Goal: Task Accomplishment & Management: Complete application form

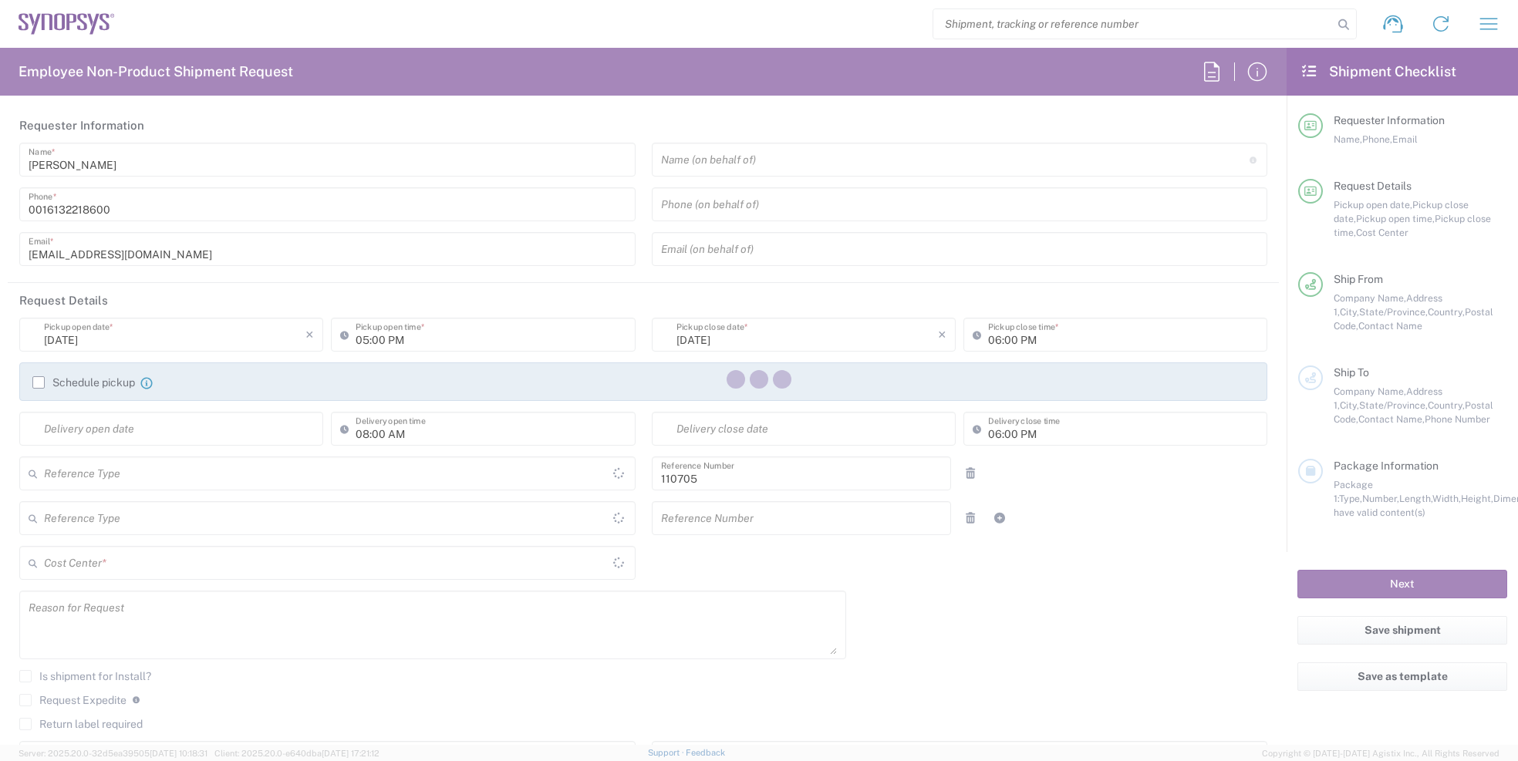
type input "Department"
type input "[GEOGRAPHIC_DATA]"
type input "Delivered at Place"
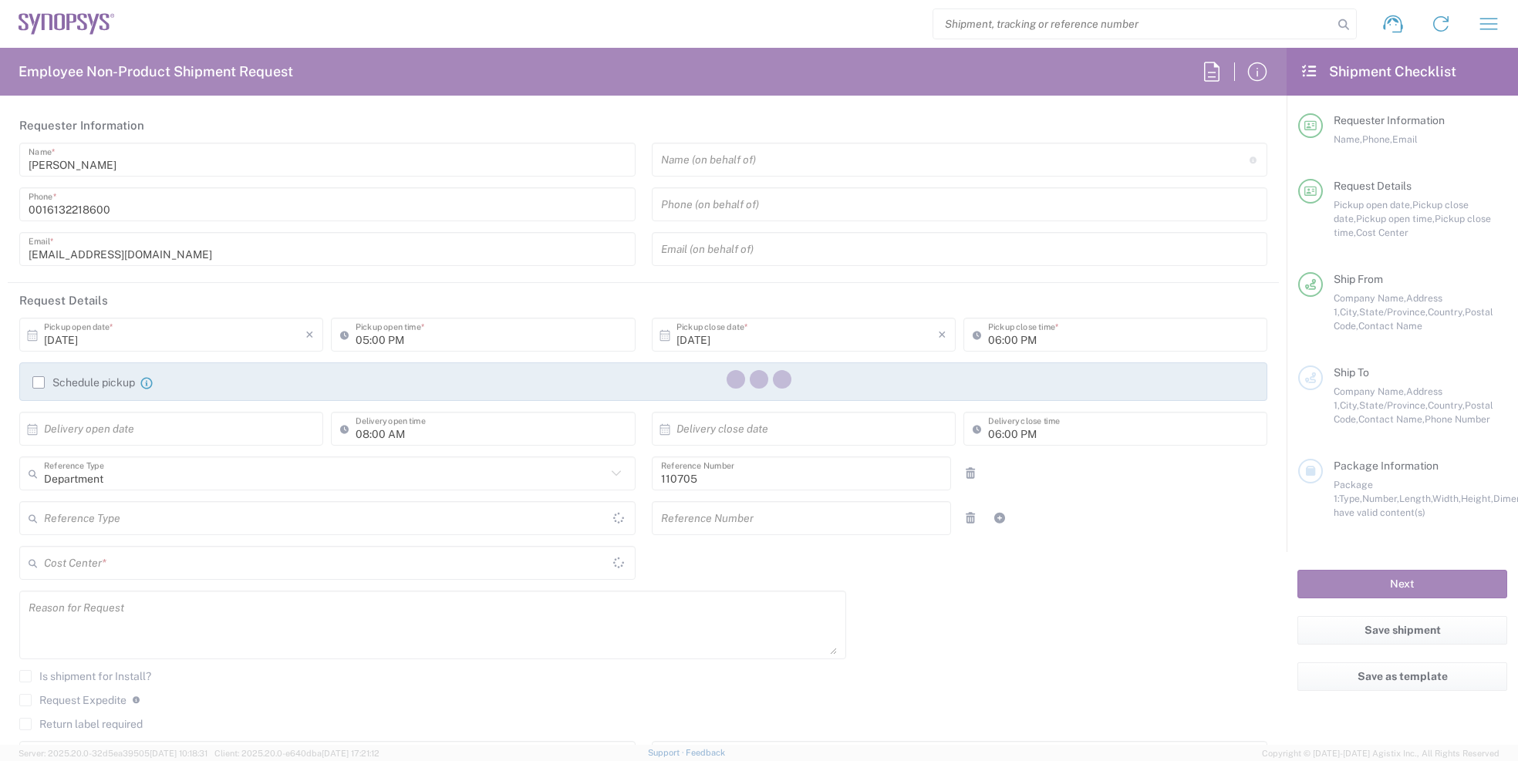
type input "CA02, CIO, IT ESS21 110705"
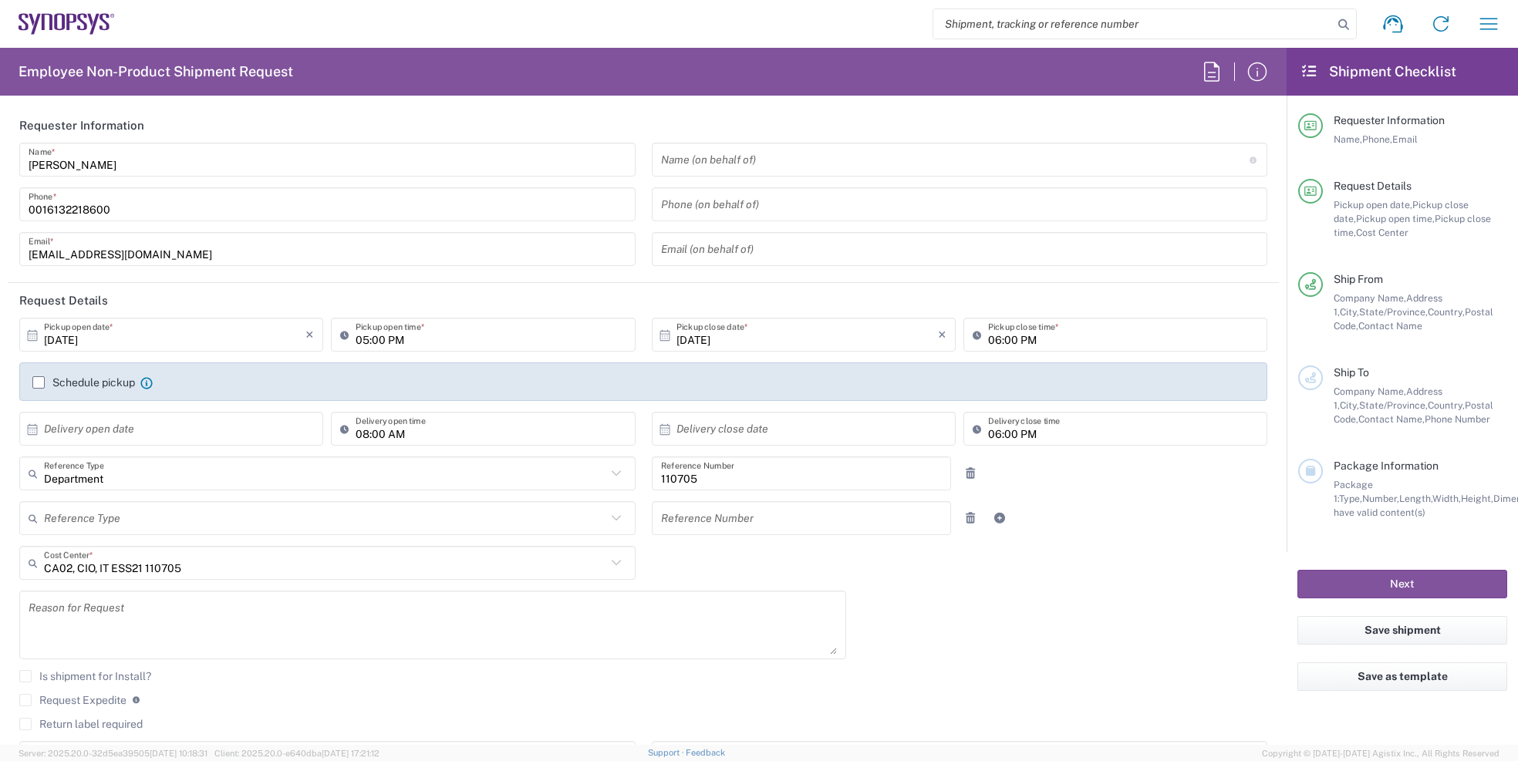
type input "Ottawa CA17"
drag, startPoint x: 1409, startPoint y: 703, endPoint x: 1403, endPoint y: 695, distance: 10.5
click at [1409, 703] on div "Save as template" at bounding box center [1401, 685] width 231 height 46
click at [108, 164] on input "[PERSON_NAME]" at bounding box center [328, 160] width 598 height 27
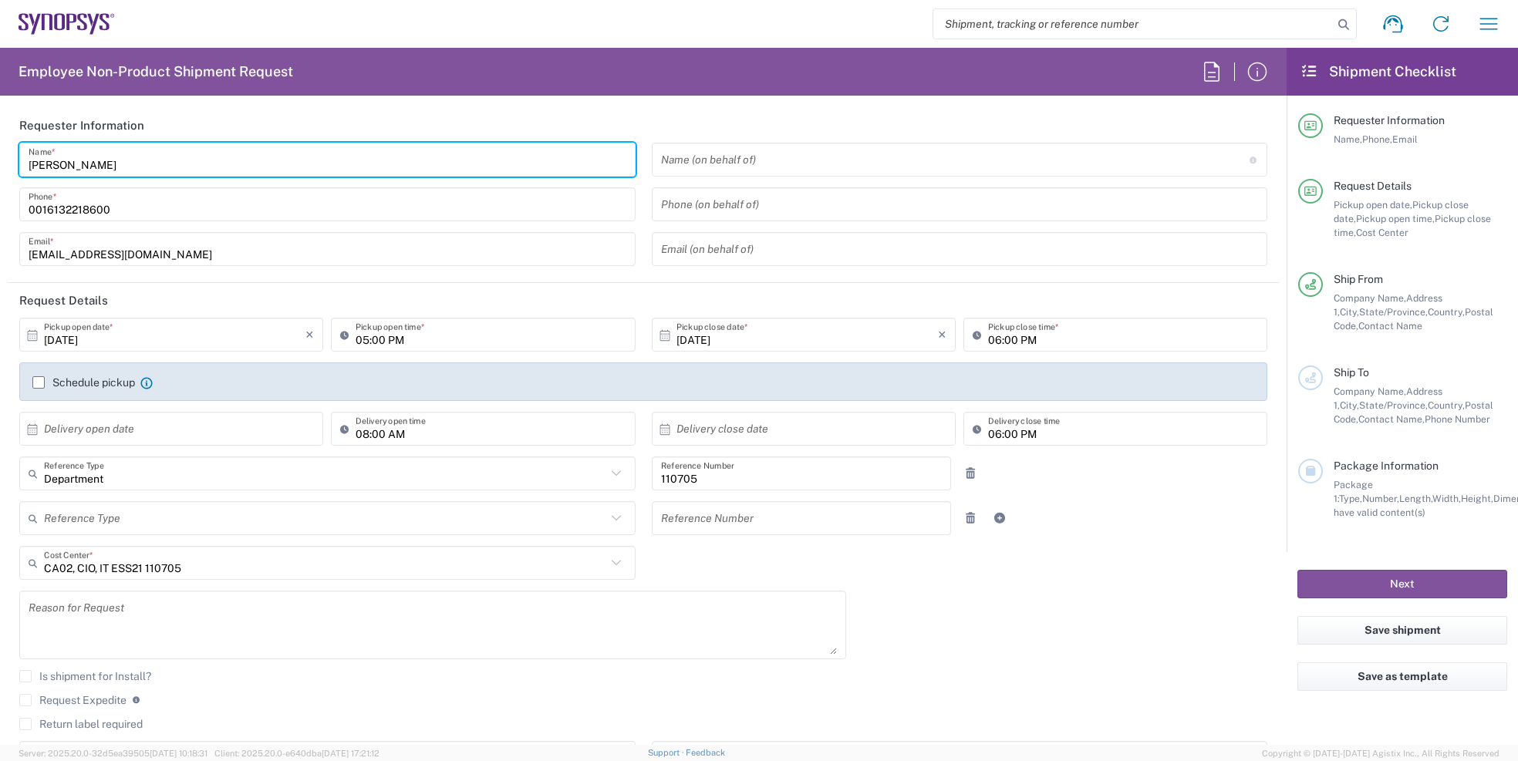
drag, startPoint x: 99, startPoint y: 164, endPoint x: -194, endPoint y: 200, distance: 294.5
click at [0, 200] on html "Shipment request Shipment tracking Employee non-product shipment request My shi…" at bounding box center [759, 380] width 1518 height 761
type input "[PERSON_NAME]"
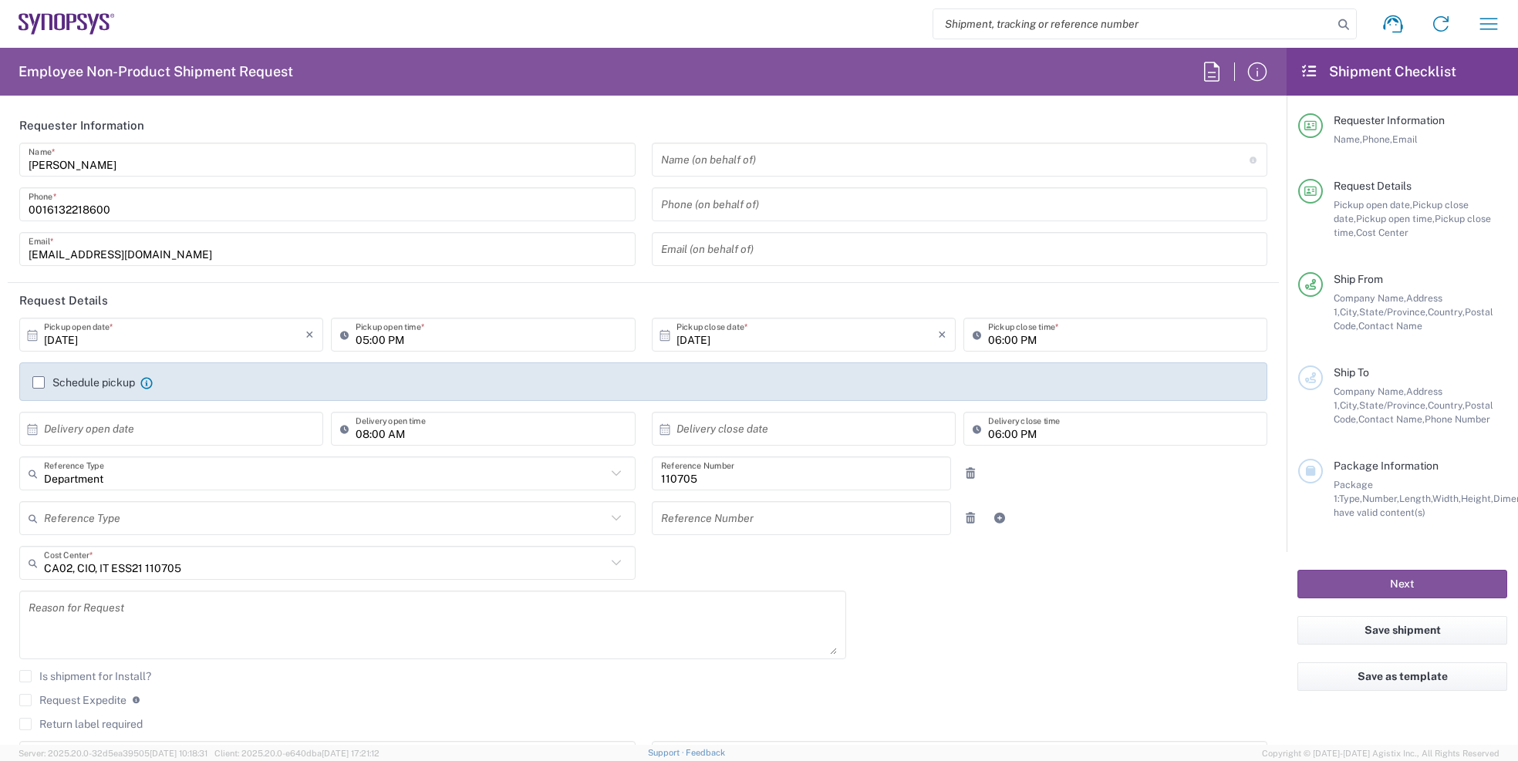
click at [124, 212] on input "0016132218600" at bounding box center [328, 204] width 598 height 27
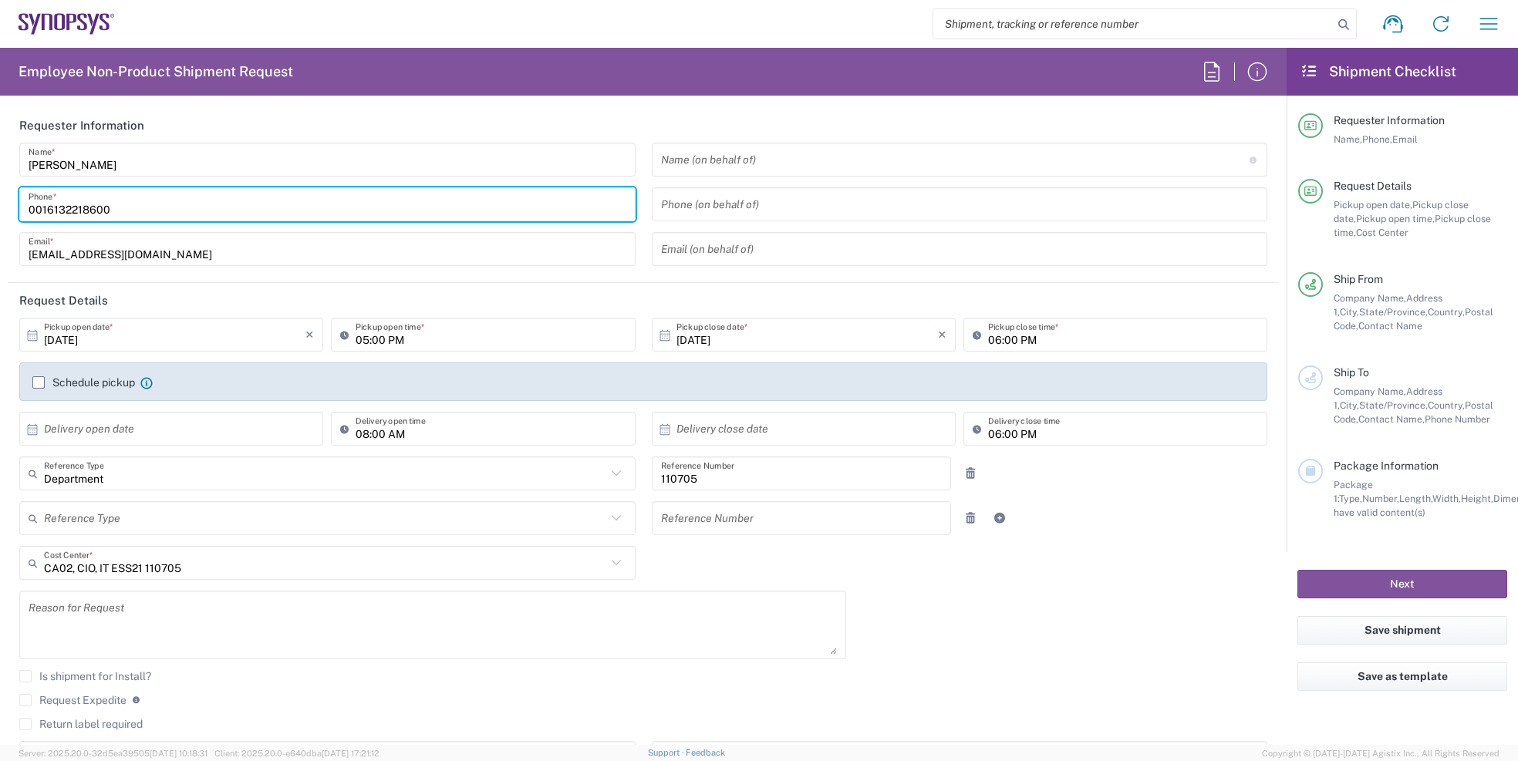
drag, startPoint x: 132, startPoint y: 201, endPoint x: -2, endPoint y: 211, distance: 134.6
click at [0, 211] on html "Shipment request Shipment tracking Employee non-product shipment request My shi…" at bounding box center [759, 380] width 1518 height 761
paste input "[PHONE_NUMBER]"
type input "[PHONE_NUMBER]"
click at [147, 251] on input "[EMAIL_ADDRESS][DOMAIN_NAME]" at bounding box center [328, 249] width 598 height 27
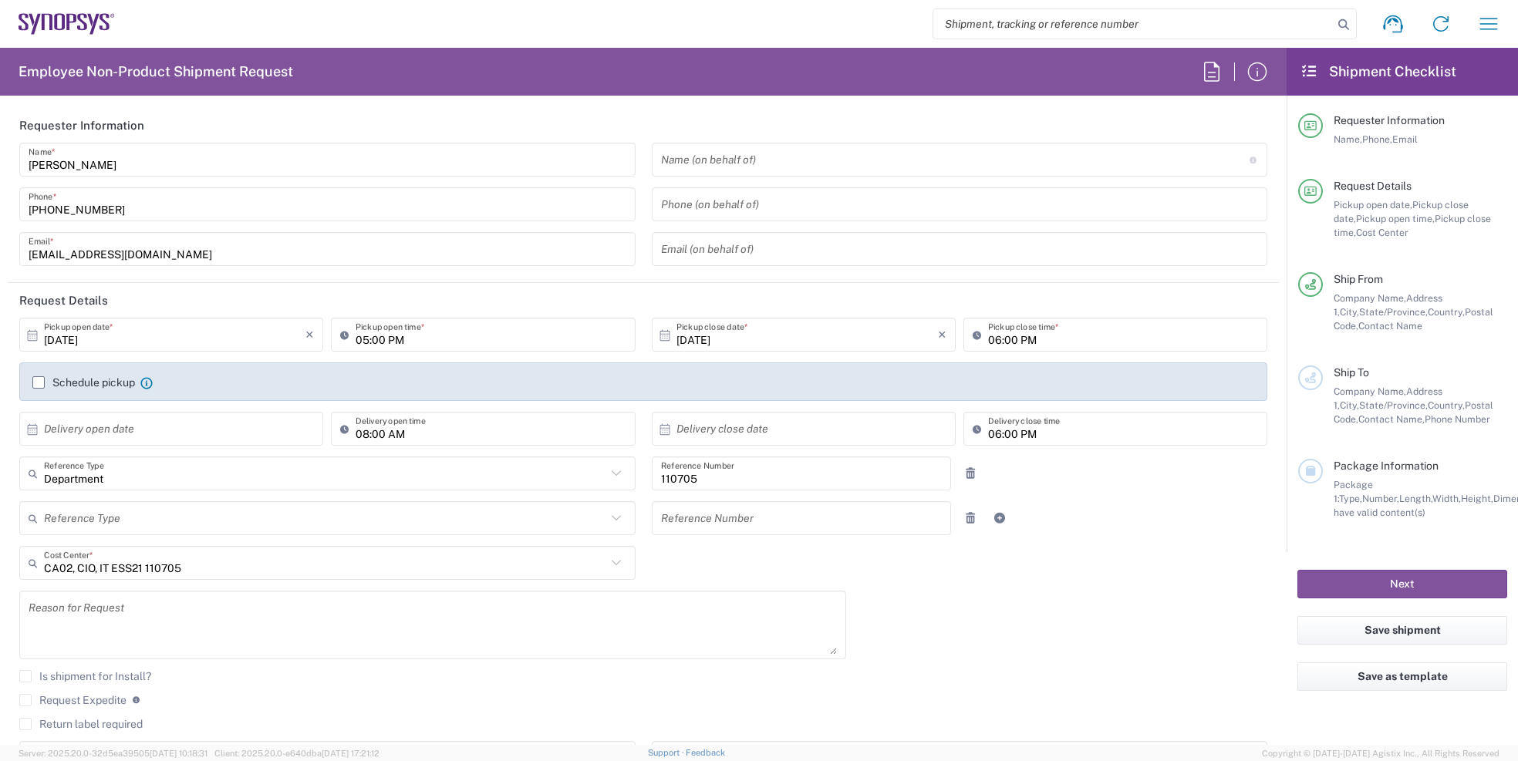
click at [37, 383] on label "Schedule pickup" at bounding box center [83, 382] width 103 height 12
click at [39, 383] on input "Schedule pickup" at bounding box center [39, 383] width 0 height 0
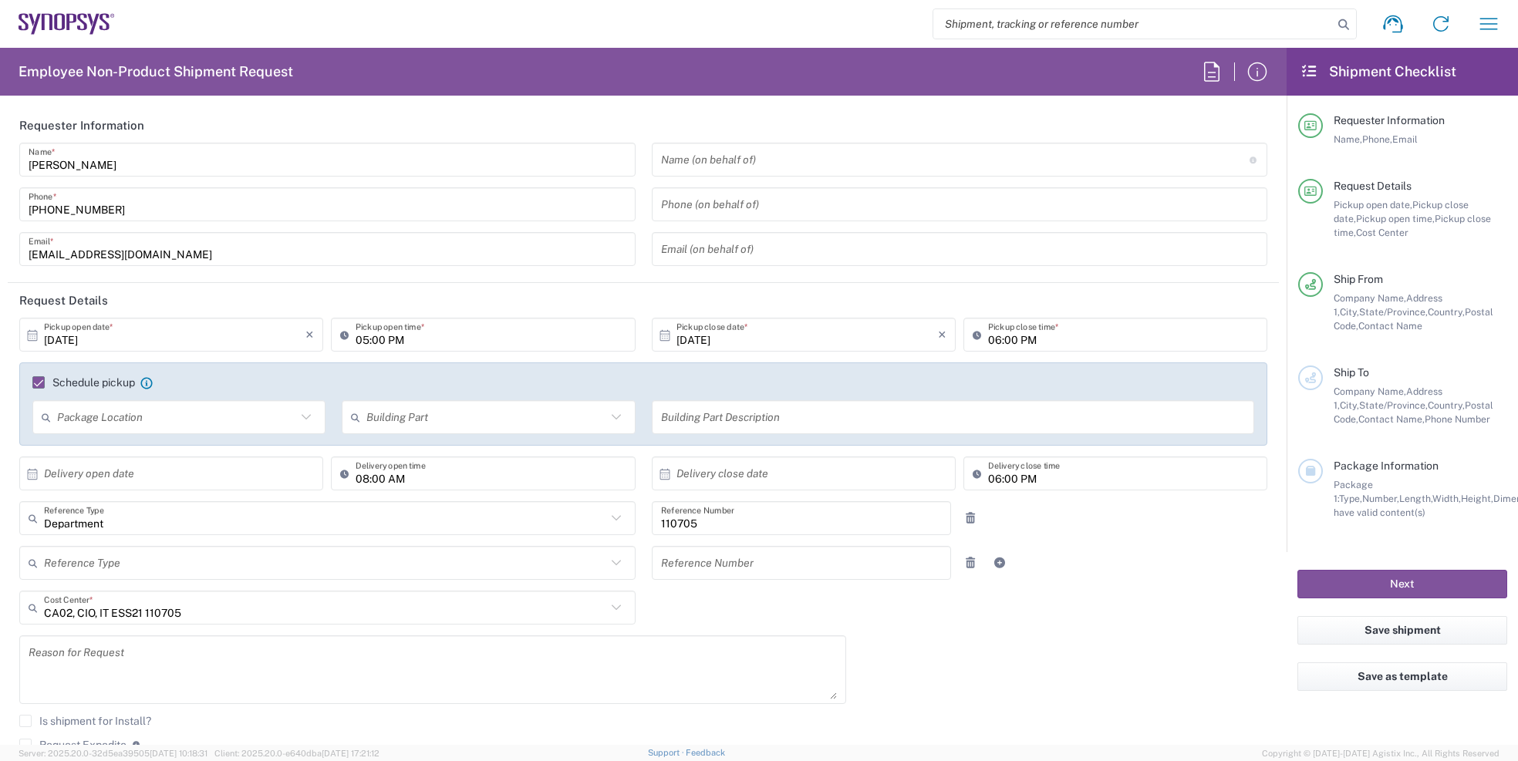
click at [182, 420] on input "text" at bounding box center [176, 417] width 239 height 27
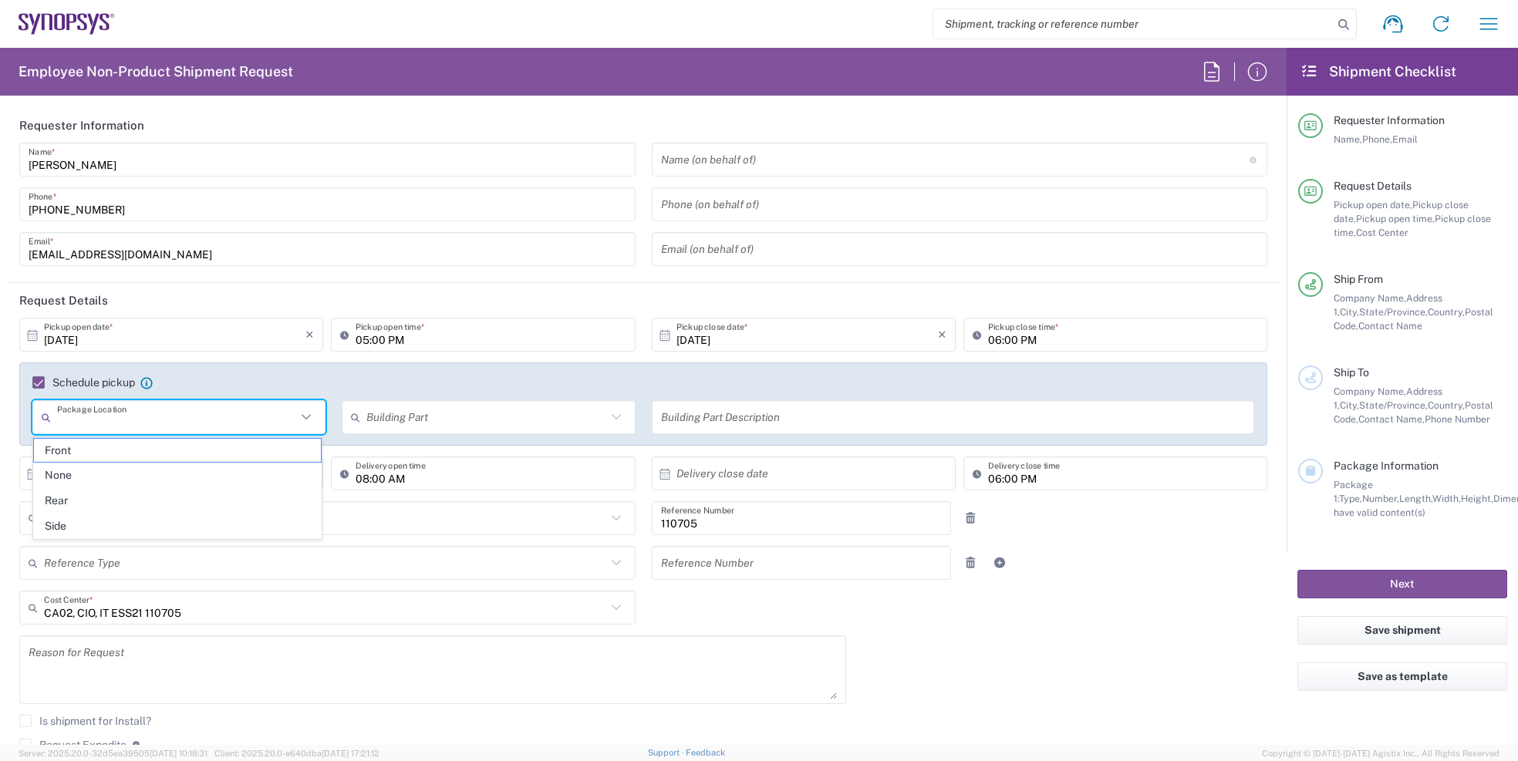
click at [153, 336] on input "[DATE]" at bounding box center [174, 335] width 261 height 27
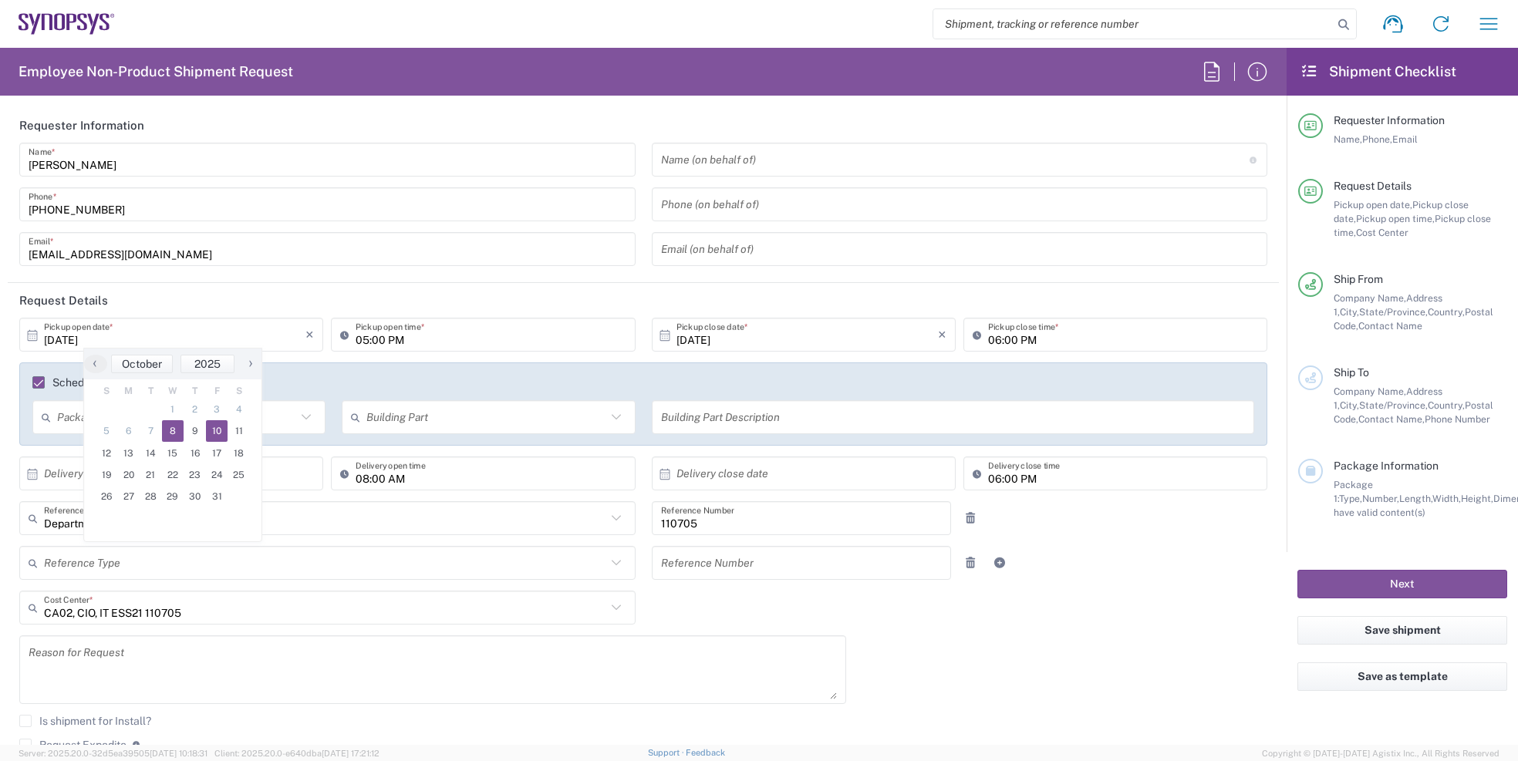
click at [216, 430] on span "10" at bounding box center [217, 431] width 22 height 22
type input "10/10/2025"
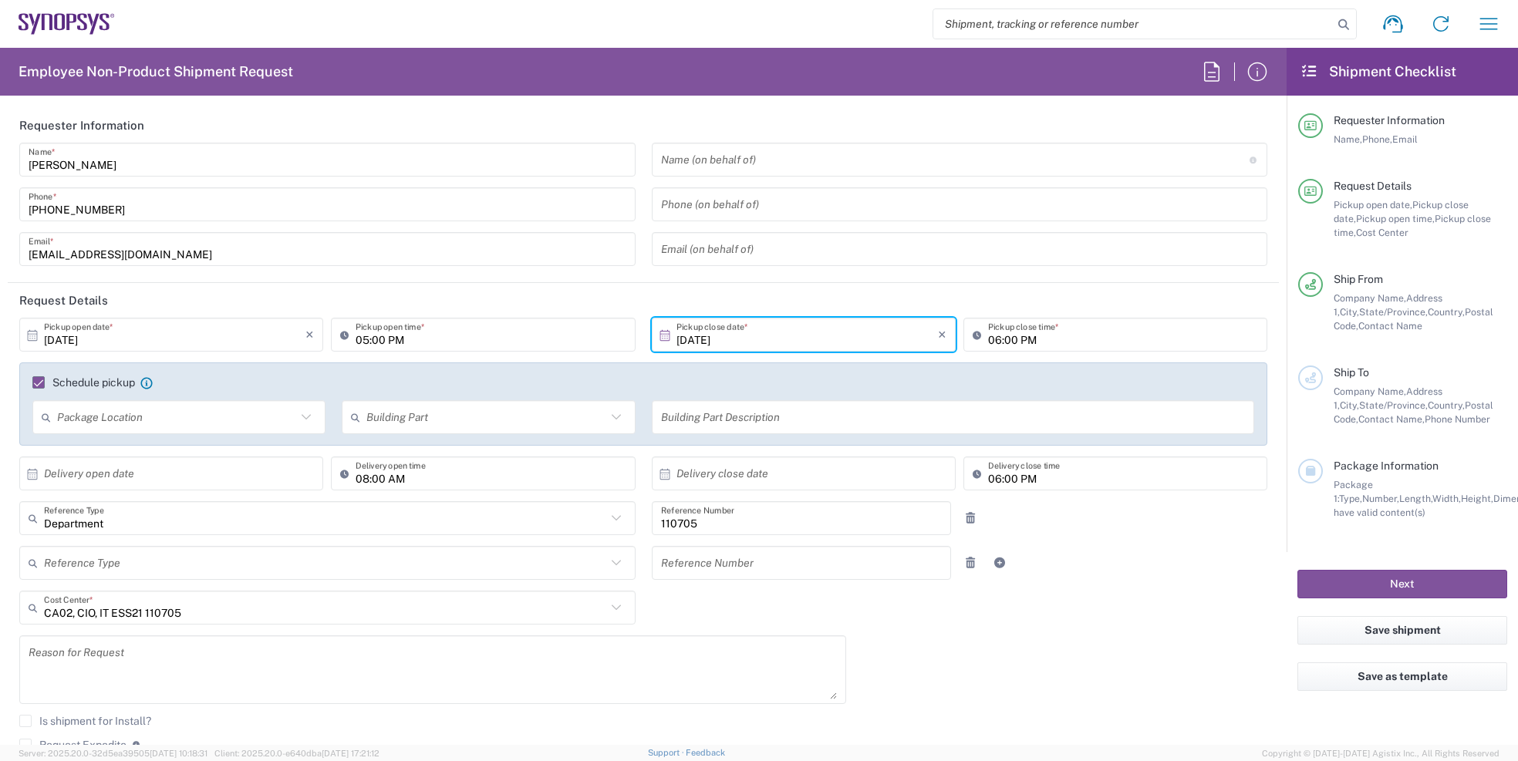
click at [192, 419] on input "text" at bounding box center [176, 417] width 239 height 27
click at [66, 449] on span "Front" at bounding box center [178, 451] width 288 height 24
type input "Front"
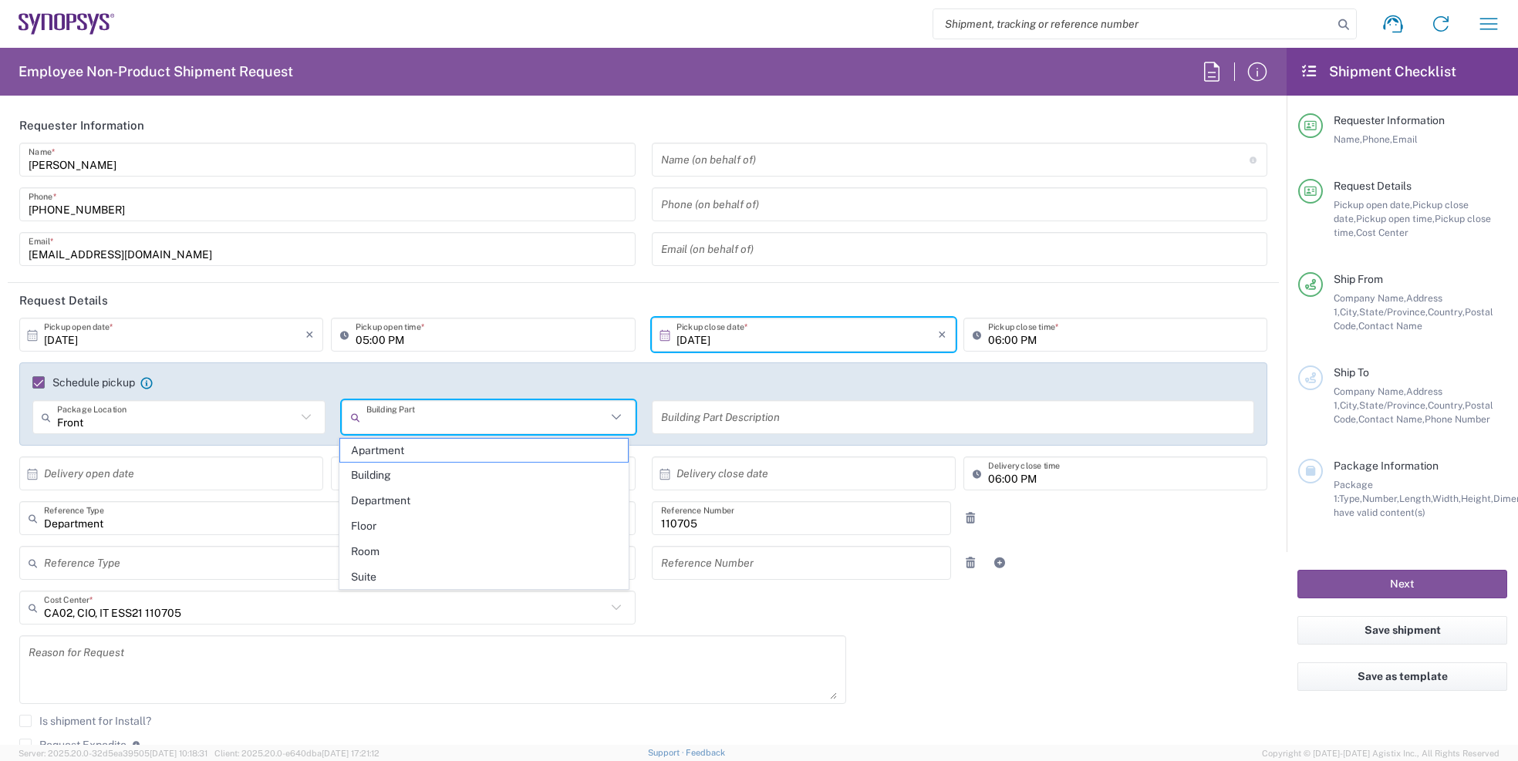
click at [479, 422] on input "text" at bounding box center [485, 417] width 239 height 27
drag, startPoint x: 390, startPoint y: 700, endPoint x: 178, endPoint y: 602, distance: 233.6
click at [389, 699] on div "Reason for Request" at bounding box center [432, 670] width 827 height 69
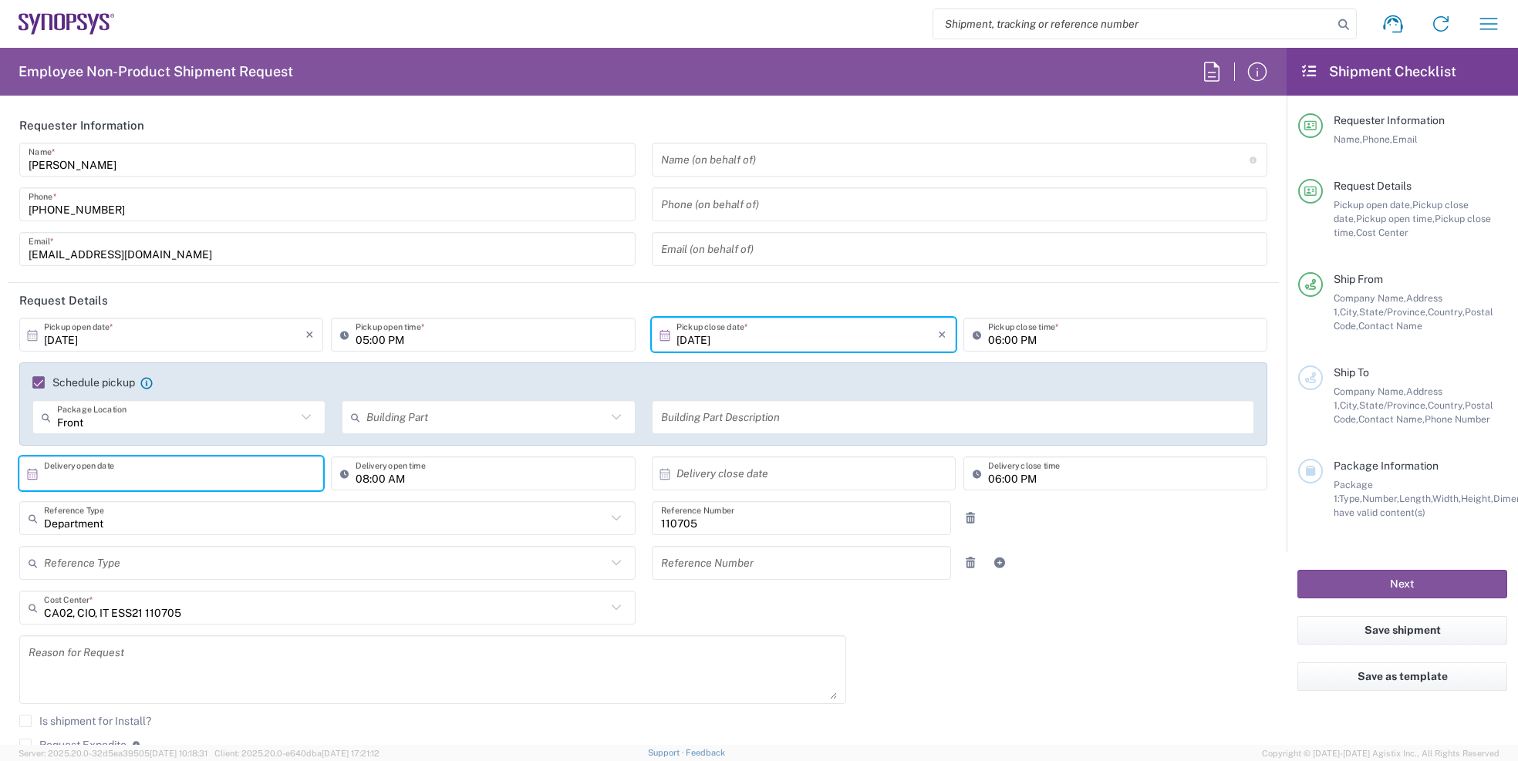
click at [153, 474] on input "text" at bounding box center [174, 473] width 261 height 27
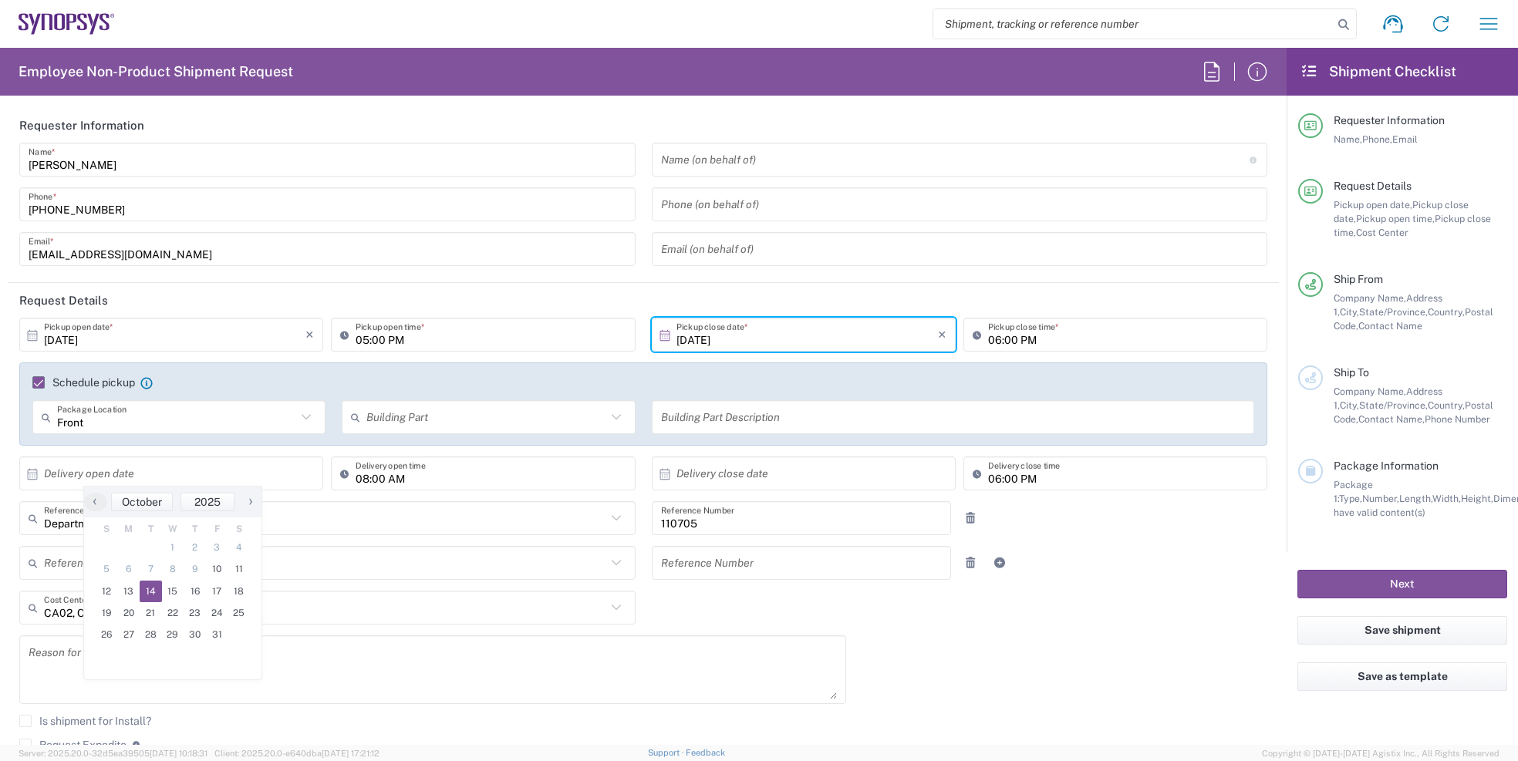
click at [153, 593] on span "14" at bounding box center [151, 592] width 22 height 22
type input "10/14/2025"
click at [1006, 474] on input "06:00 PM" at bounding box center [1123, 473] width 270 height 27
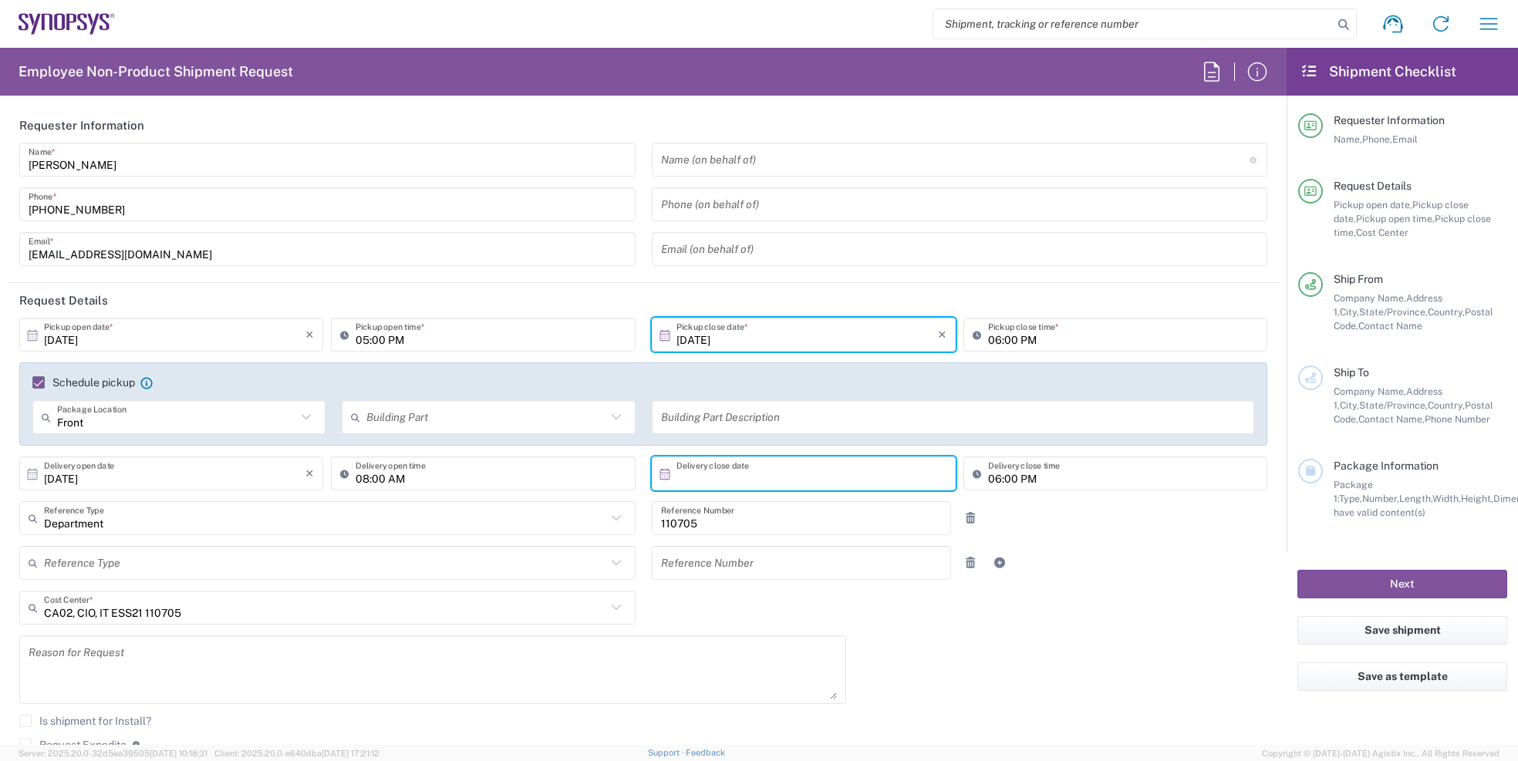
click at [709, 474] on input "text" at bounding box center [806, 473] width 261 height 27
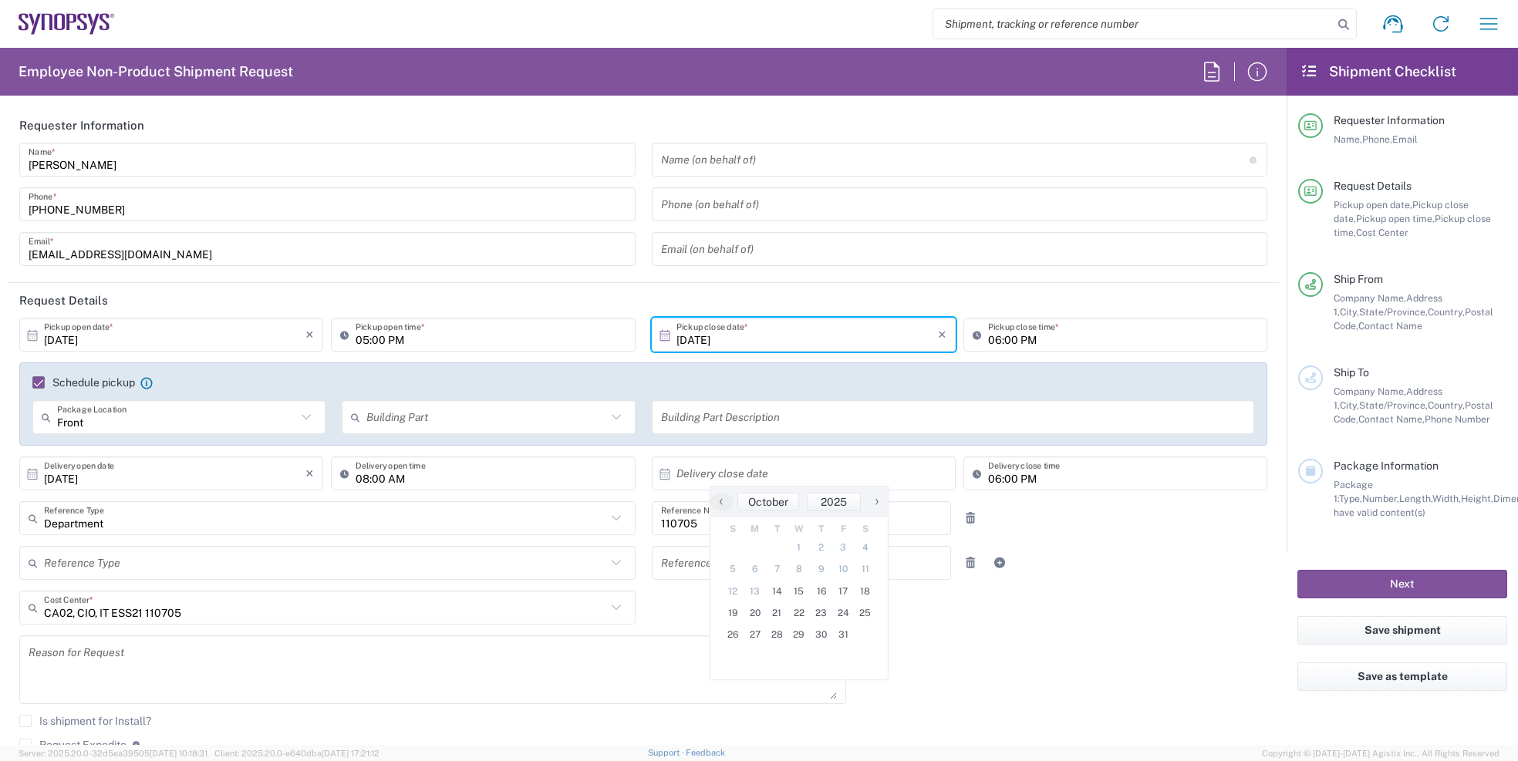
click at [1092, 561] on div "Reference Type Customer Ref Department Invoice Number Purchase Order RMA Refere…" at bounding box center [644, 568] width 1264 height 45
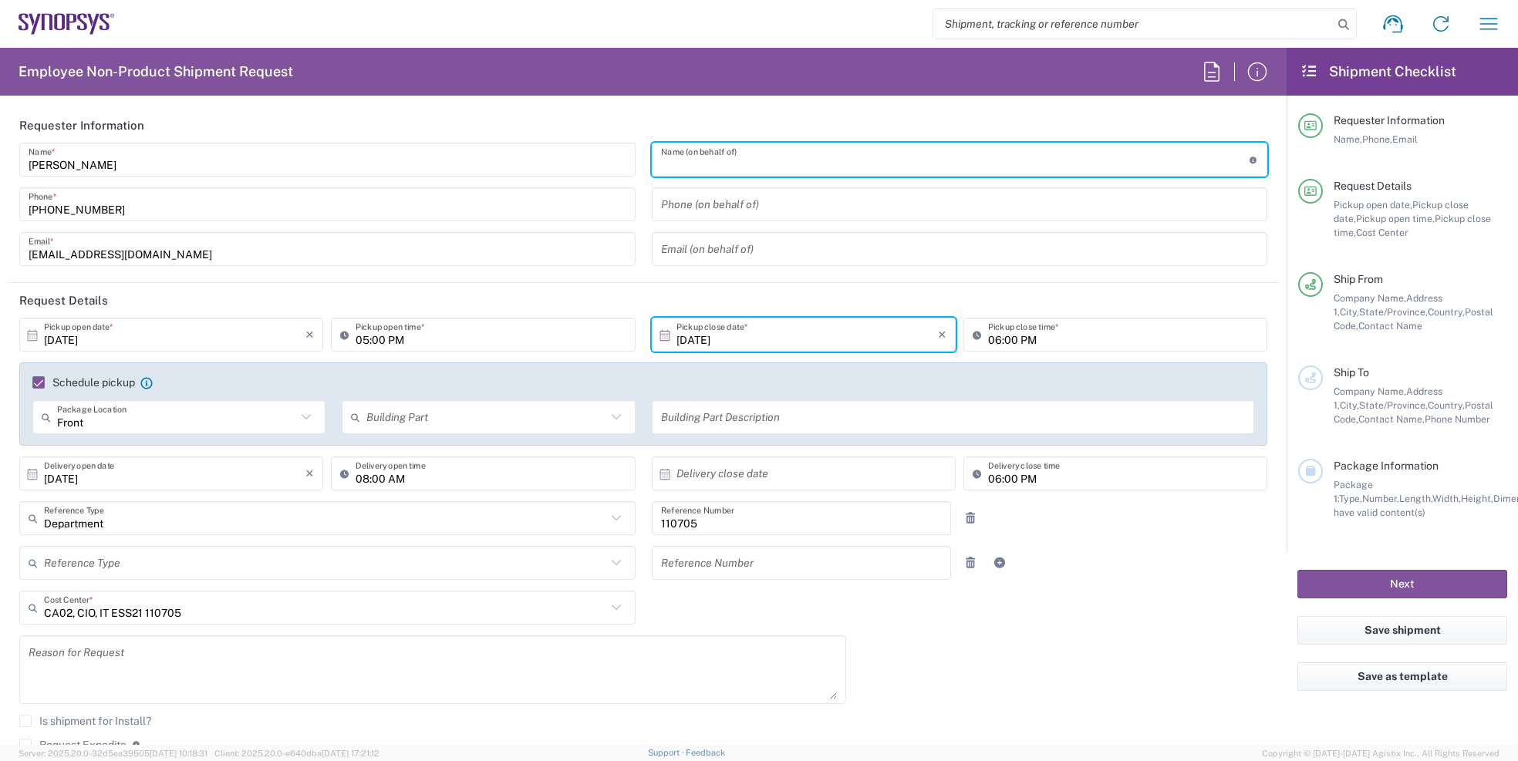
click at [777, 150] on input "text" at bounding box center [955, 160] width 588 height 27
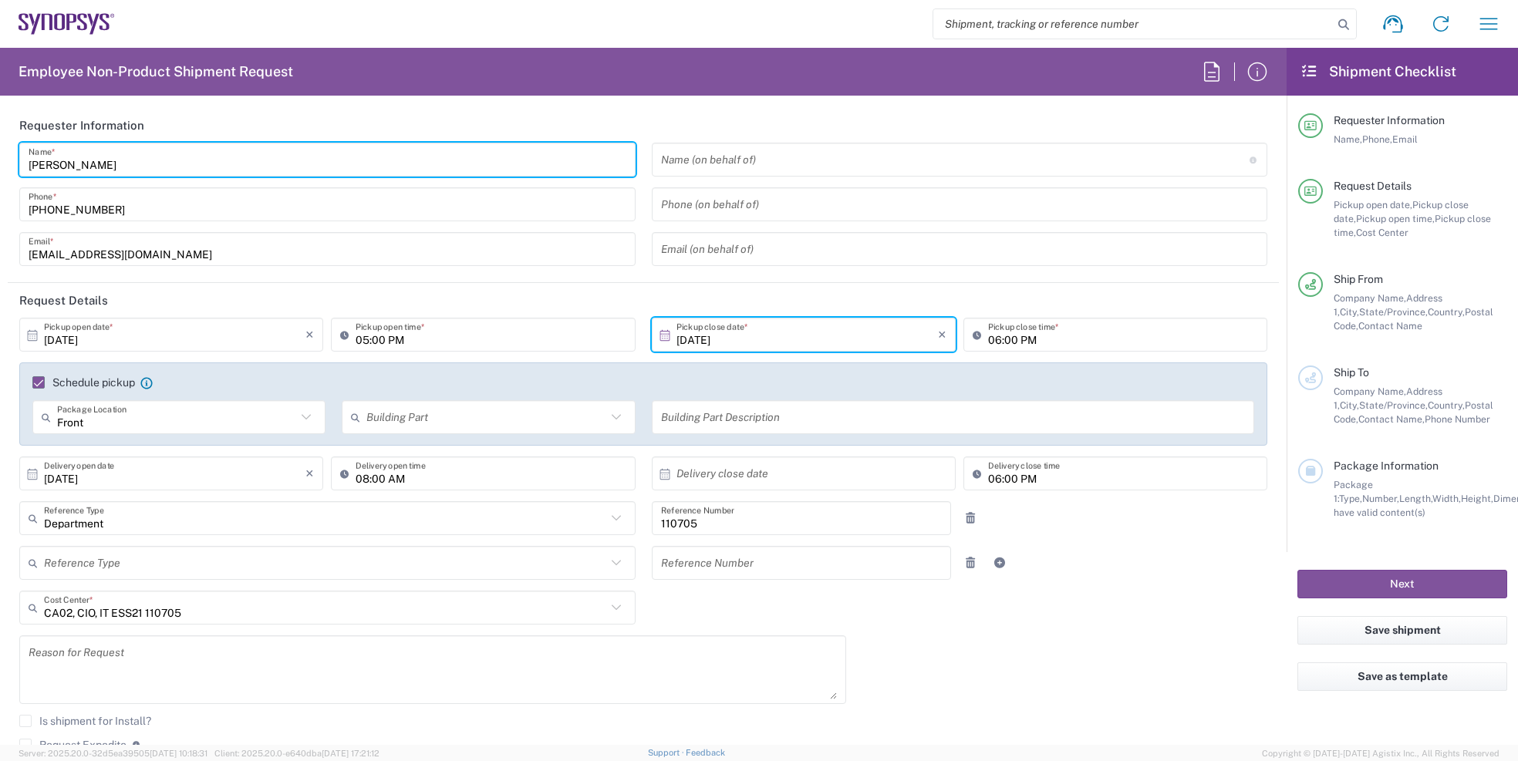
drag, startPoint x: 122, startPoint y: 163, endPoint x: 15, endPoint y: 166, distance: 107.2
click at [15, 166] on div "Michele Panizzon Name * 604 352 1894 Phone * tkuo@synopsys.com Email *" at bounding box center [328, 210] width 632 height 134
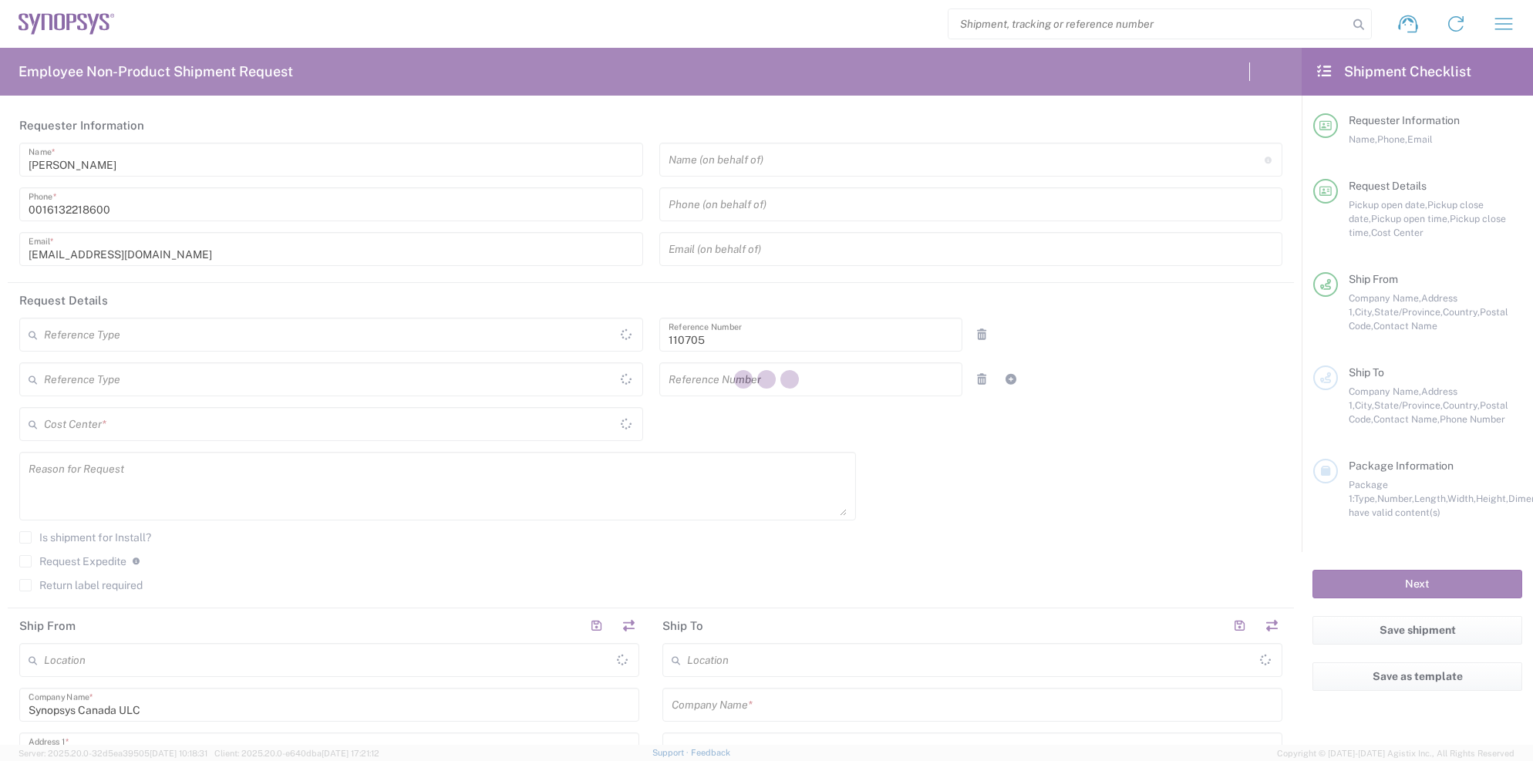
type input "Department"
type input "[GEOGRAPHIC_DATA]"
type input "Delivered at Place"
type input "[GEOGRAPHIC_DATA]"
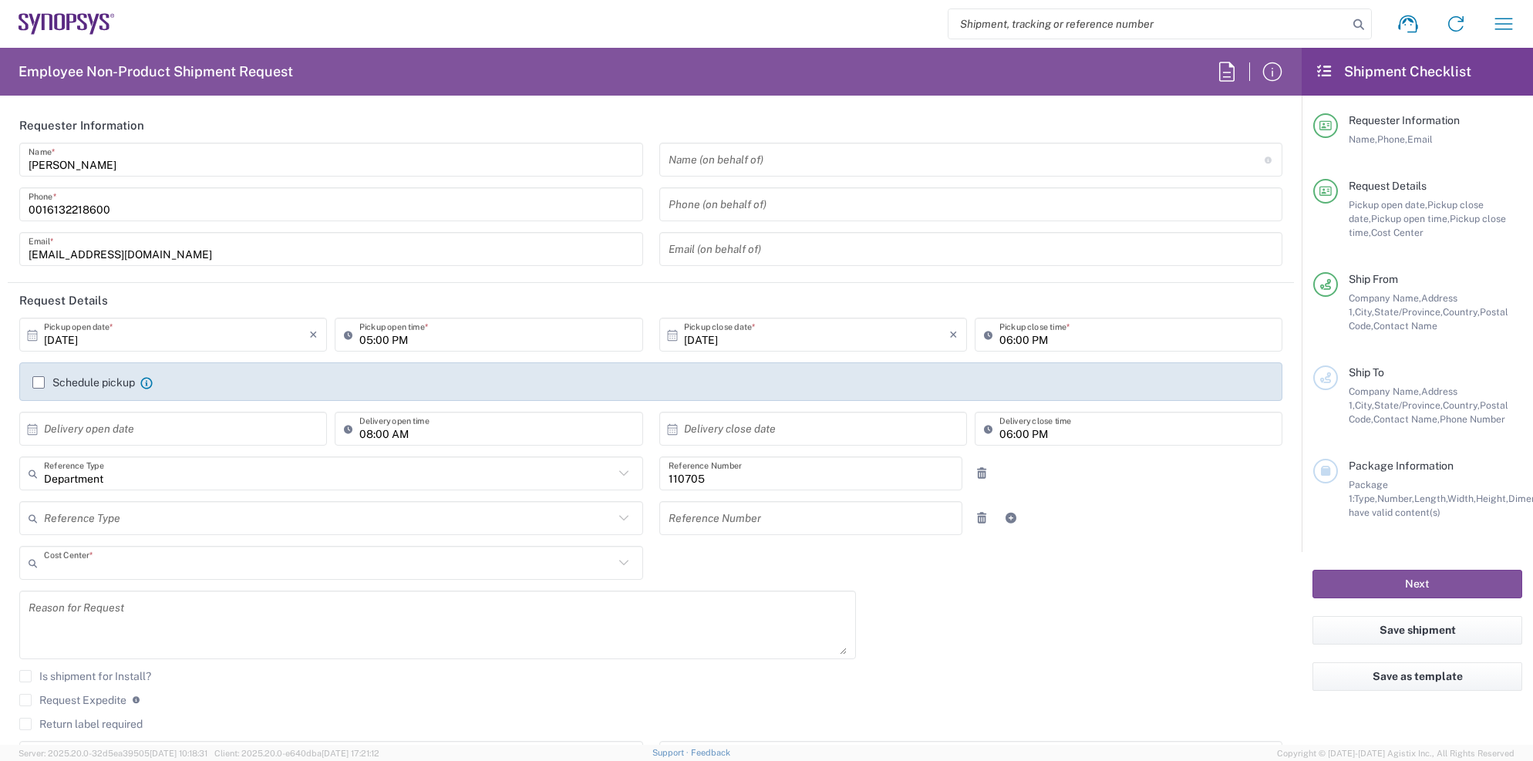
type input "CA02, CIO, IT ESS21 110705"
type input "Ottawa CA17"
click at [752, 160] on input "text" at bounding box center [967, 160] width 596 height 27
click at [807, 153] on input "text" at bounding box center [967, 160] width 596 height 27
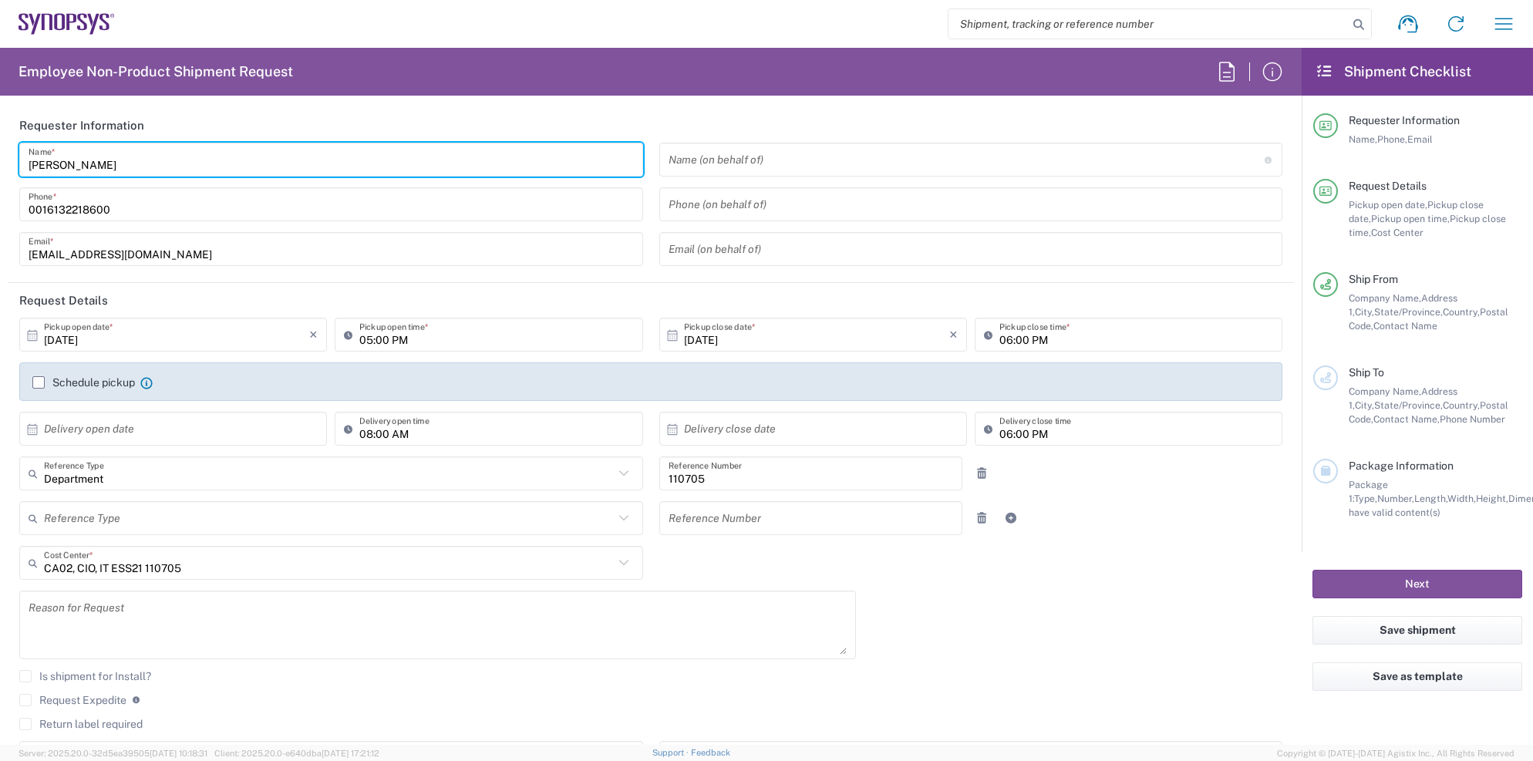
drag, startPoint x: 97, startPoint y: 161, endPoint x: -24, endPoint y: 163, distance: 121.1
click at [0, 163] on html "Shipment request Shipment tracking Employee non-product shipment request My shi…" at bounding box center [766, 380] width 1533 height 761
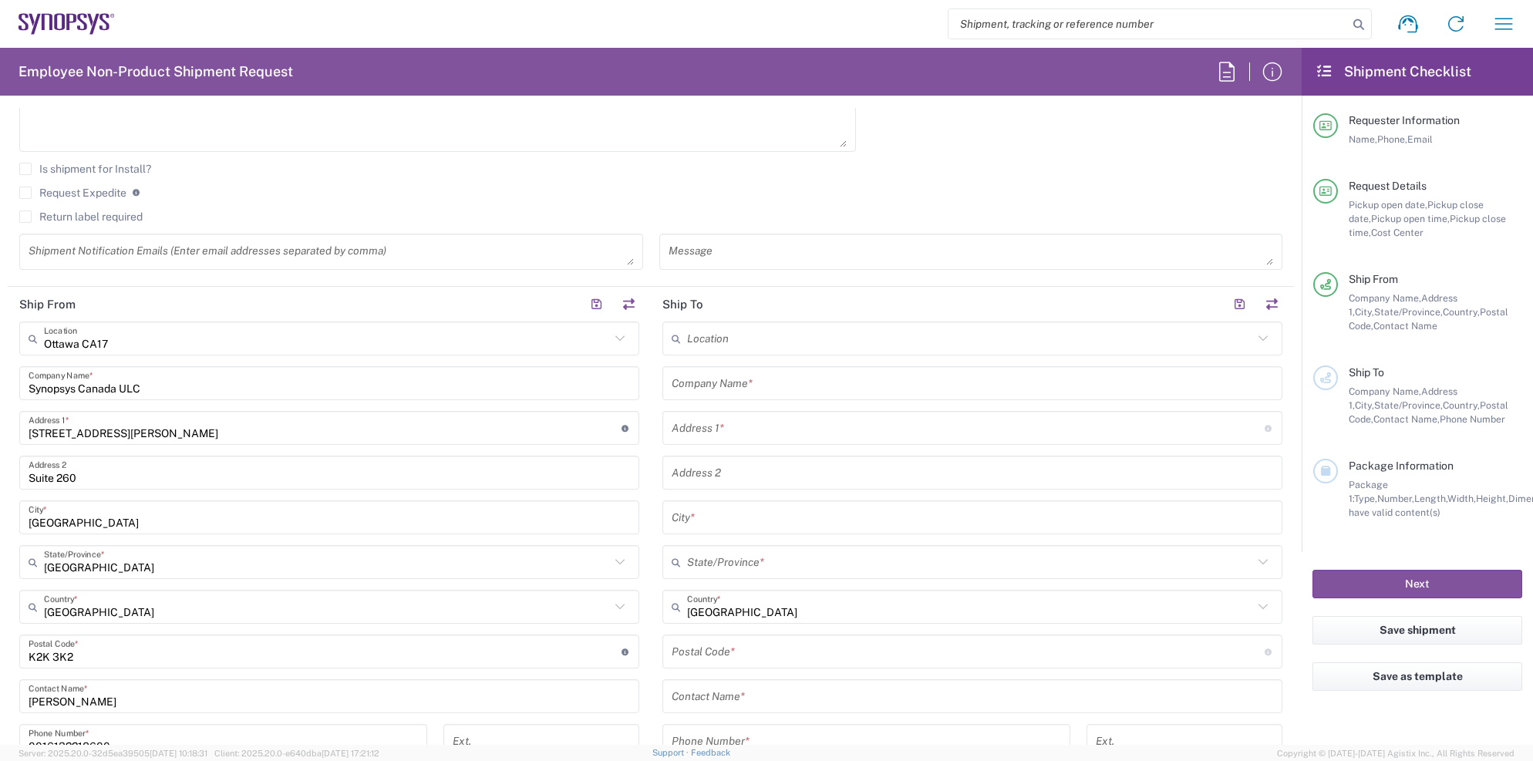
scroll to position [517, 0]
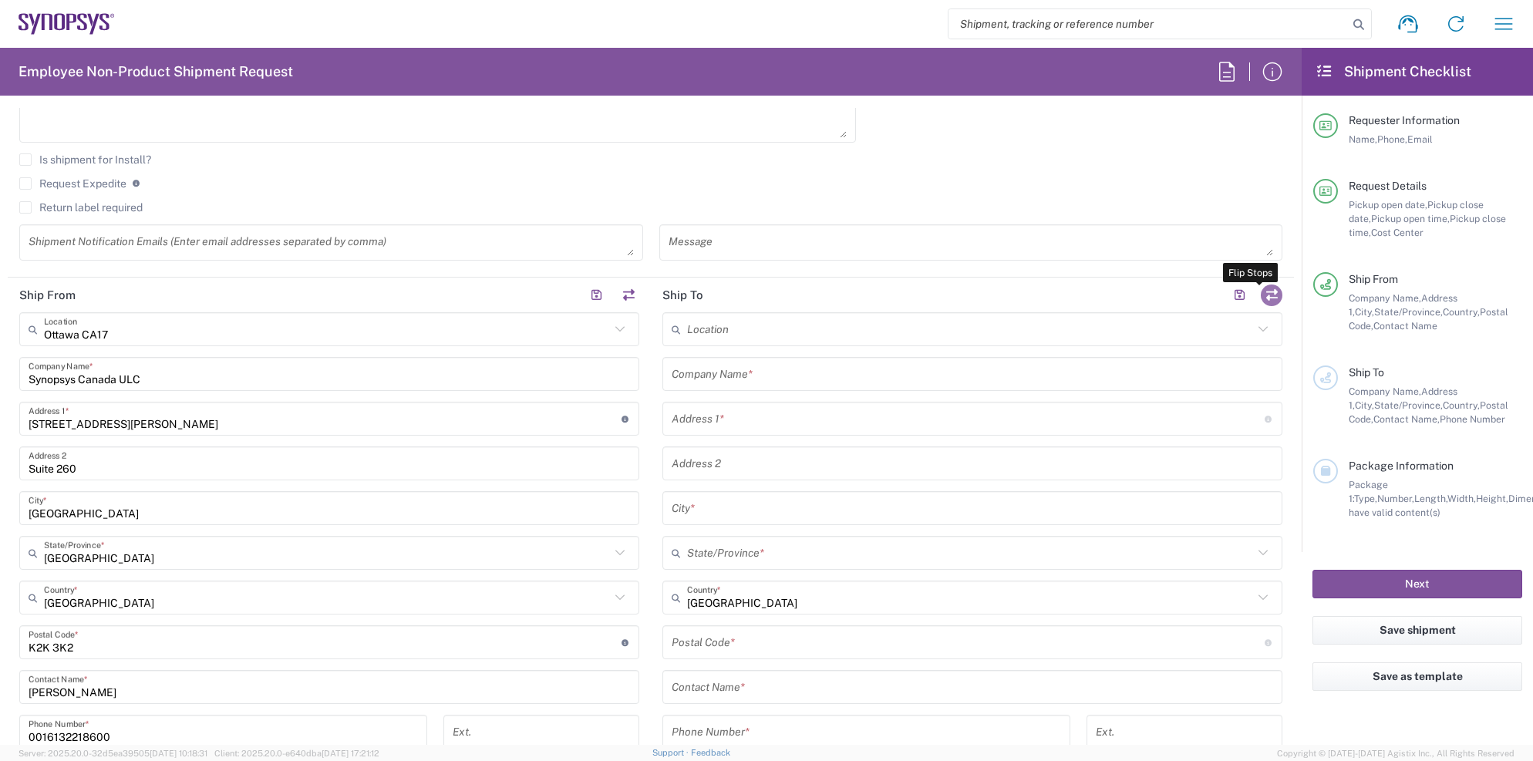
click at [1261, 292] on button "button" at bounding box center [1272, 296] width 22 height 22
type input "Ottawa CA17"
type input "Synopsys Canada ULC"
type input "[STREET_ADDRESS][PERSON_NAME]"
type input "Suite 260"
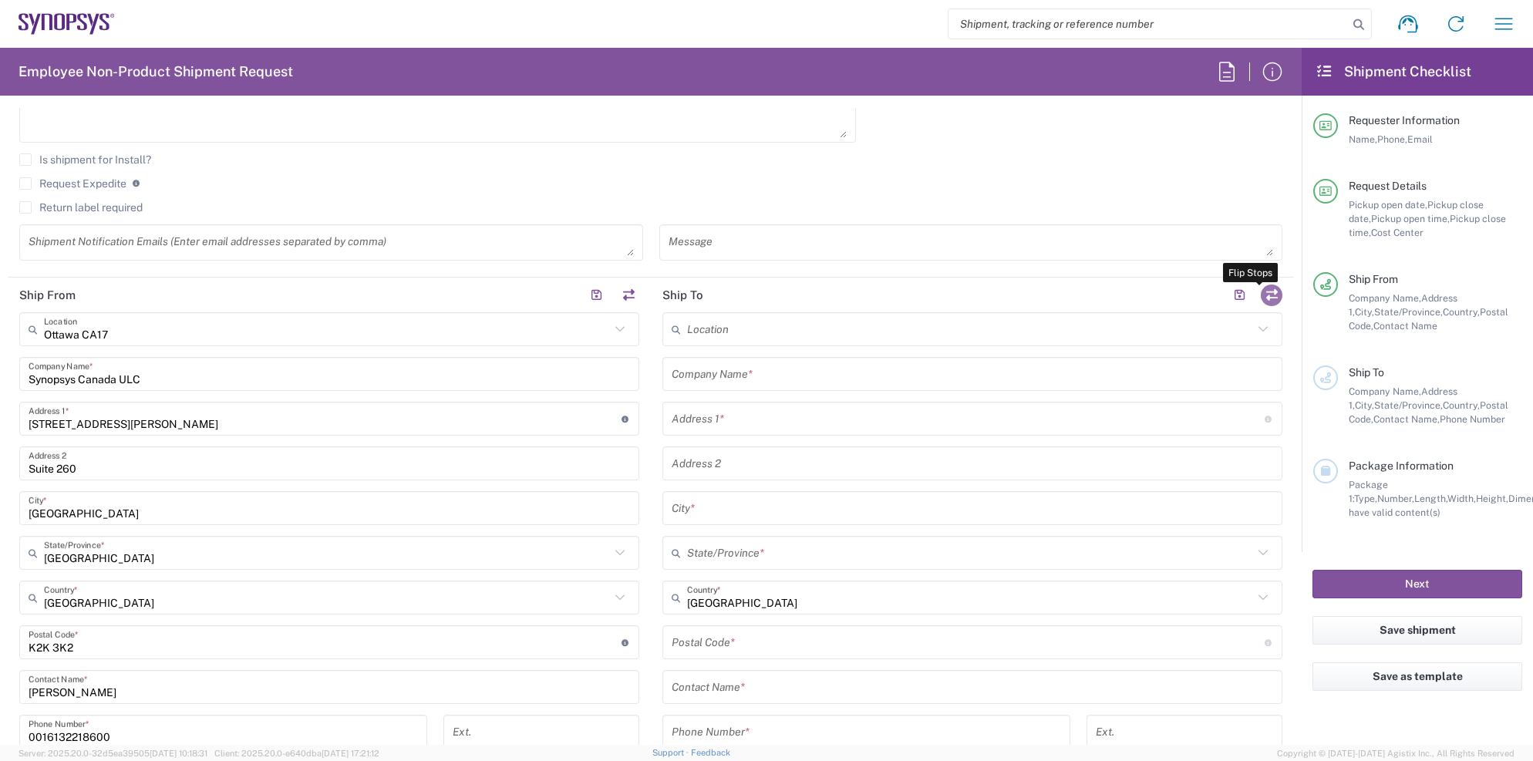
type input "[GEOGRAPHIC_DATA]"
type input "K2K 3K2"
type input "[PERSON_NAME]"
type input "0016132218600"
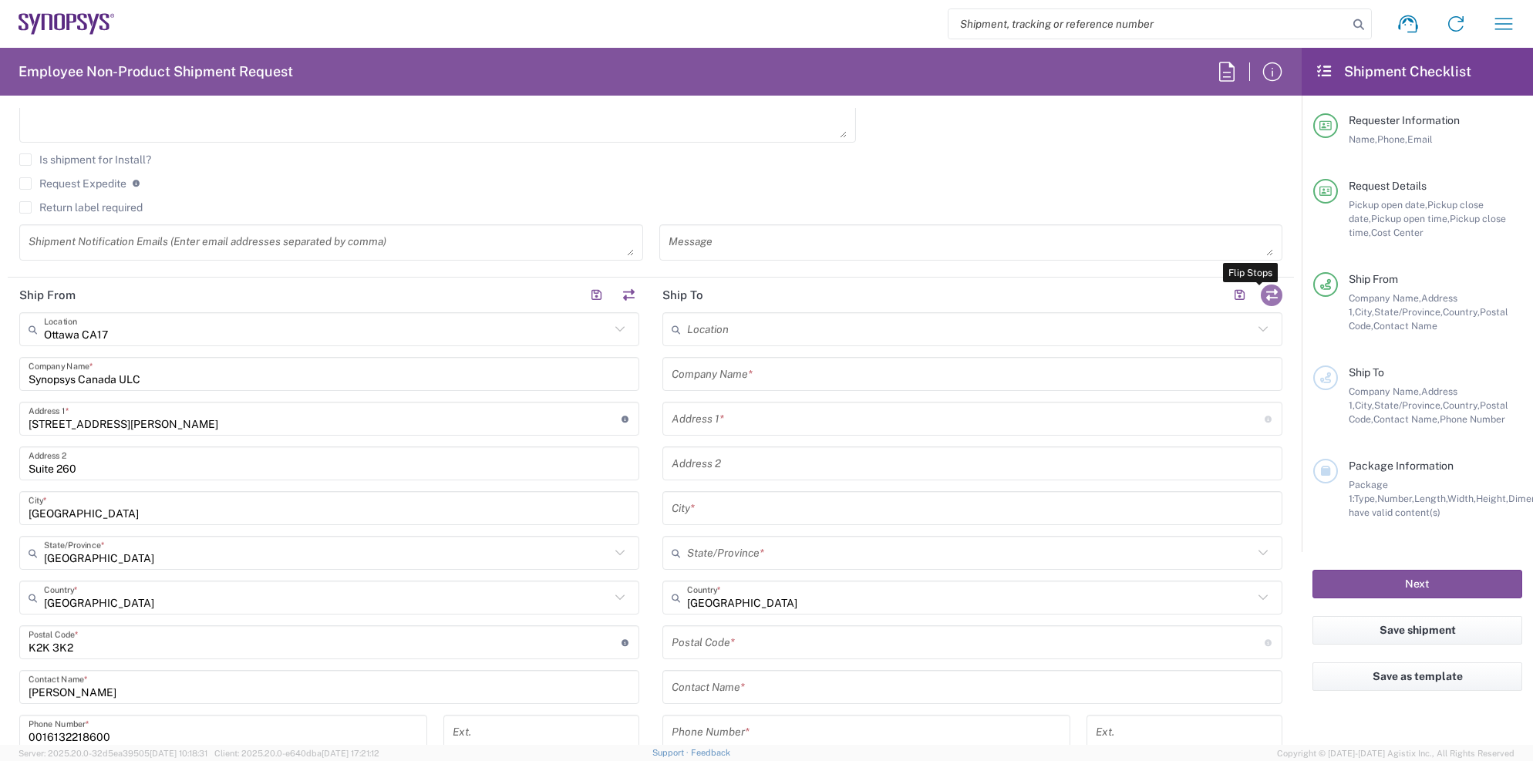
type input "[EMAIL_ADDRESS][DOMAIN_NAME]"
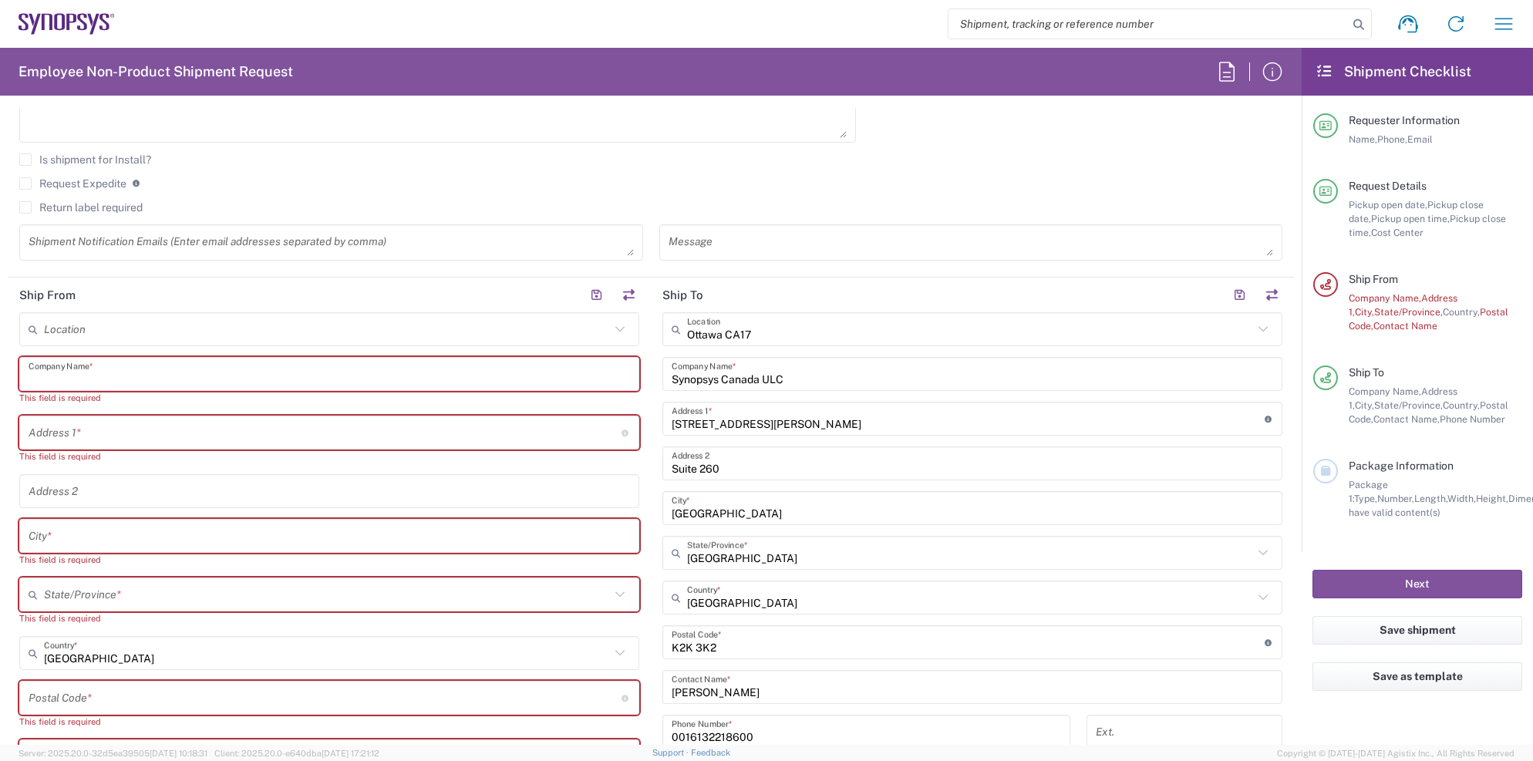
click at [130, 371] on input "text" at bounding box center [330, 374] width 602 height 27
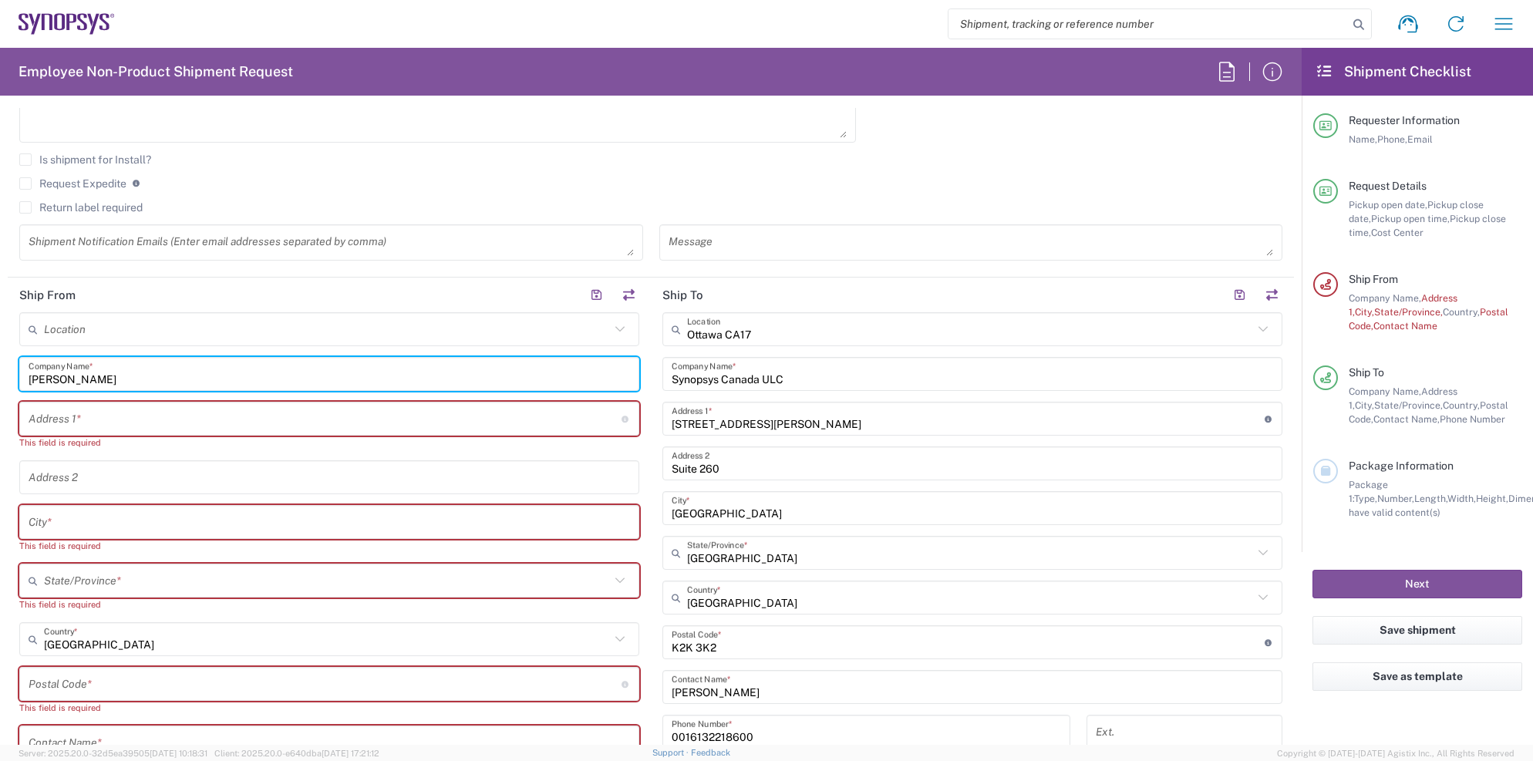
type input "[PERSON_NAME]"
click at [108, 421] on input "text" at bounding box center [325, 419] width 593 height 27
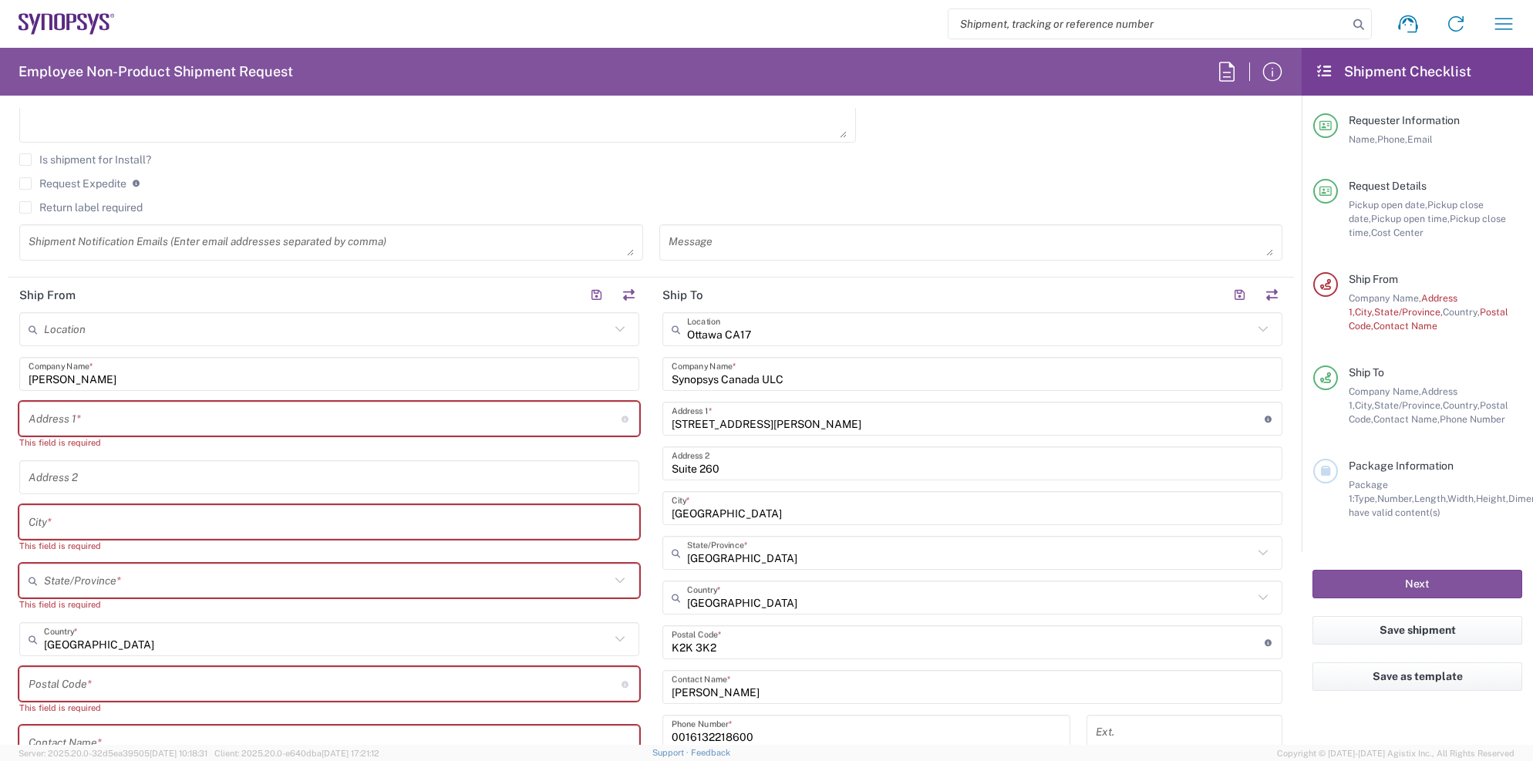
click at [99, 420] on input "text" at bounding box center [325, 419] width 593 height 27
paste input "[STREET_ADDRESS]"
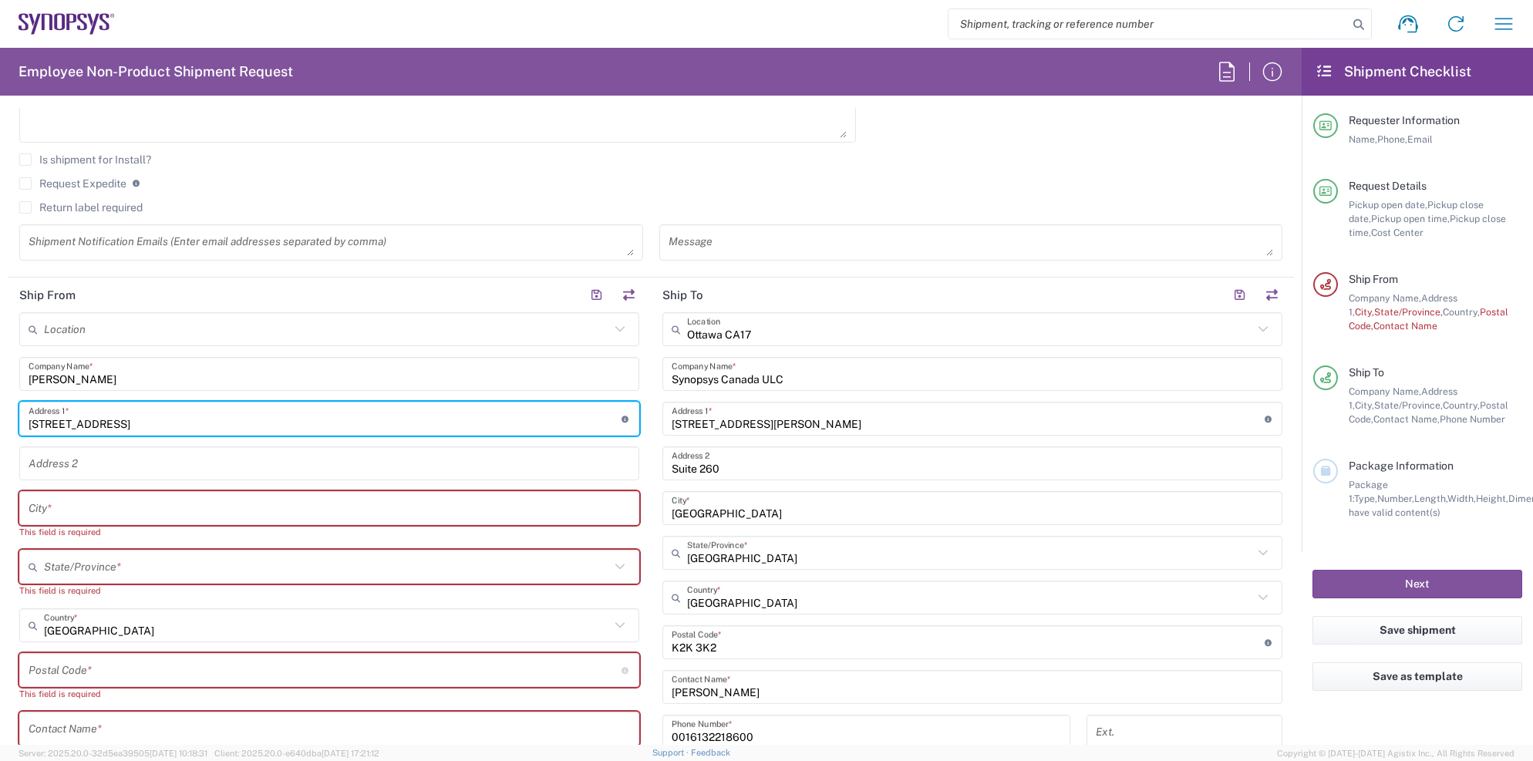
type input "[STREET_ADDRESS]"
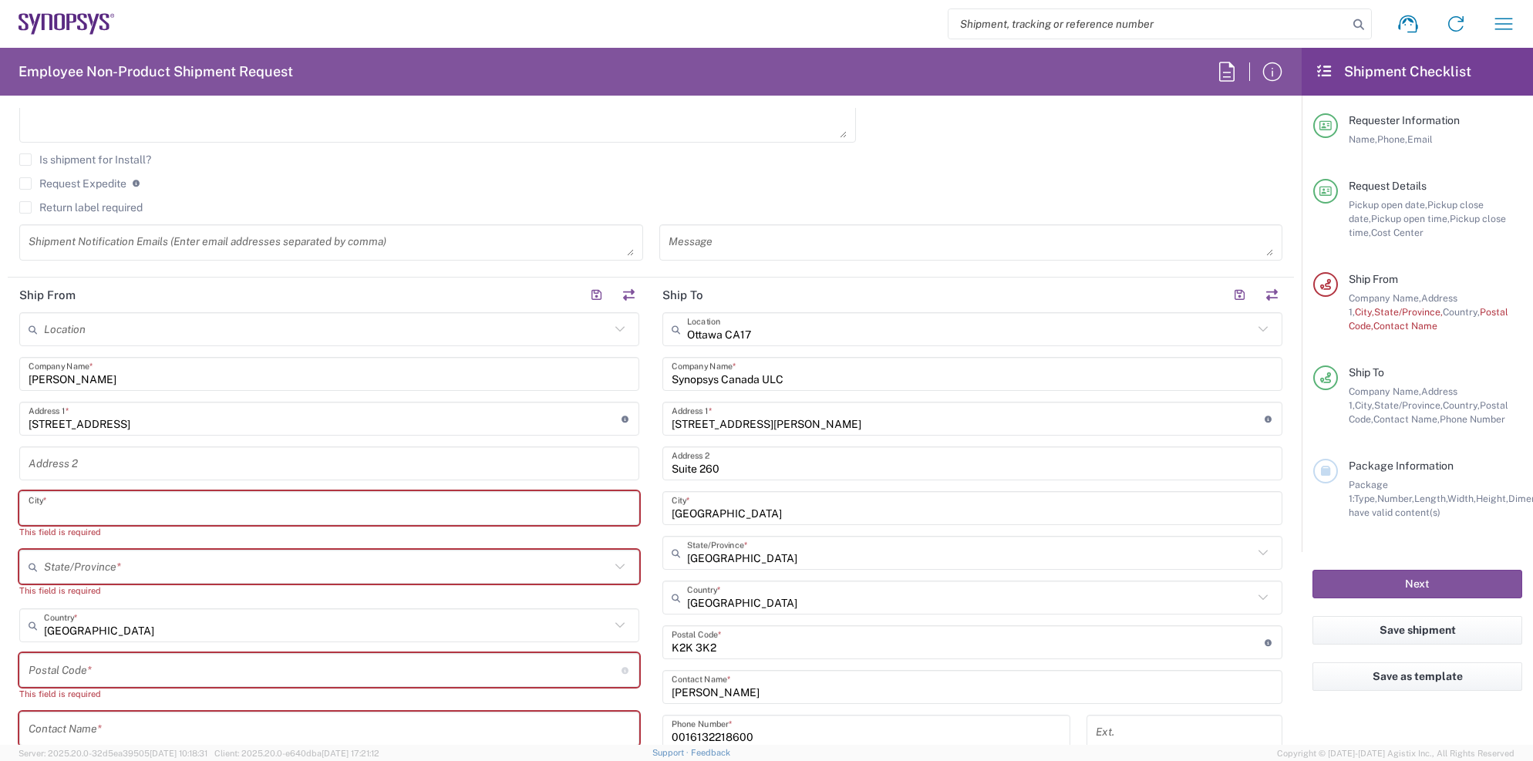
click at [65, 504] on input "text" at bounding box center [330, 508] width 602 height 27
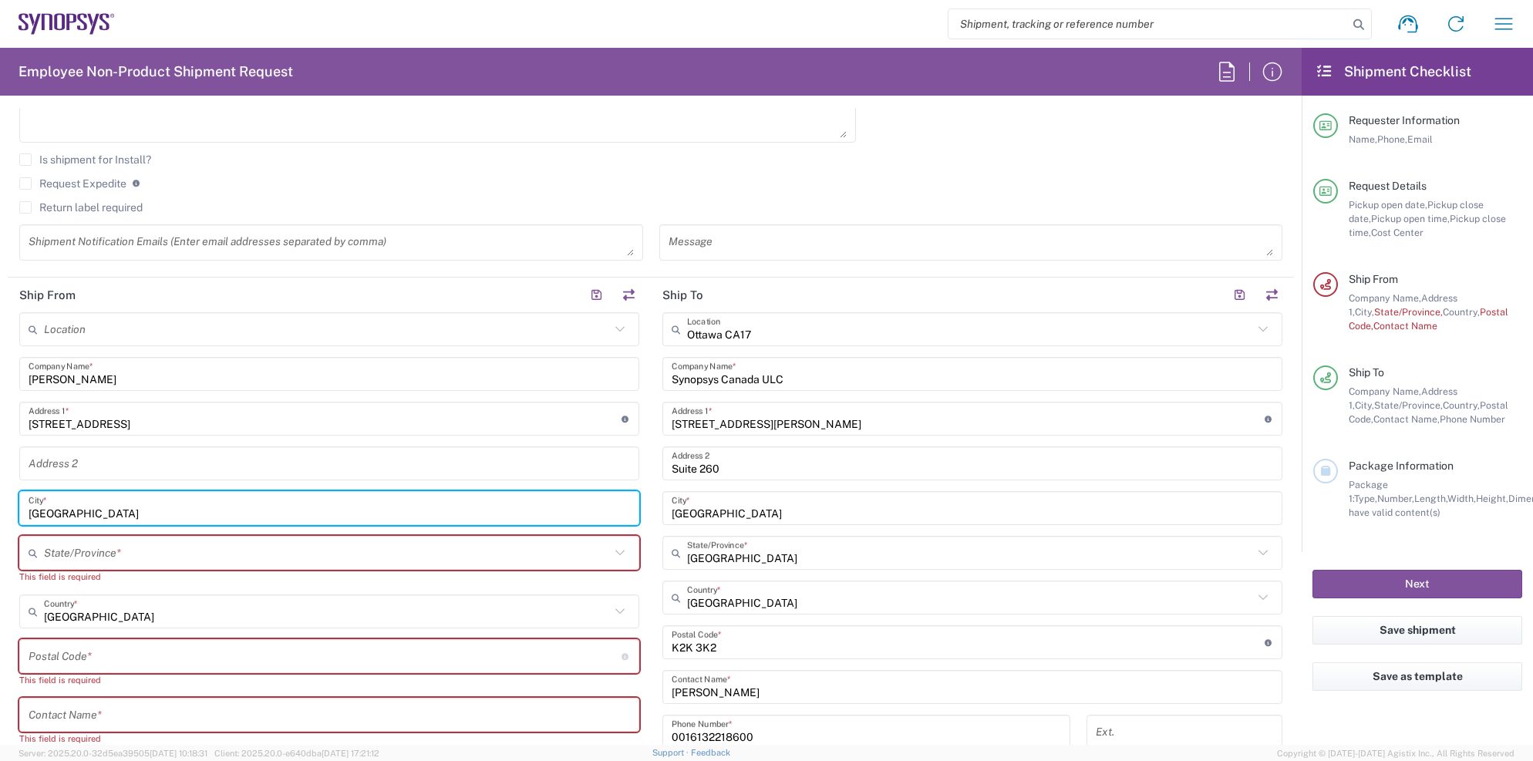
type input "[GEOGRAPHIC_DATA]"
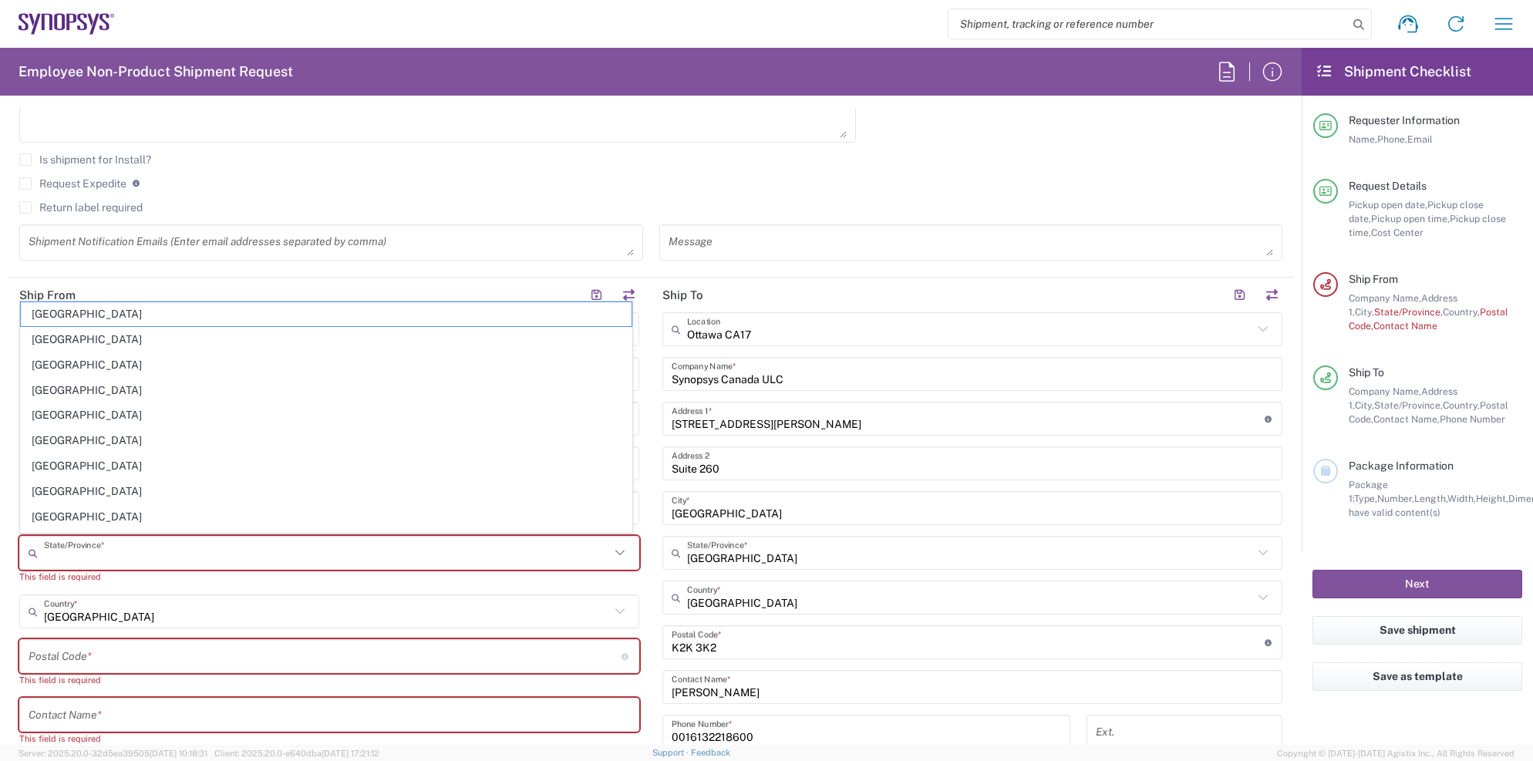
click at [125, 551] on input "text" at bounding box center [327, 553] width 566 height 27
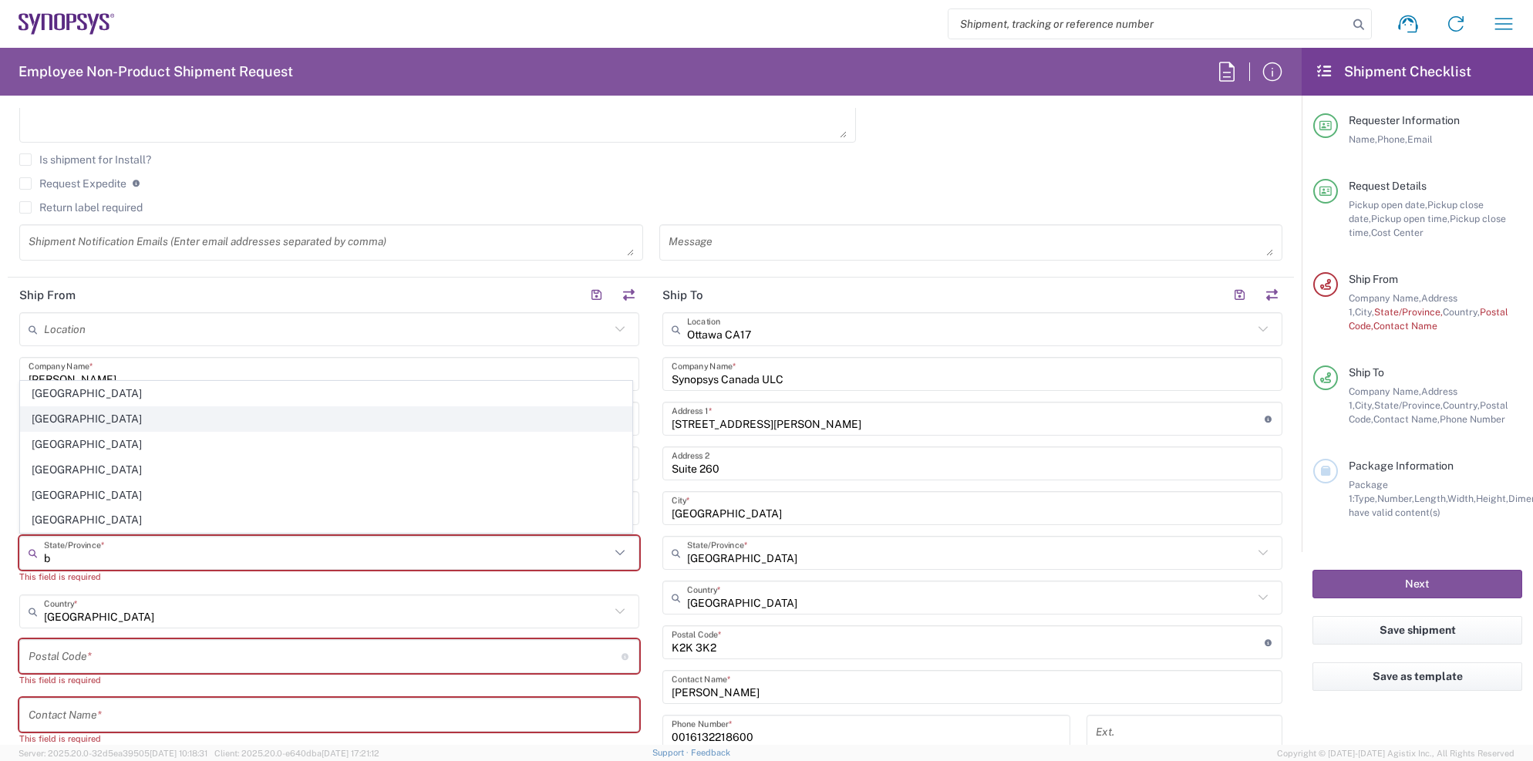
click at [79, 421] on span "[GEOGRAPHIC_DATA]" at bounding box center [326, 419] width 611 height 24
type input "[GEOGRAPHIC_DATA]"
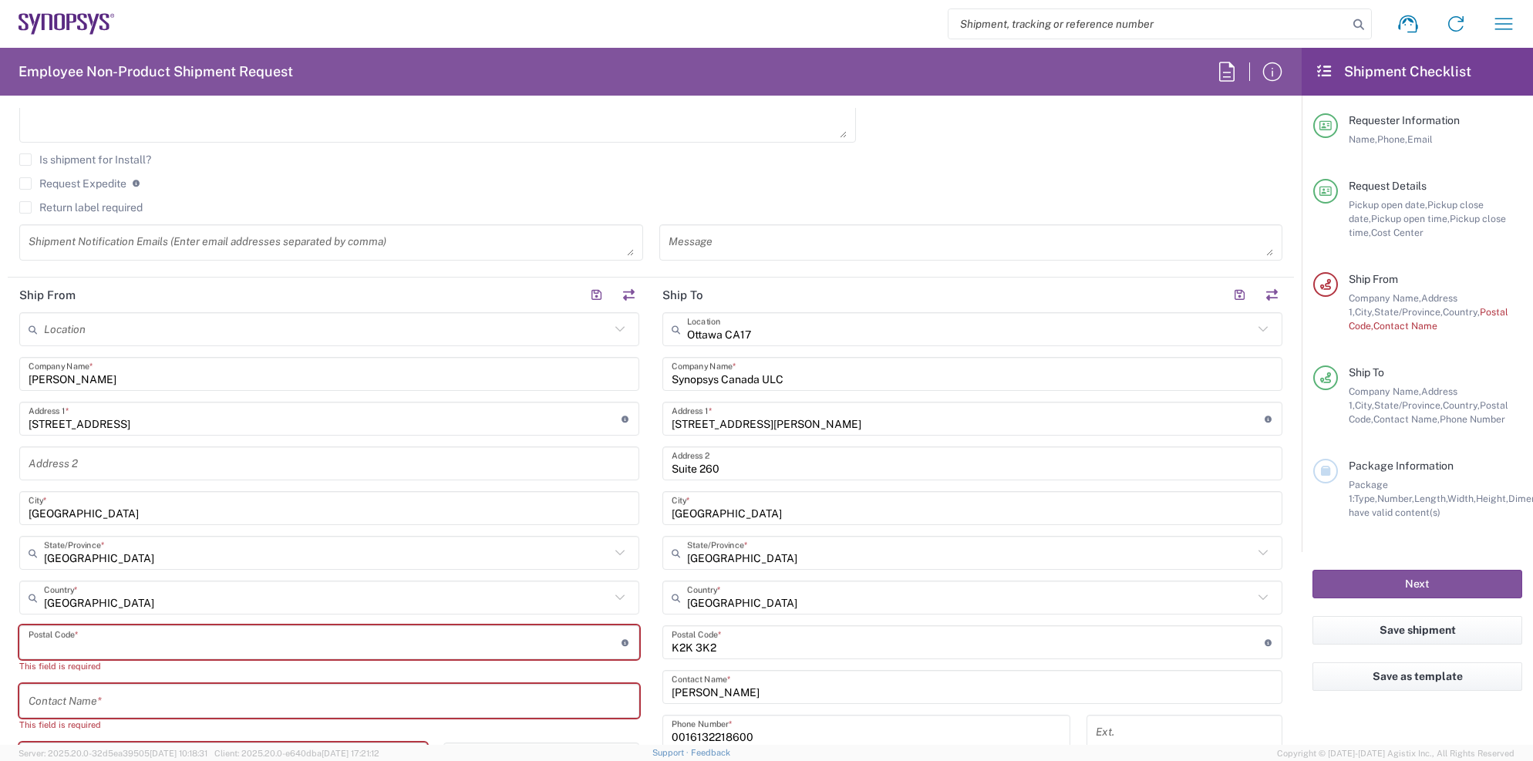
click at [118, 641] on input "undefined" at bounding box center [325, 642] width 593 height 27
click at [193, 641] on input "undefined" at bounding box center [325, 642] width 593 height 27
paste input "V5T 2A8"
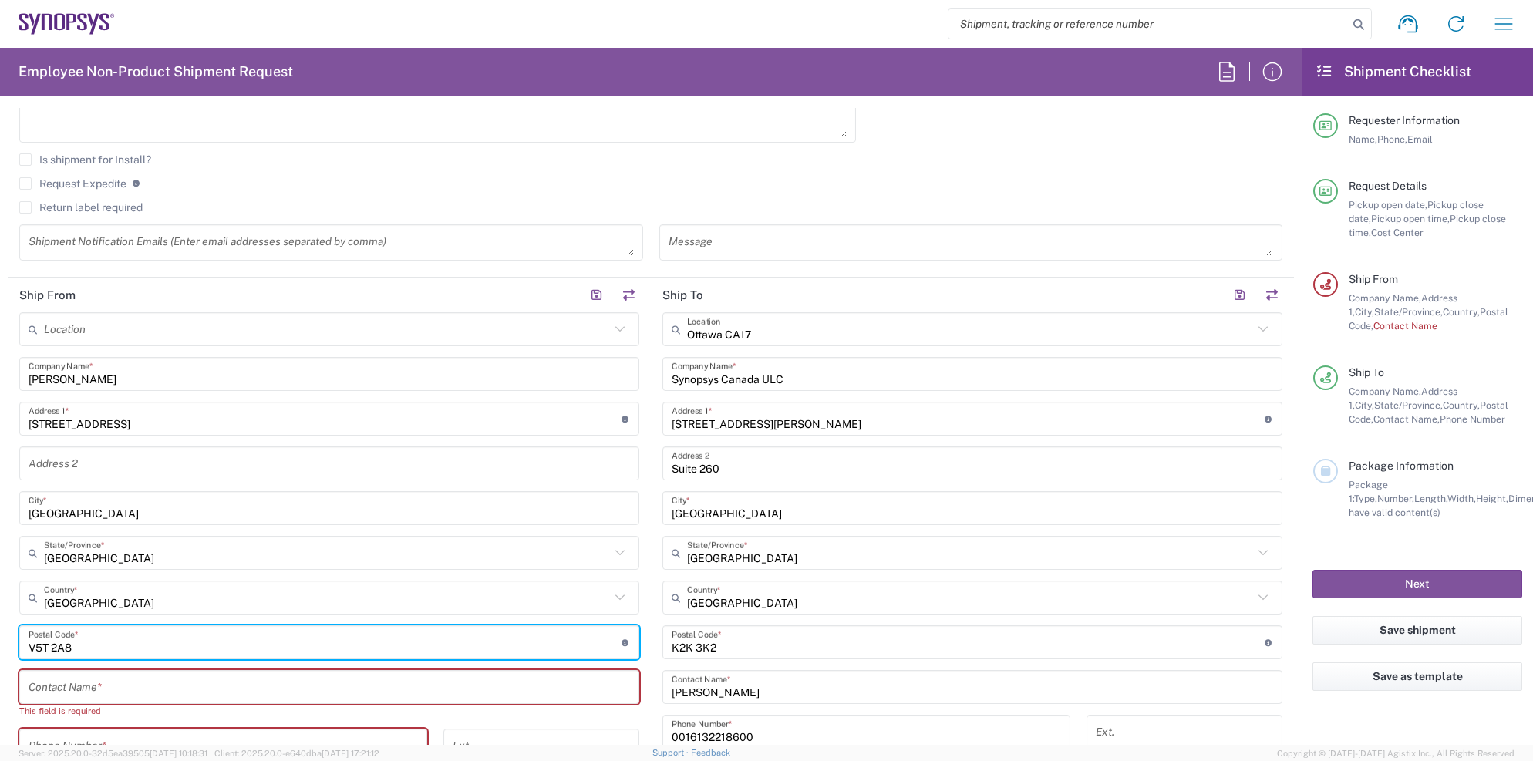
type input "V5T 2A8"
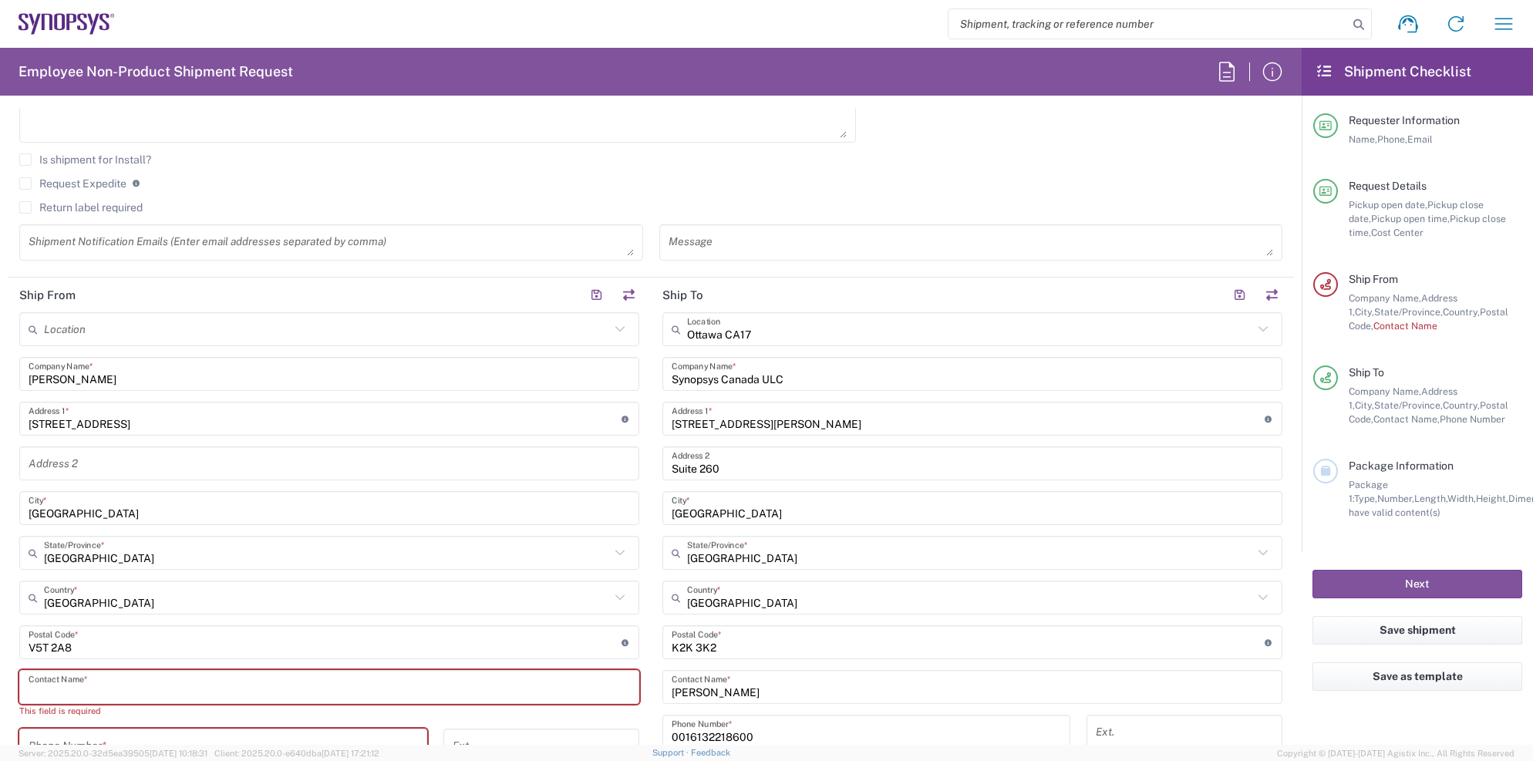
click at [117, 686] on input "text" at bounding box center [330, 687] width 602 height 27
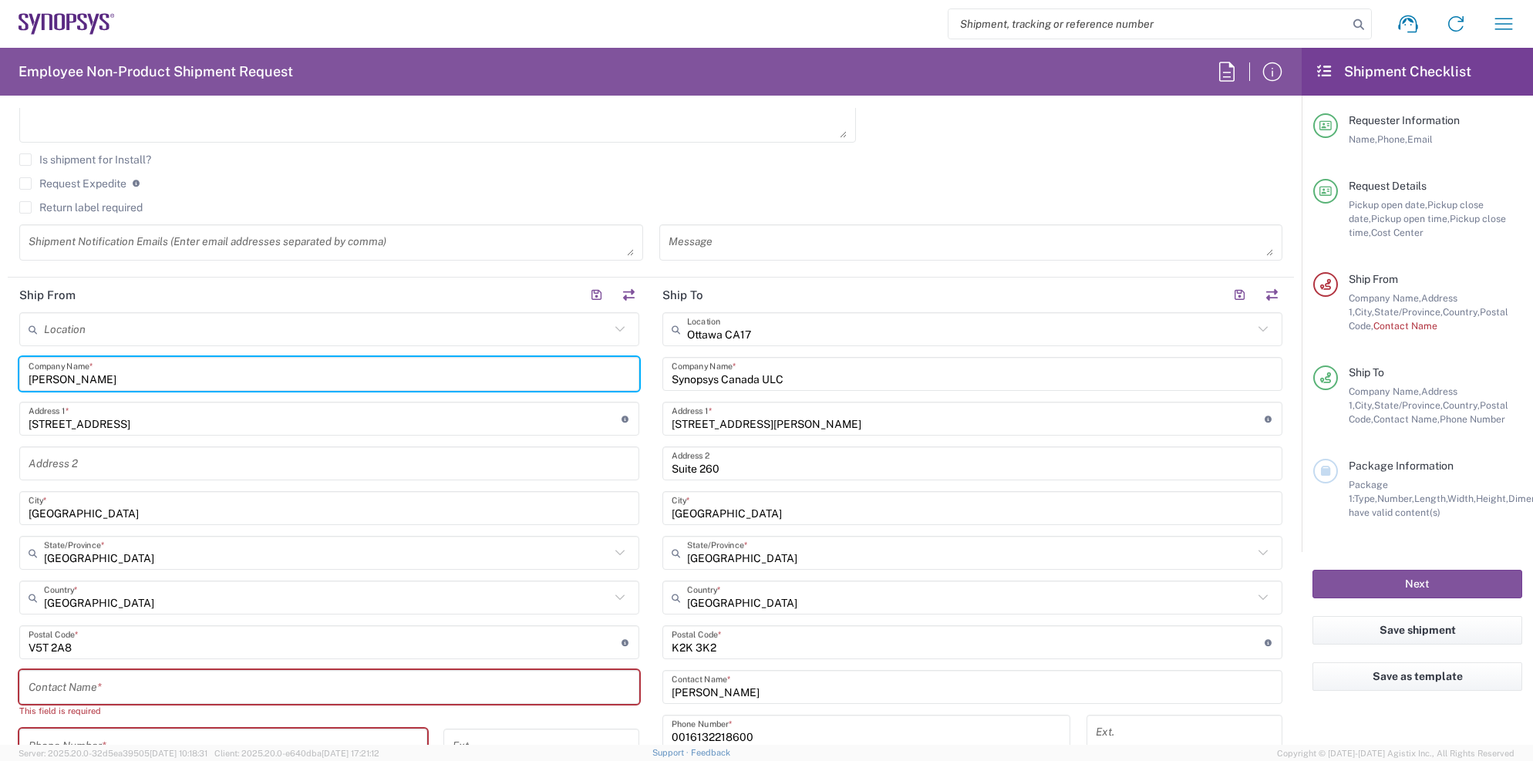
drag, startPoint x: 130, startPoint y: 379, endPoint x: 14, endPoint y: 379, distance: 116.5
click at [14, 379] on main "Location [GEOGRAPHIC_DATA] DE04 Agrate Brianza IT01 [GEOGRAPHIC_DATA] DE02 [GEO…" at bounding box center [329, 606] width 643 height 589
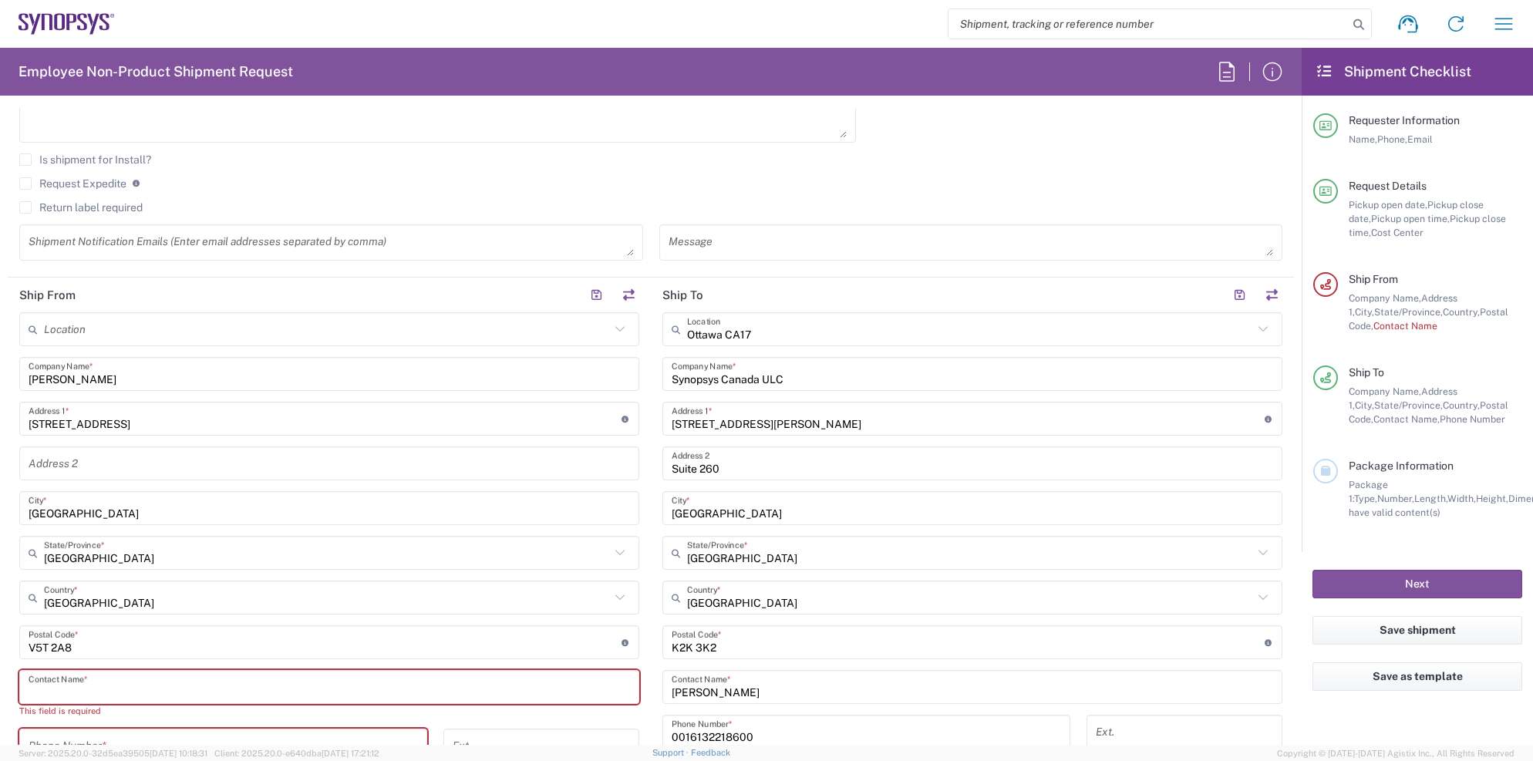
click at [85, 681] on input "text" at bounding box center [330, 687] width 602 height 27
paste input "[PERSON_NAME]"
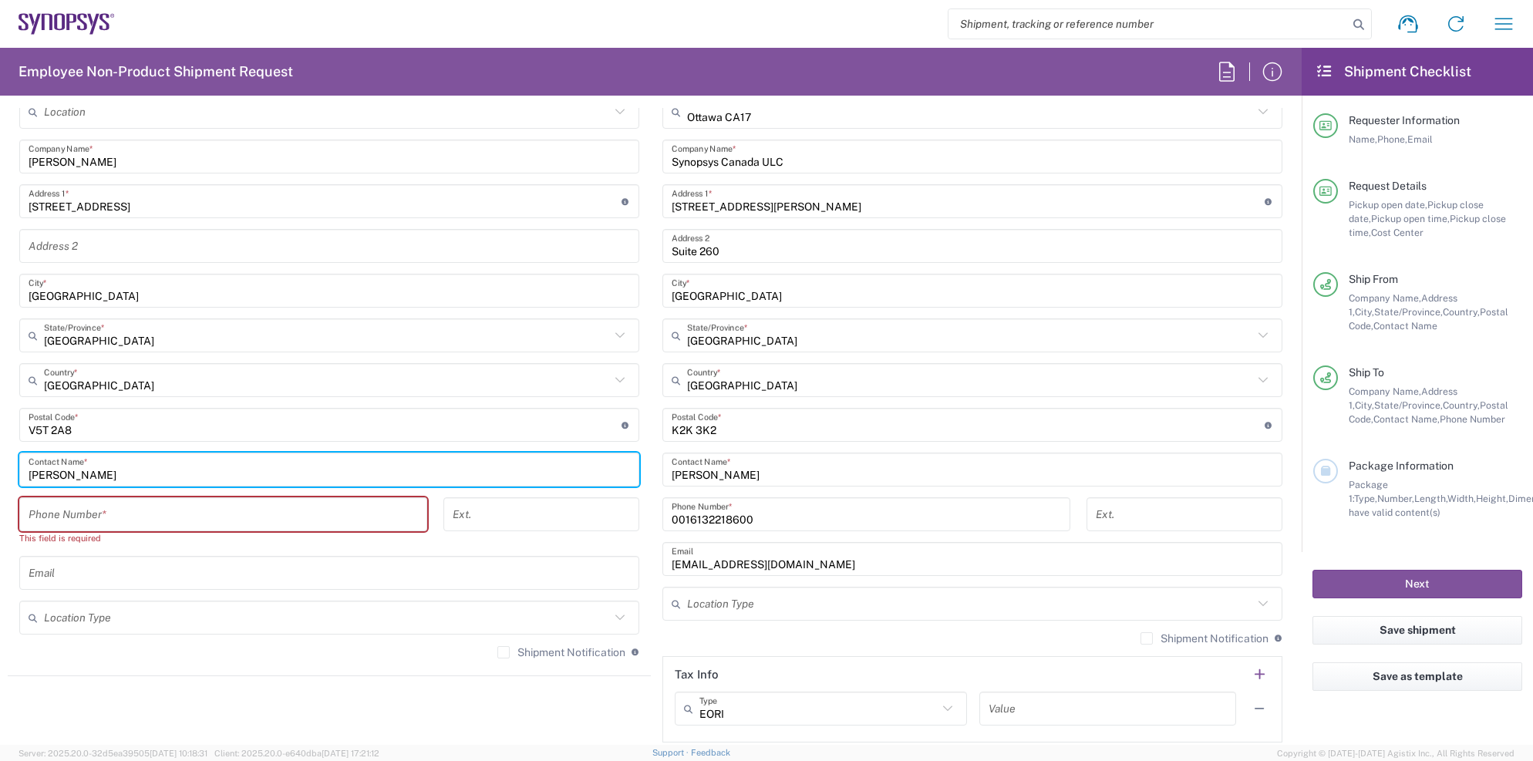
scroll to position [748, 0]
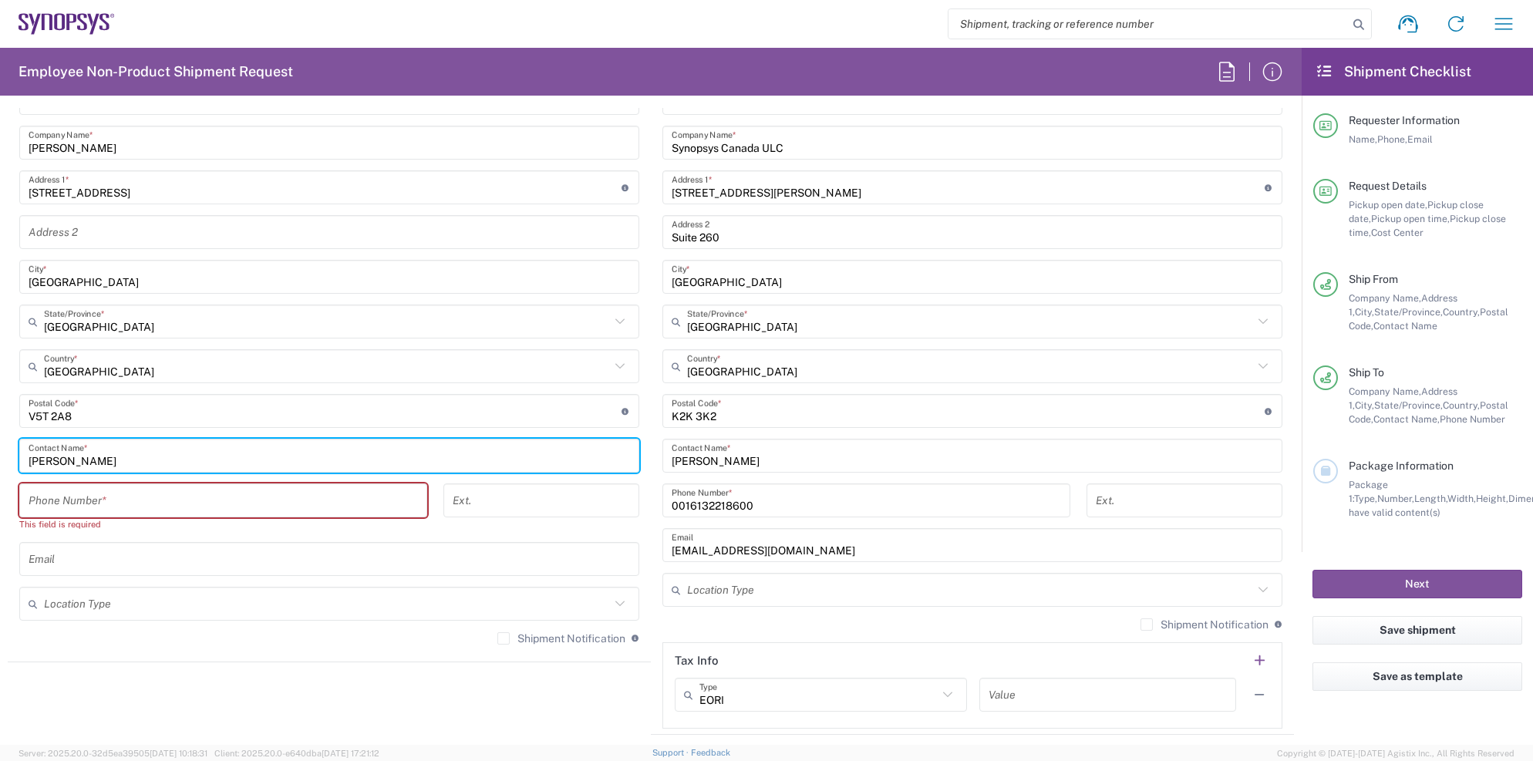
type input "[PERSON_NAME]"
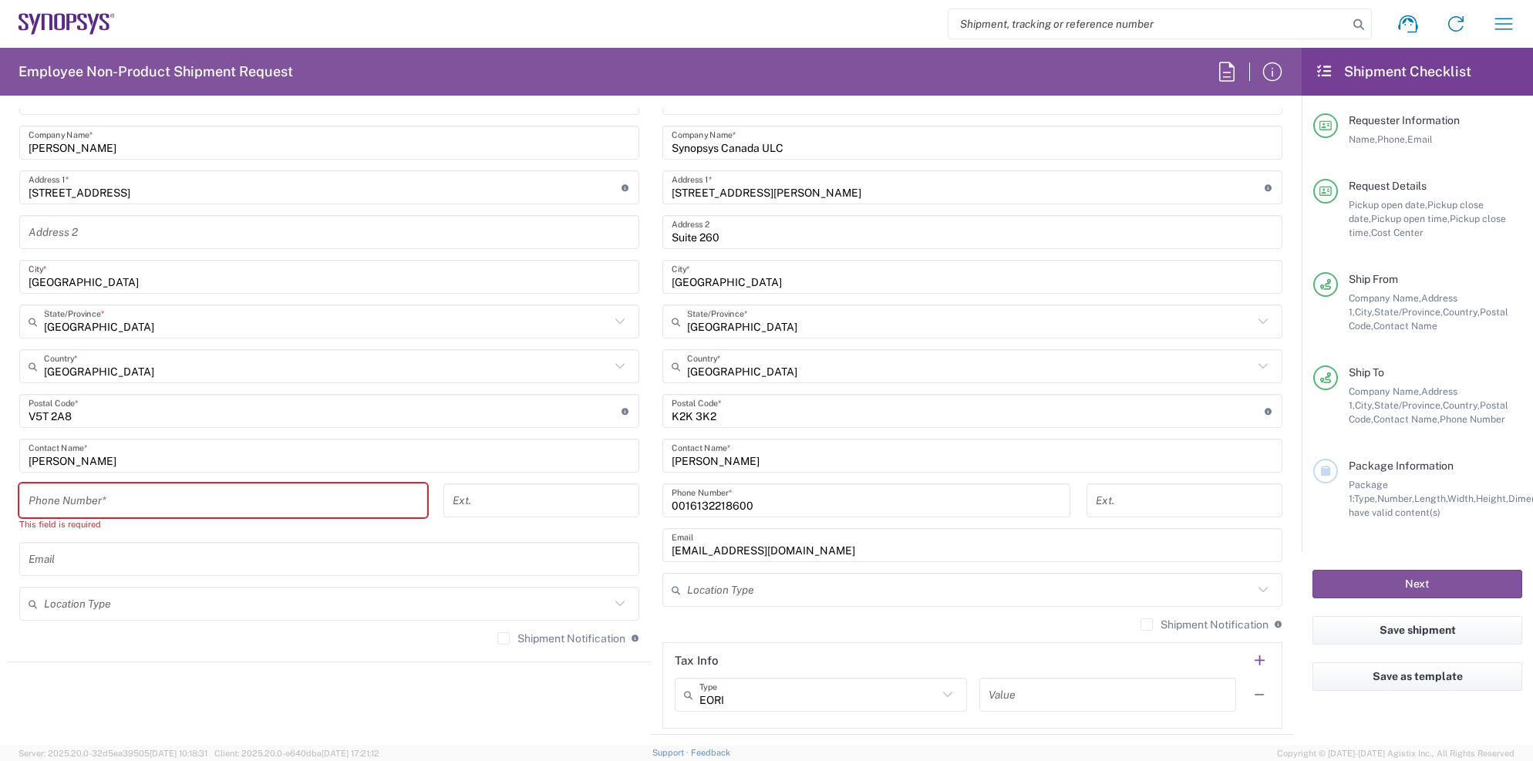
click at [79, 491] on input "tel" at bounding box center [223, 500] width 389 height 27
paste input "[PHONE_NUMBER]"
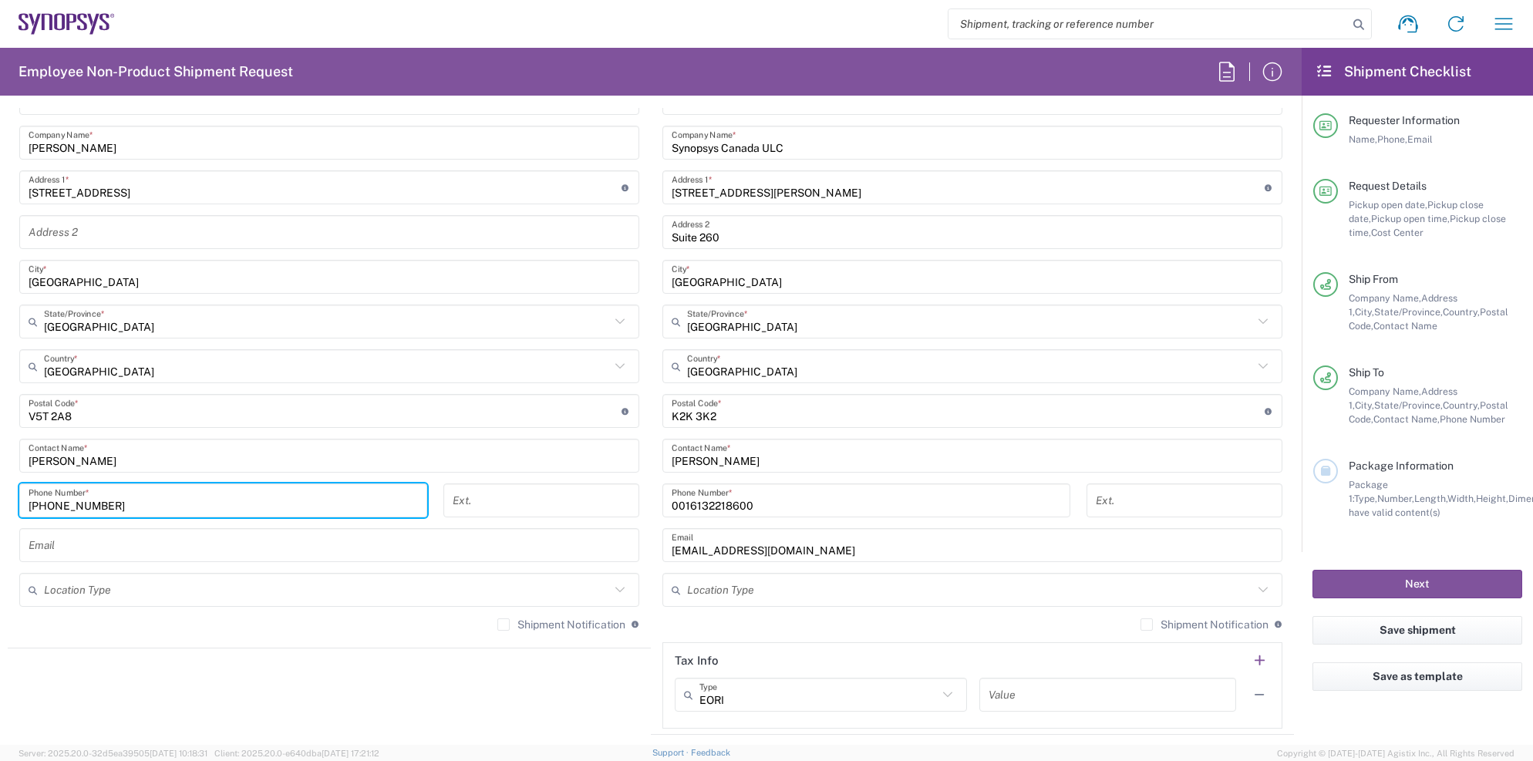
type input "[PHONE_NUMBER]"
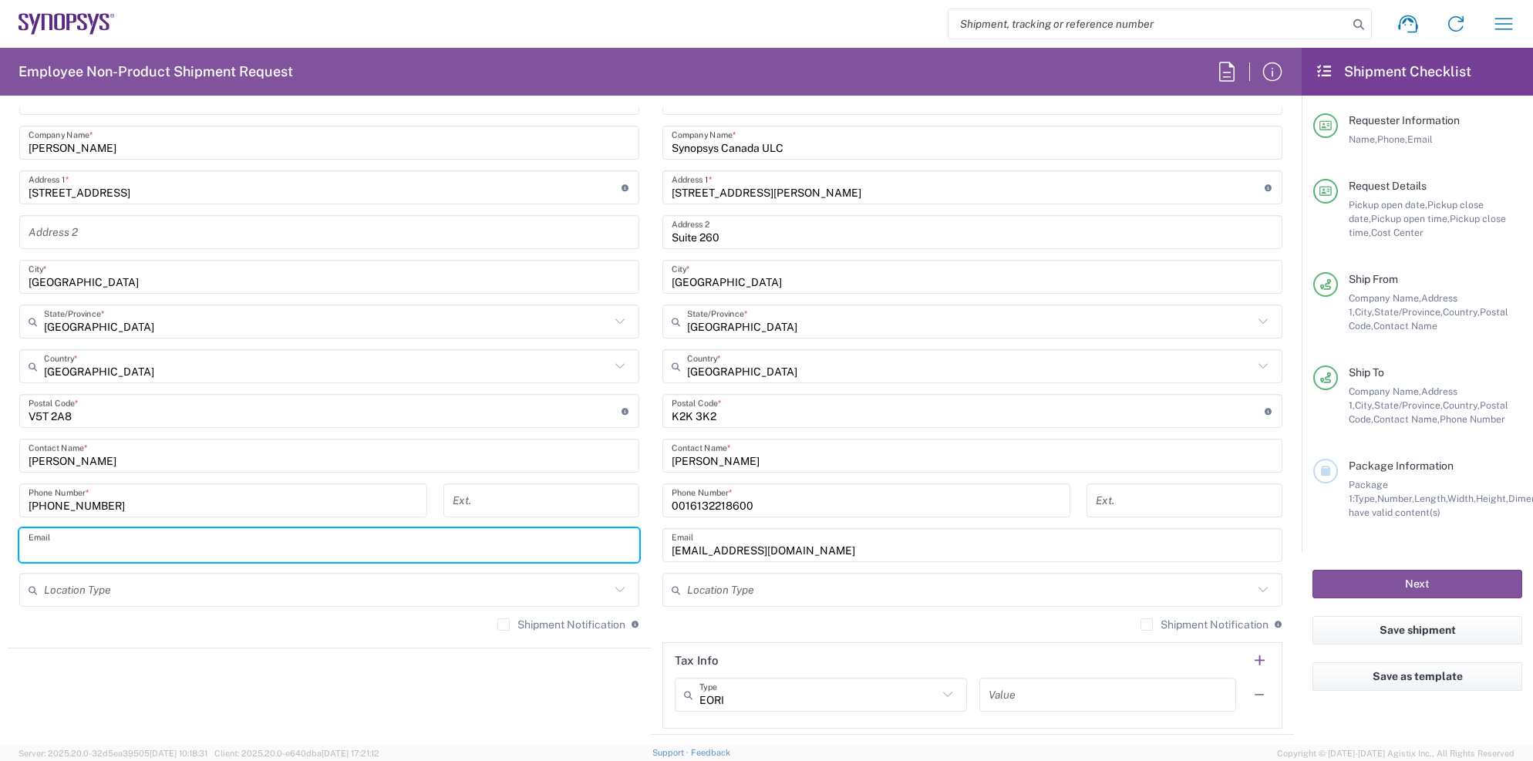
click at [99, 537] on input "text" at bounding box center [330, 545] width 602 height 27
type input "[EMAIL_ADDRESS][DOMAIN_NAME]"
click at [441, 713] on agx-shipment-stop-widget "Ship From Location [GEOGRAPHIC_DATA] DE04 Agrate Brianza IT01 [GEOGRAPHIC_DATA]…" at bounding box center [329, 390] width 643 height 689
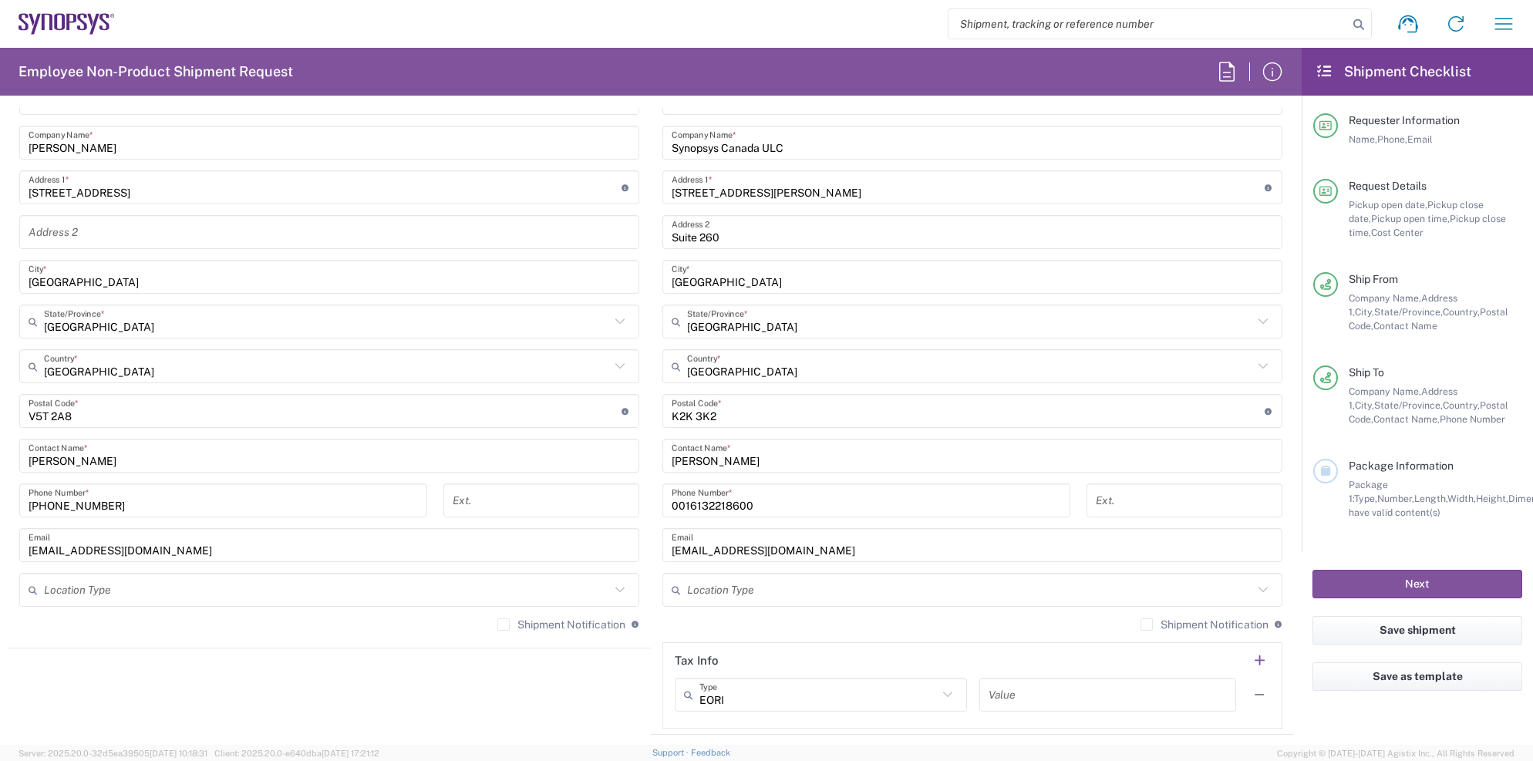
click at [498, 624] on label "Shipment Notification" at bounding box center [561, 625] width 128 height 12
click at [504, 625] on input "Shipment Notification" at bounding box center [504, 625] width 0 height 0
drag, startPoint x: 679, startPoint y: 502, endPoint x: 666, endPoint y: 502, distance: 13.1
click at [672, 502] on input "0016132218600" at bounding box center [866, 500] width 389 height 27
click at [743, 499] on input "6132218600" at bounding box center [866, 500] width 389 height 27
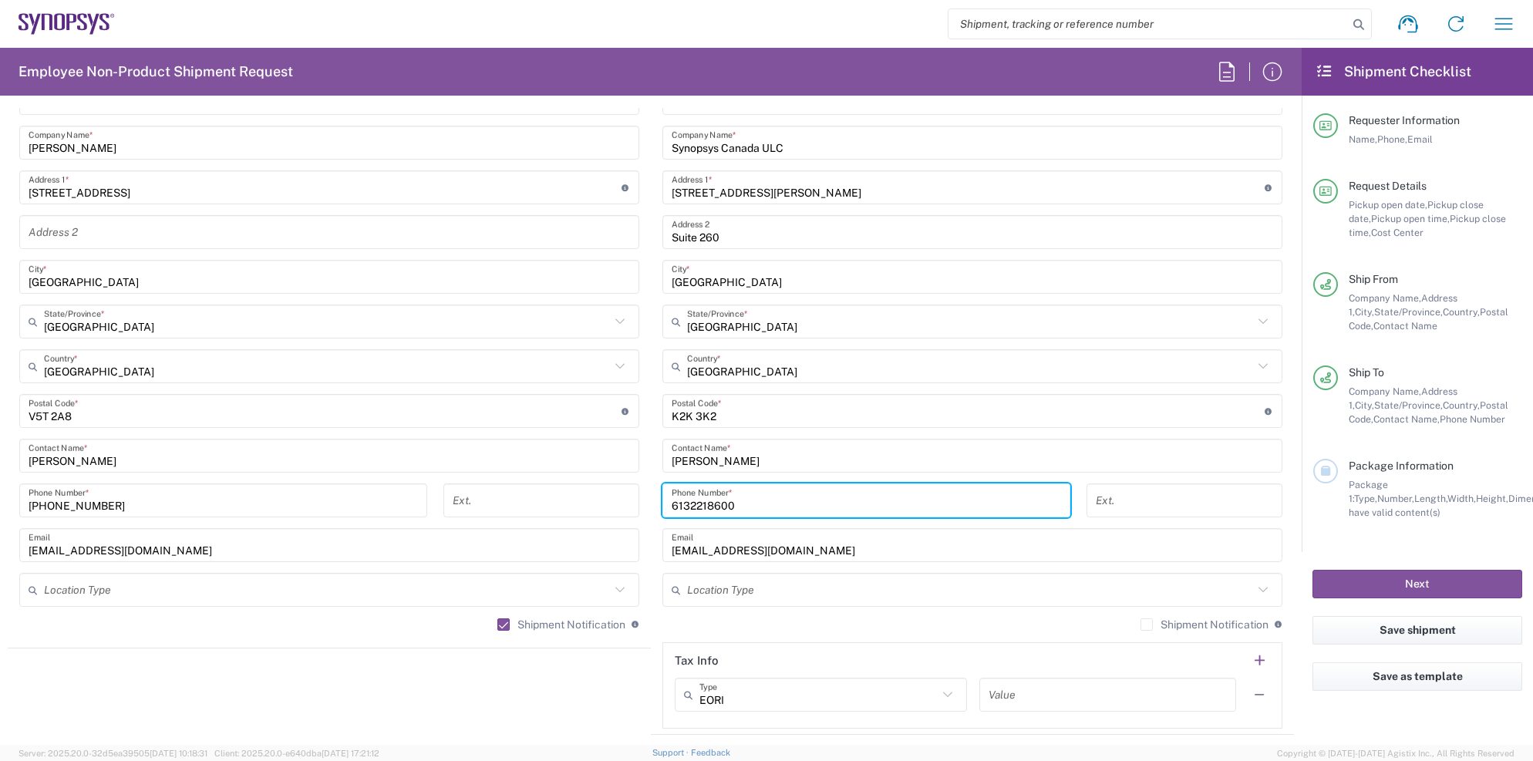
drag, startPoint x: 685, startPoint y: 502, endPoint x: 766, endPoint y: 502, distance: 81.0
click at [766, 502] on input "6132218600" at bounding box center [866, 500] width 389 height 27
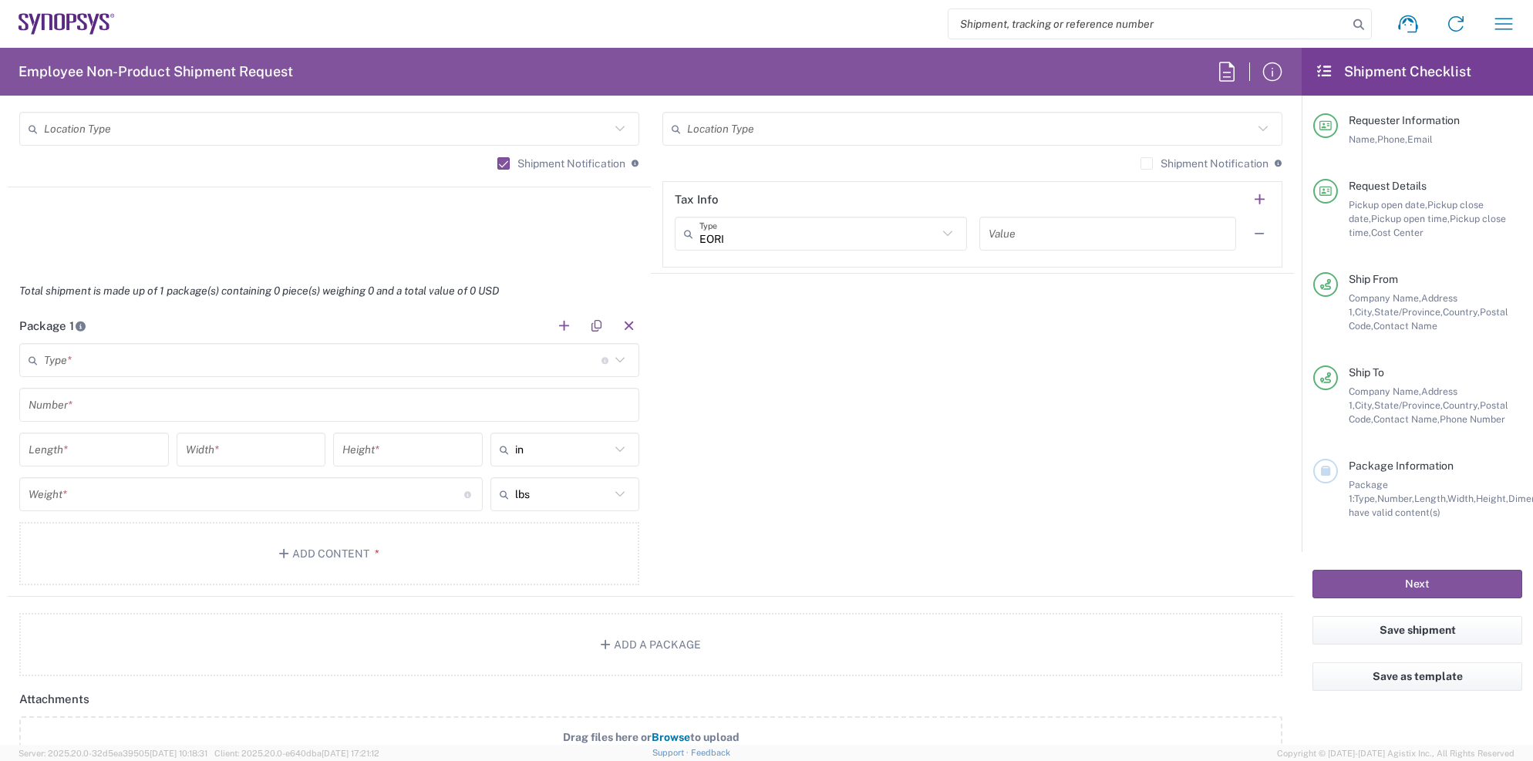
scroll to position [1211, 0]
type input "6136988250"
click at [120, 363] on input "text" at bounding box center [323, 359] width 558 height 27
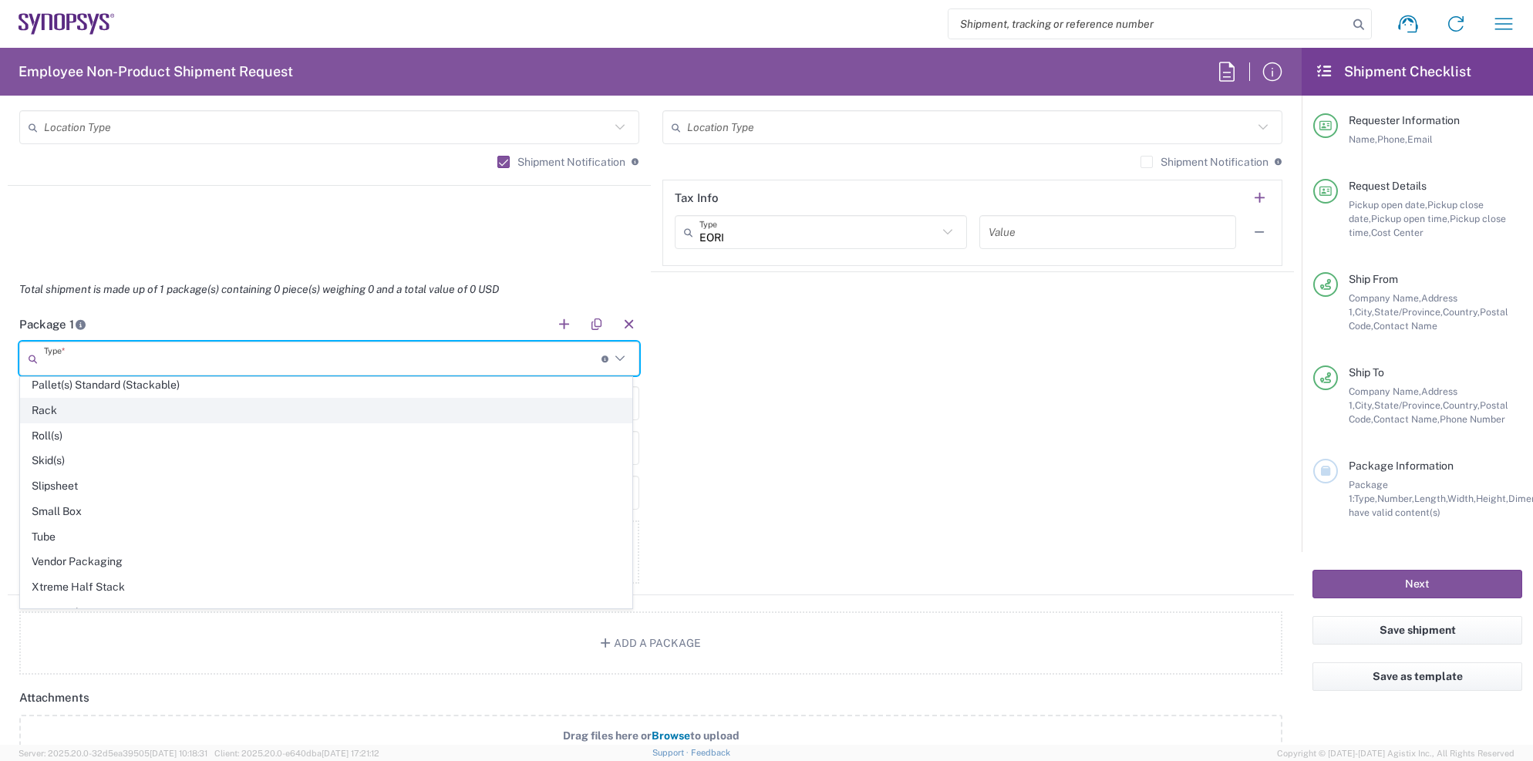
scroll to position [718, 0]
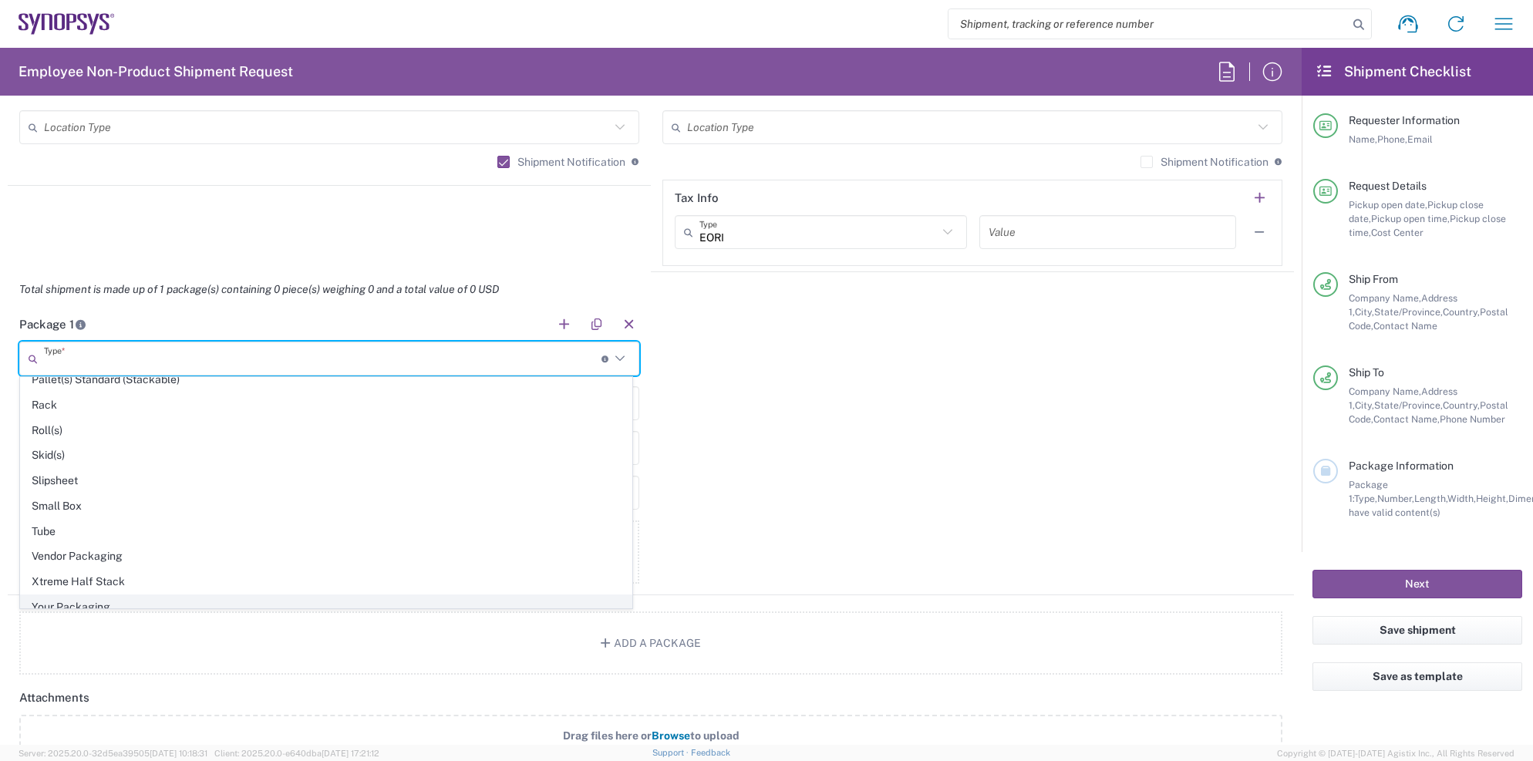
click at [75, 595] on span "Your Packaging" at bounding box center [326, 607] width 611 height 24
type input "Your Packaging"
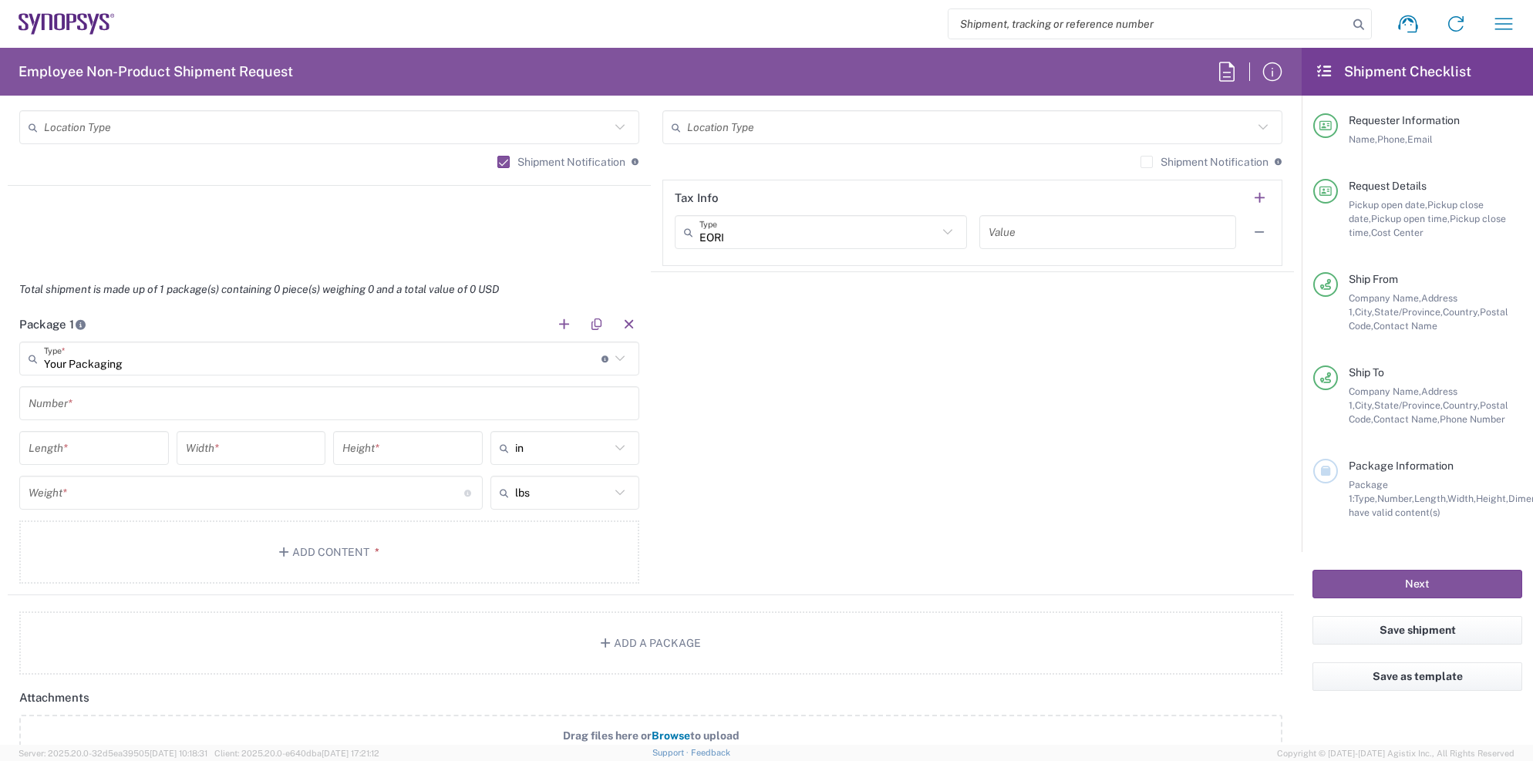
click at [111, 447] on input "number" at bounding box center [94, 448] width 131 height 27
type input "22"
click at [268, 444] on input "number" at bounding box center [251, 448] width 131 height 27
type input "18"
click at [396, 443] on input "number" at bounding box center [407, 448] width 131 height 27
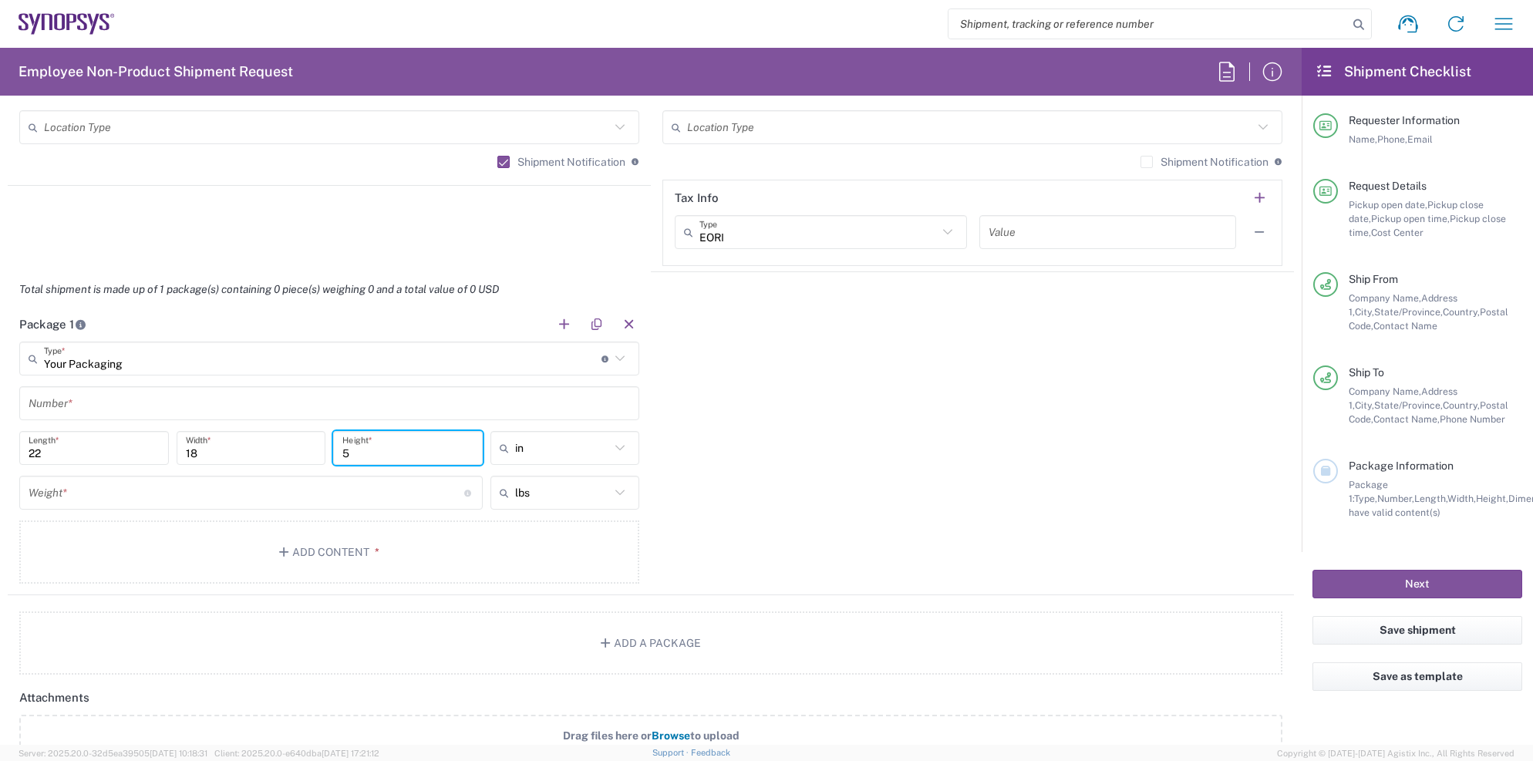
type input "5"
click at [555, 443] on input "text" at bounding box center [563, 448] width 96 height 25
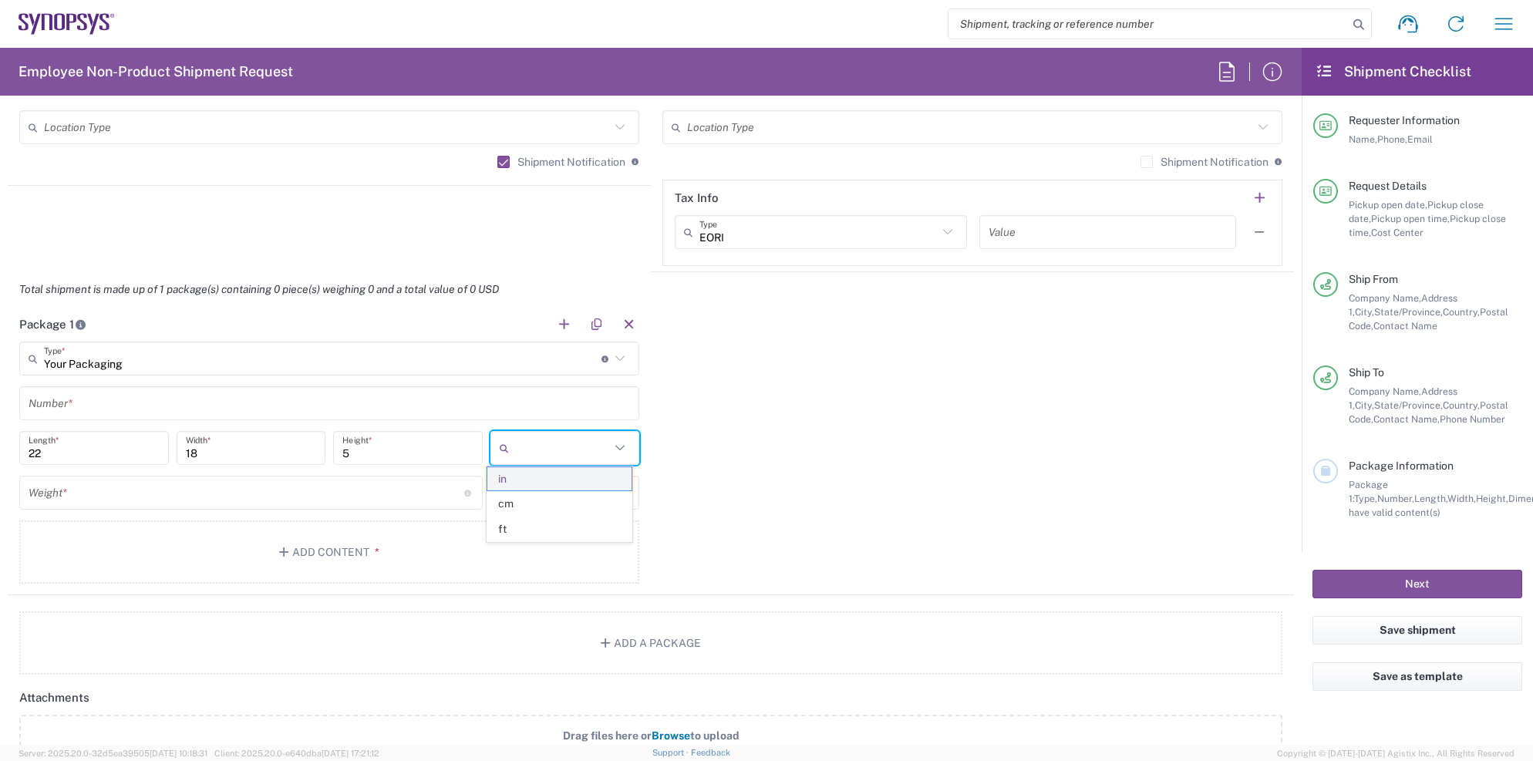
click at [512, 477] on span "in" at bounding box center [559, 479] width 145 height 24
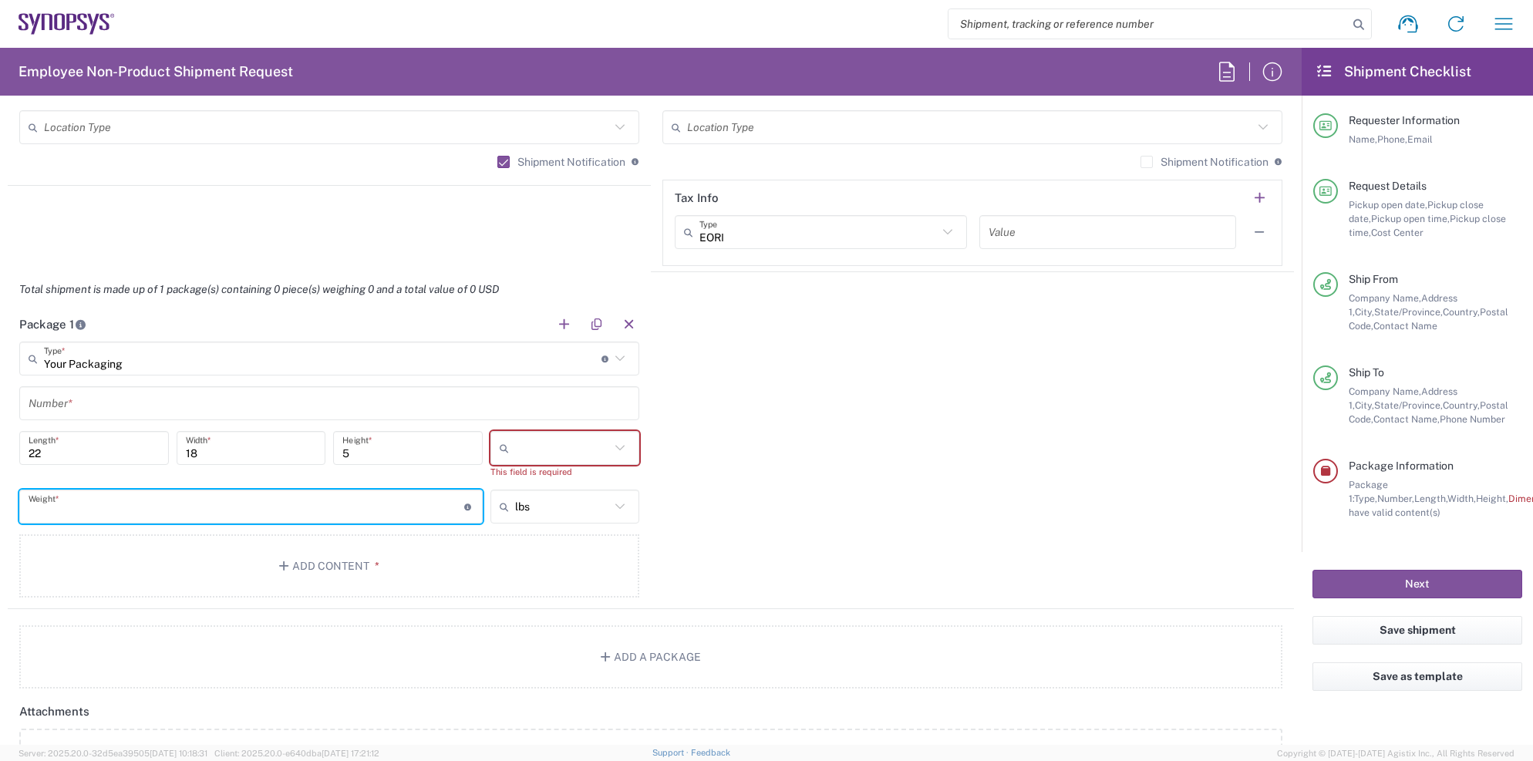
click at [108, 497] on input "number" at bounding box center [247, 507] width 436 height 27
type input "6"
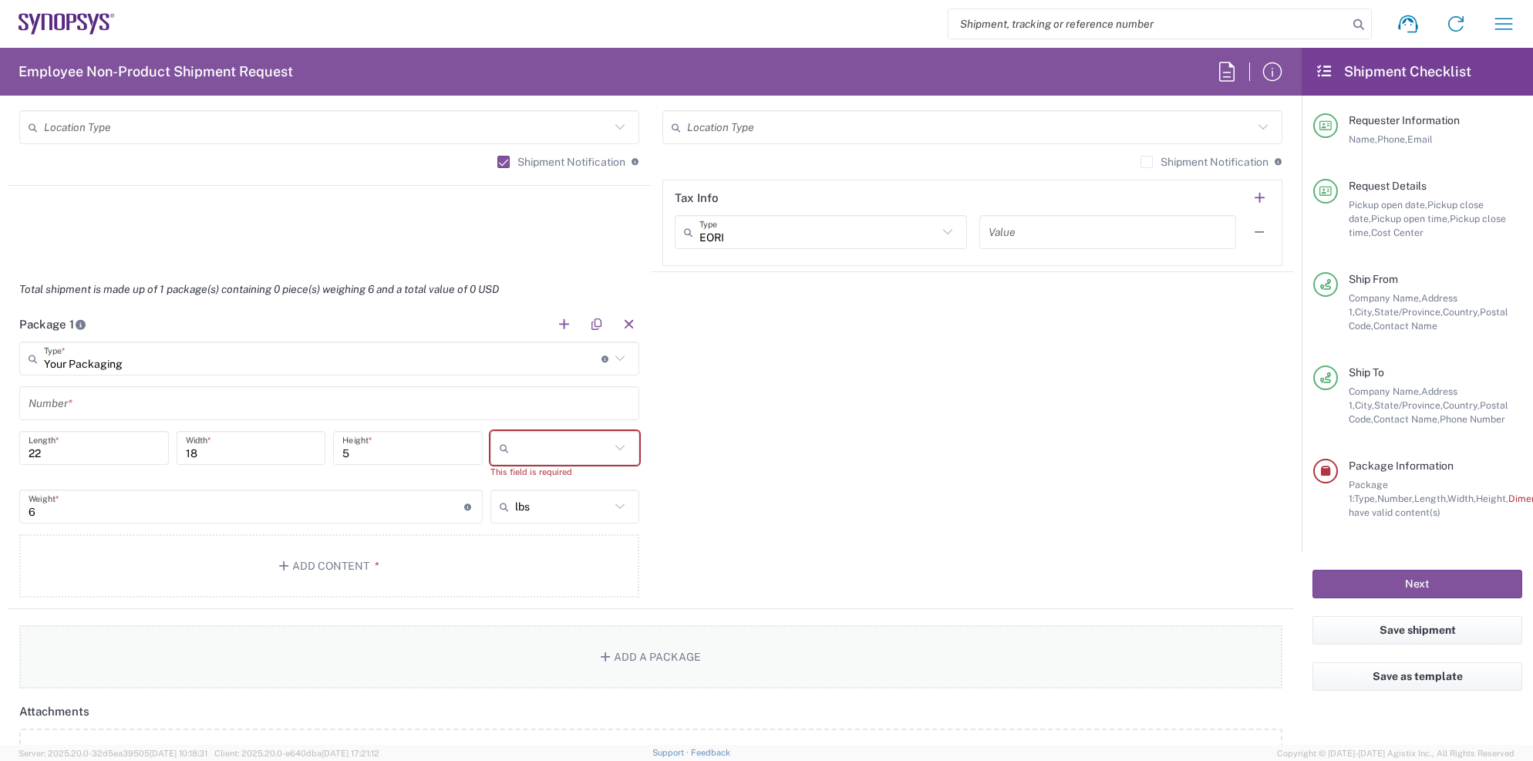
click at [361, 657] on button "Add a Package" at bounding box center [650, 656] width 1263 height 63
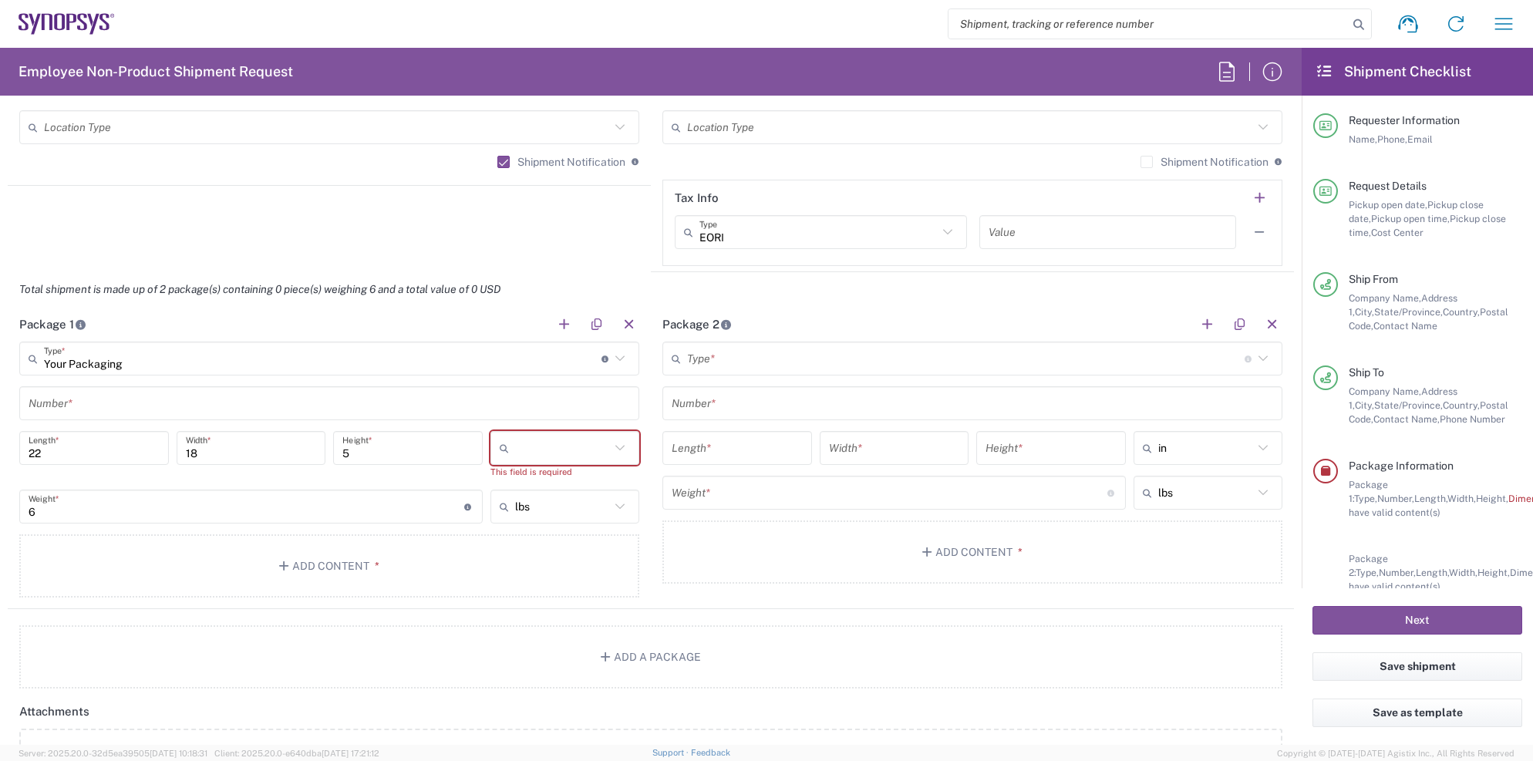
click at [515, 431] on div at bounding box center [566, 448] width 150 height 34
click at [497, 533] on span "in" at bounding box center [559, 530] width 145 height 24
type input "in"
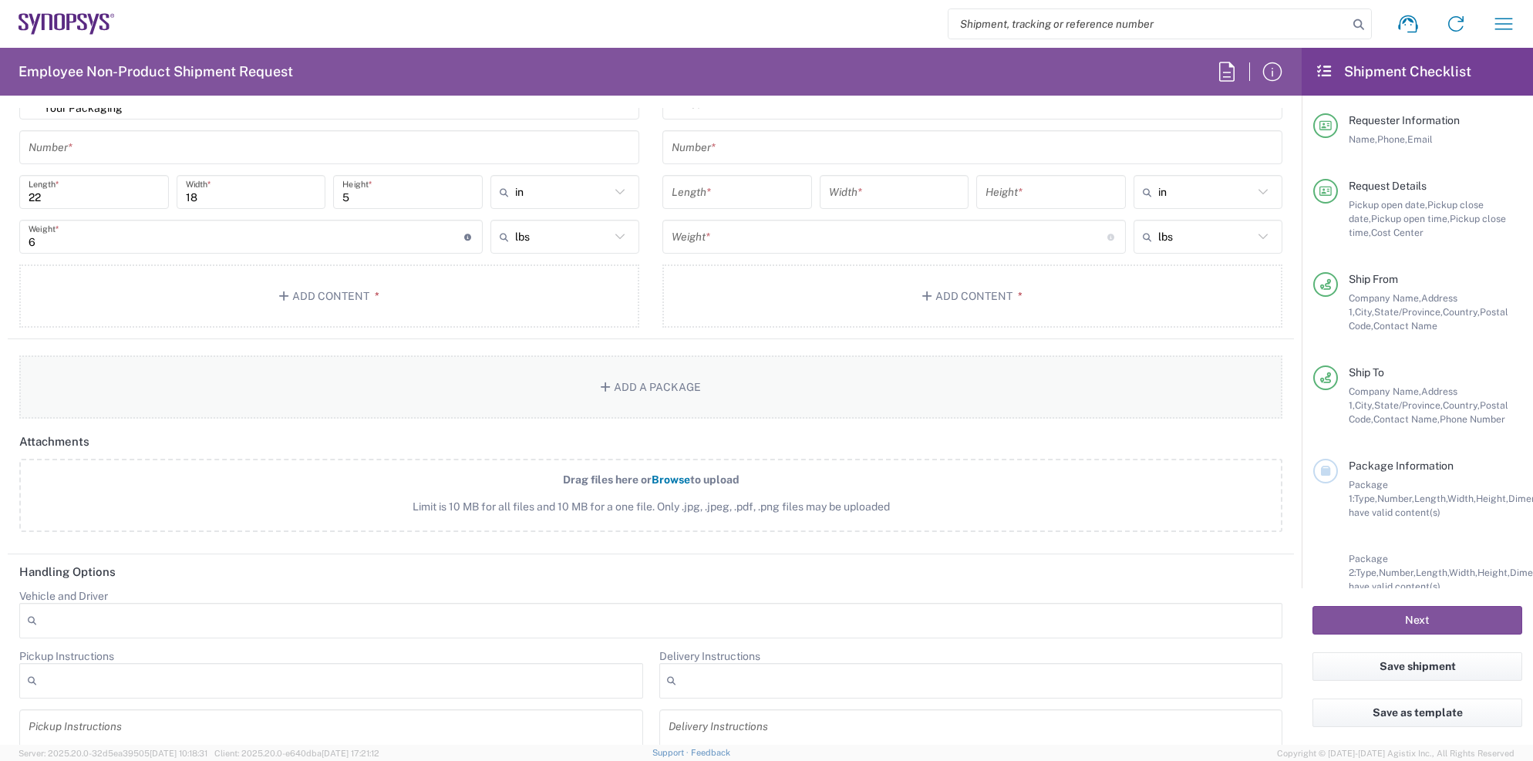
scroll to position [1442, 0]
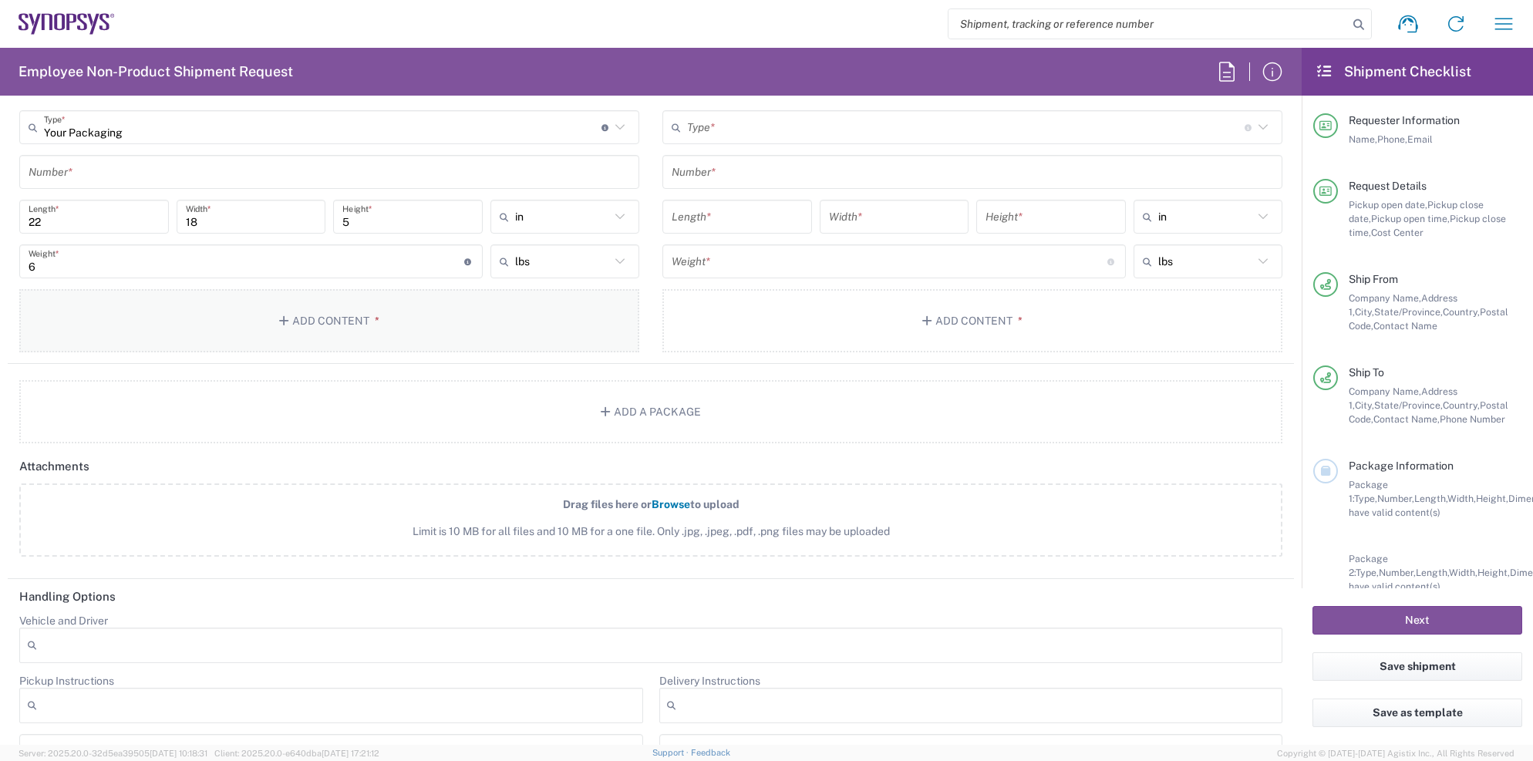
click at [326, 316] on button "Add Content *" at bounding box center [329, 320] width 620 height 63
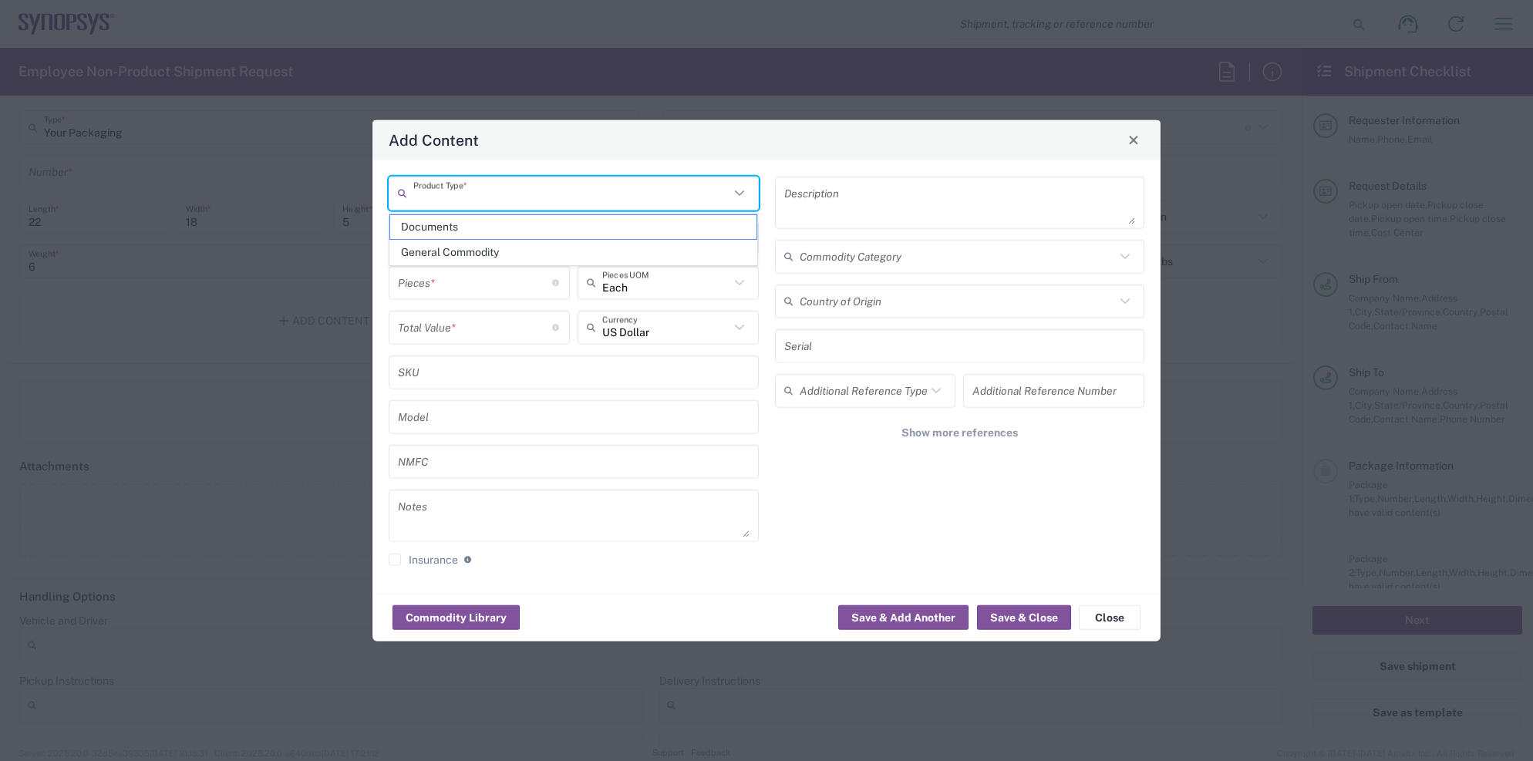
click at [500, 196] on input "text" at bounding box center [571, 193] width 316 height 27
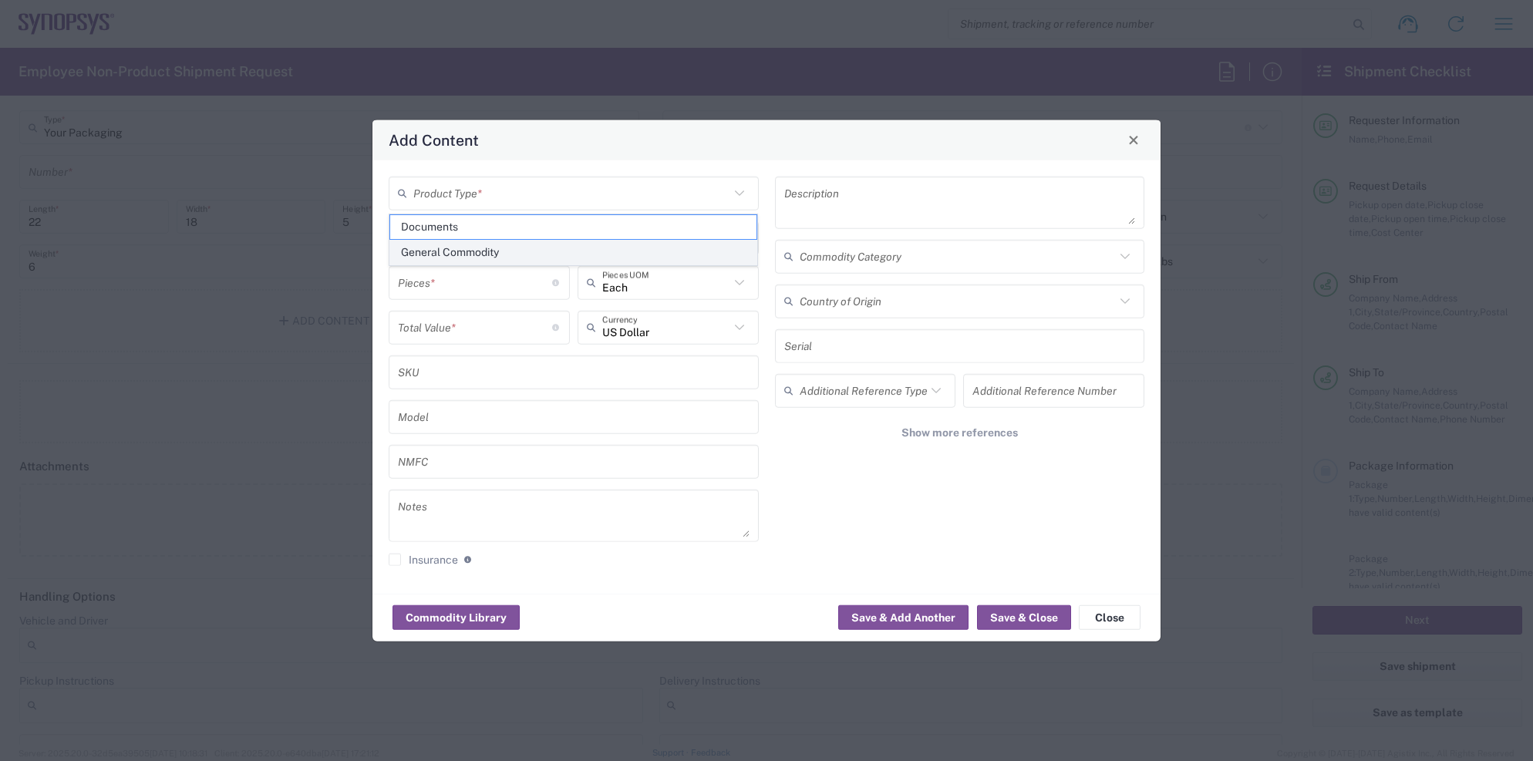
click at [468, 252] on span "General Commodity" at bounding box center [573, 253] width 367 height 24
type input "General Commodity"
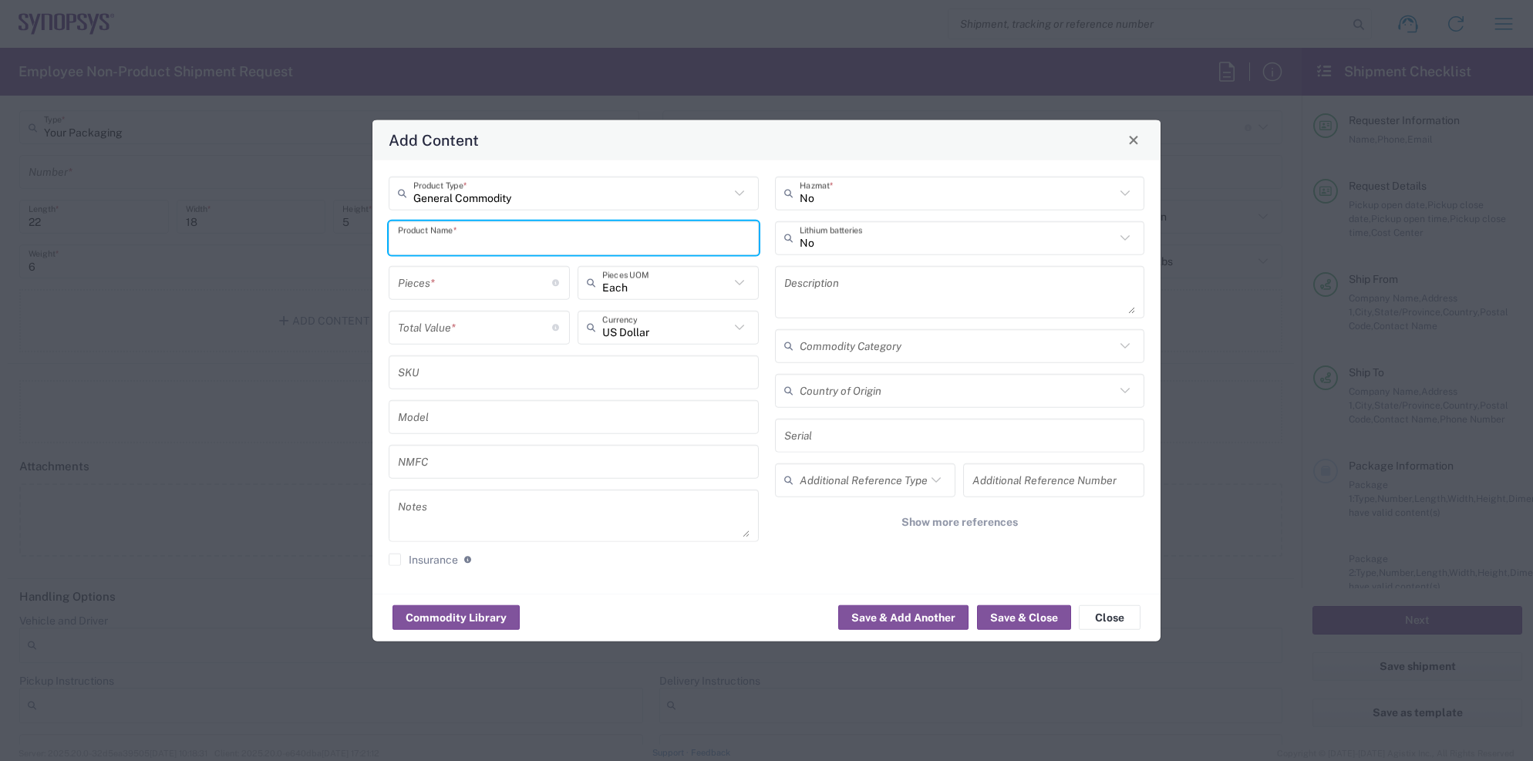
click at [467, 244] on input "text" at bounding box center [574, 237] width 352 height 27
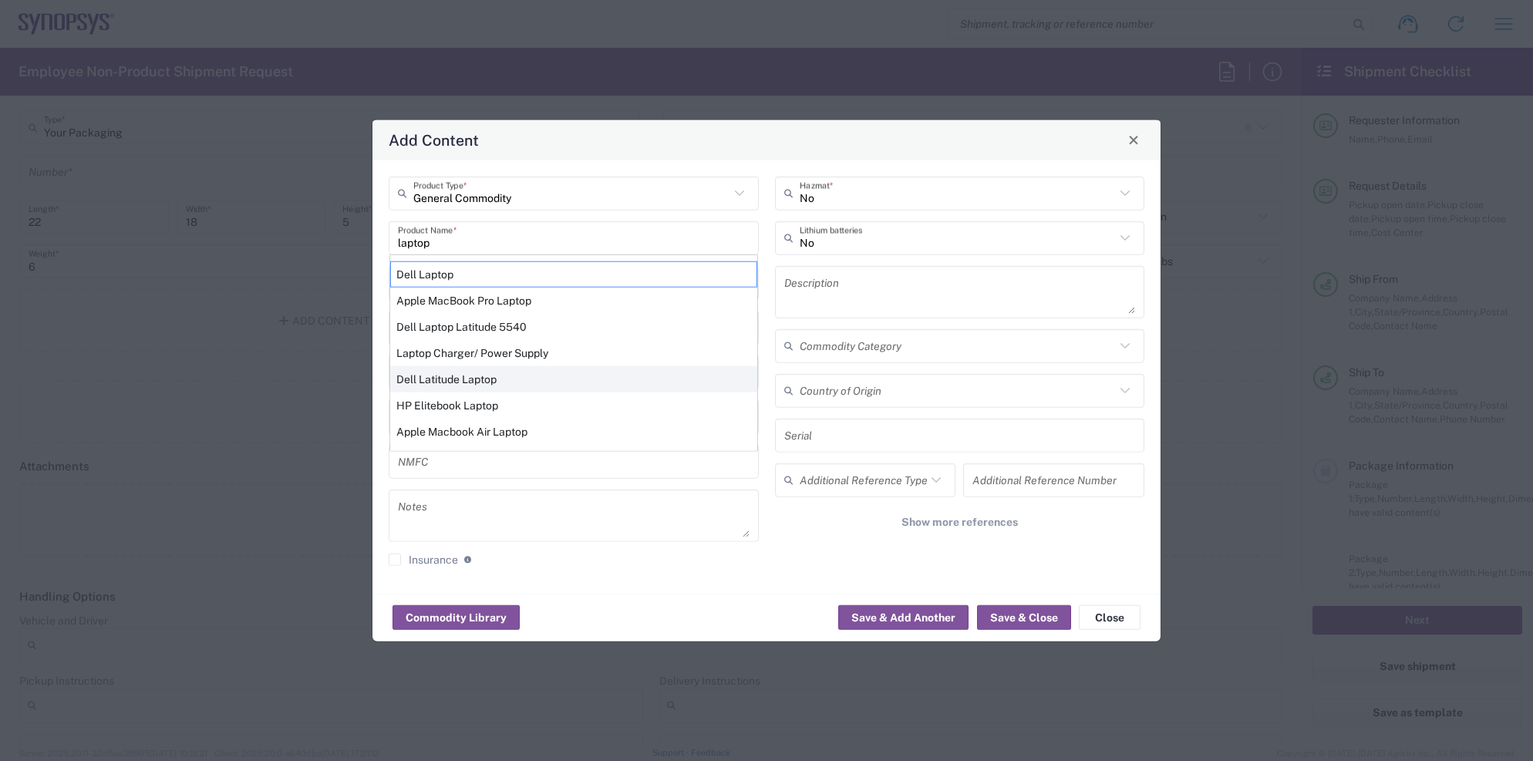
click at [463, 382] on div "Dell Latitude Laptop" at bounding box center [573, 379] width 367 height 26
type input "Dell Latitude Laptop"
type textarea "Dell Latitude Laptop"
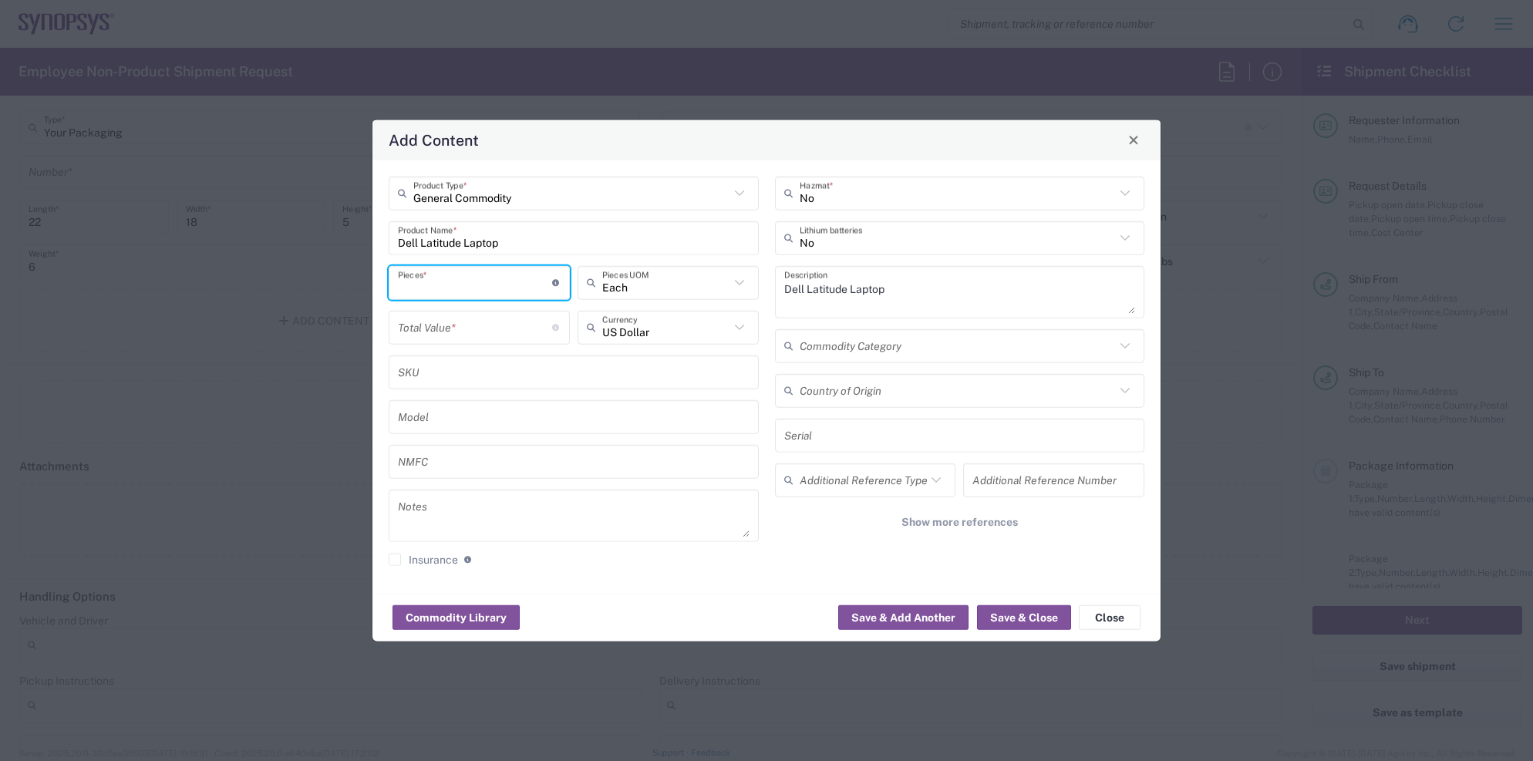
click at [470, 290] on input "number" at bounding box center [475, 282] width 154 height 27
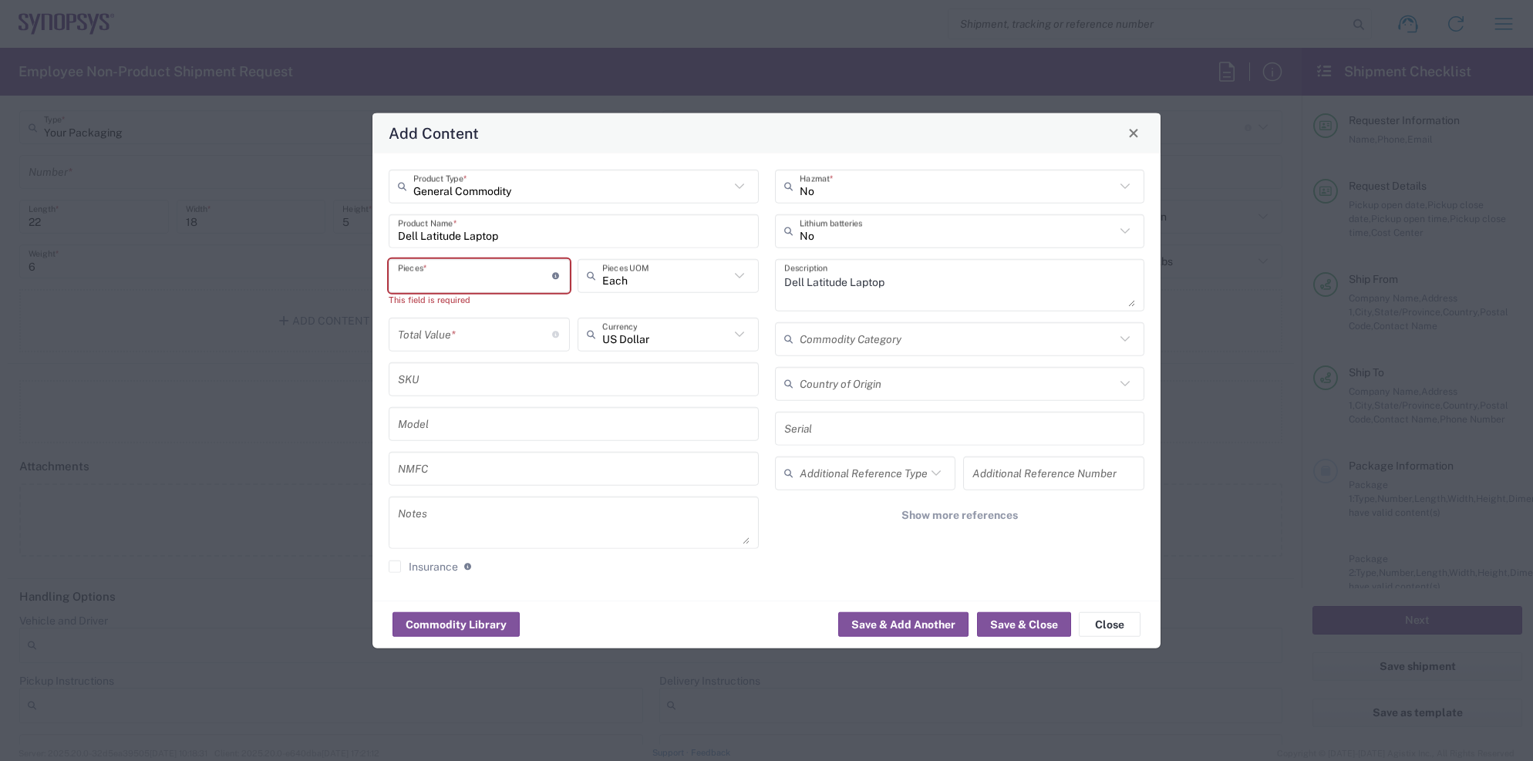
click at [479, 271] on input "number" at bounding box center [475, 275] width 154 height 27
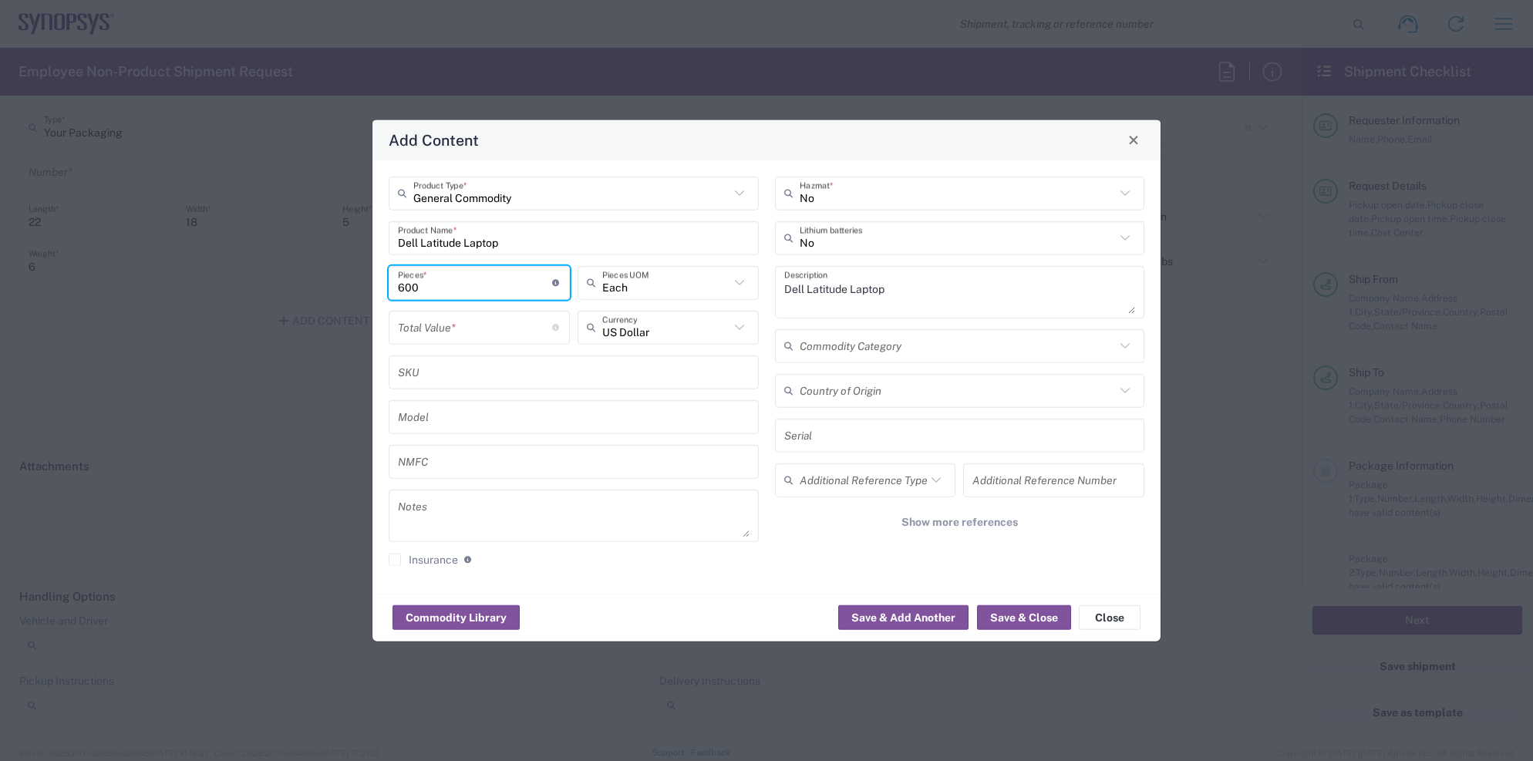
click at [478, 329] on input "number" at bounding box center [475, 327] width 154 height 27
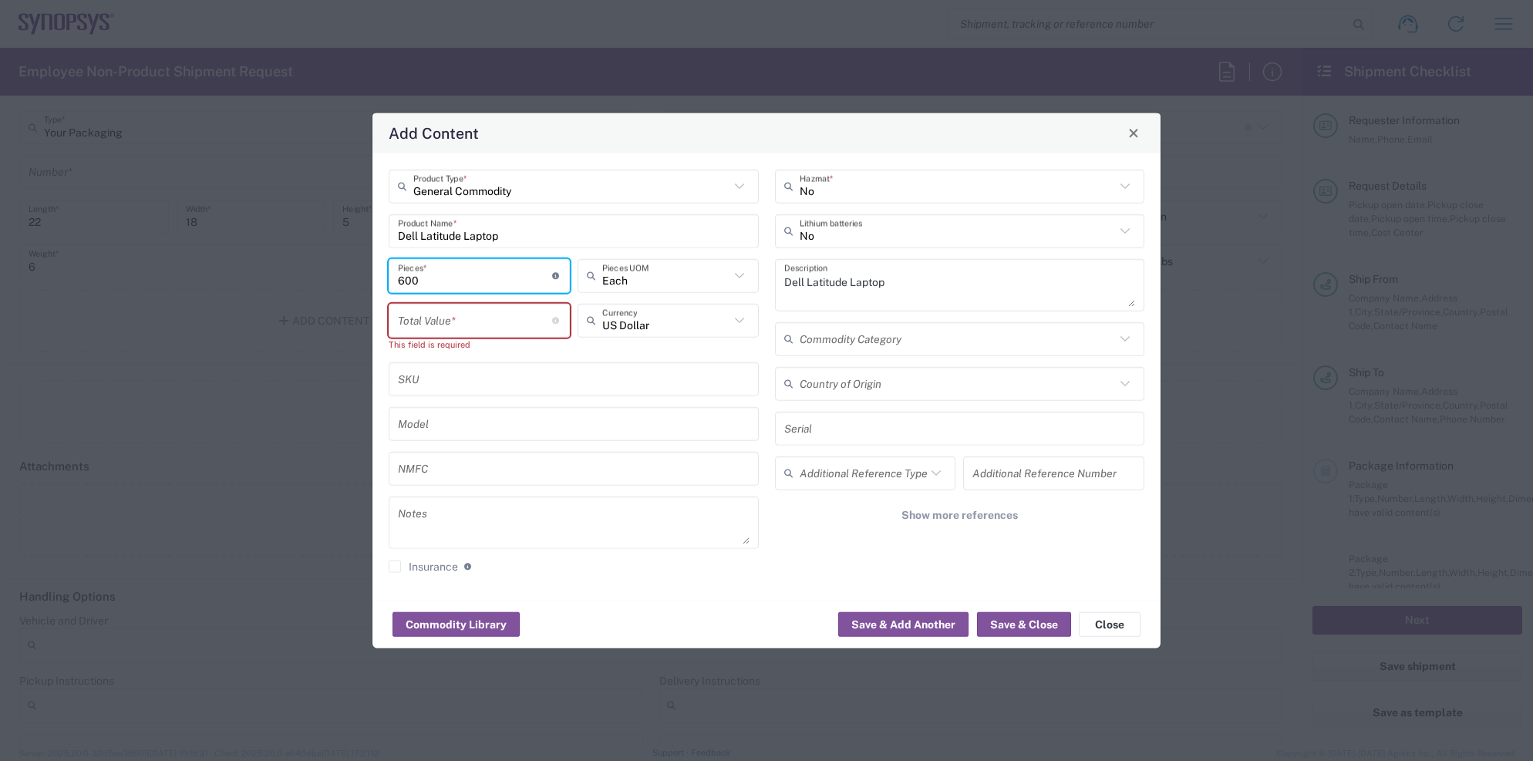
drag, startPoint x: 433, startPoint y: 286, endPoint x: 305, endPoint y: 292, distance: 128.9
click at [305, 292] on div "Add Content General Commodity Product Type * Dell Latitude Laptop Product Name …" at bounding box center [766, 380] width 1533 height 761
type input "1"
click at [450, 316] on input "number" at bounding box center [475, 320] width 154 height 27
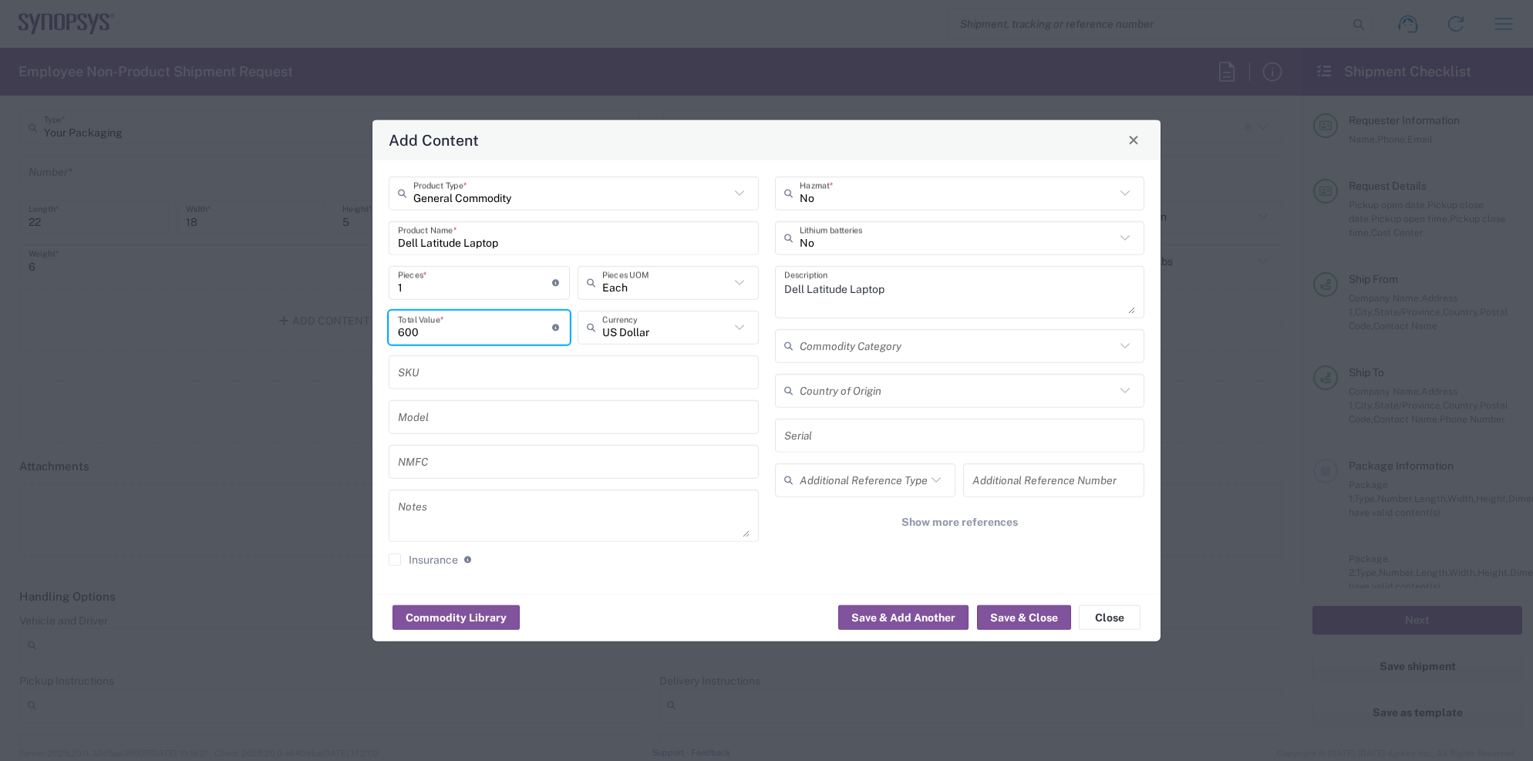
type input "600"
click at [649, 582] on div "General Commodity Product Type * Dell Latitude Laptop Product Name * 1 Pieces *…" at bounding box center [767, 376] width 788 height 433
click at [1021, 620] on button "Save & Close" at bounding box center [1024, 617] width 94 height 25
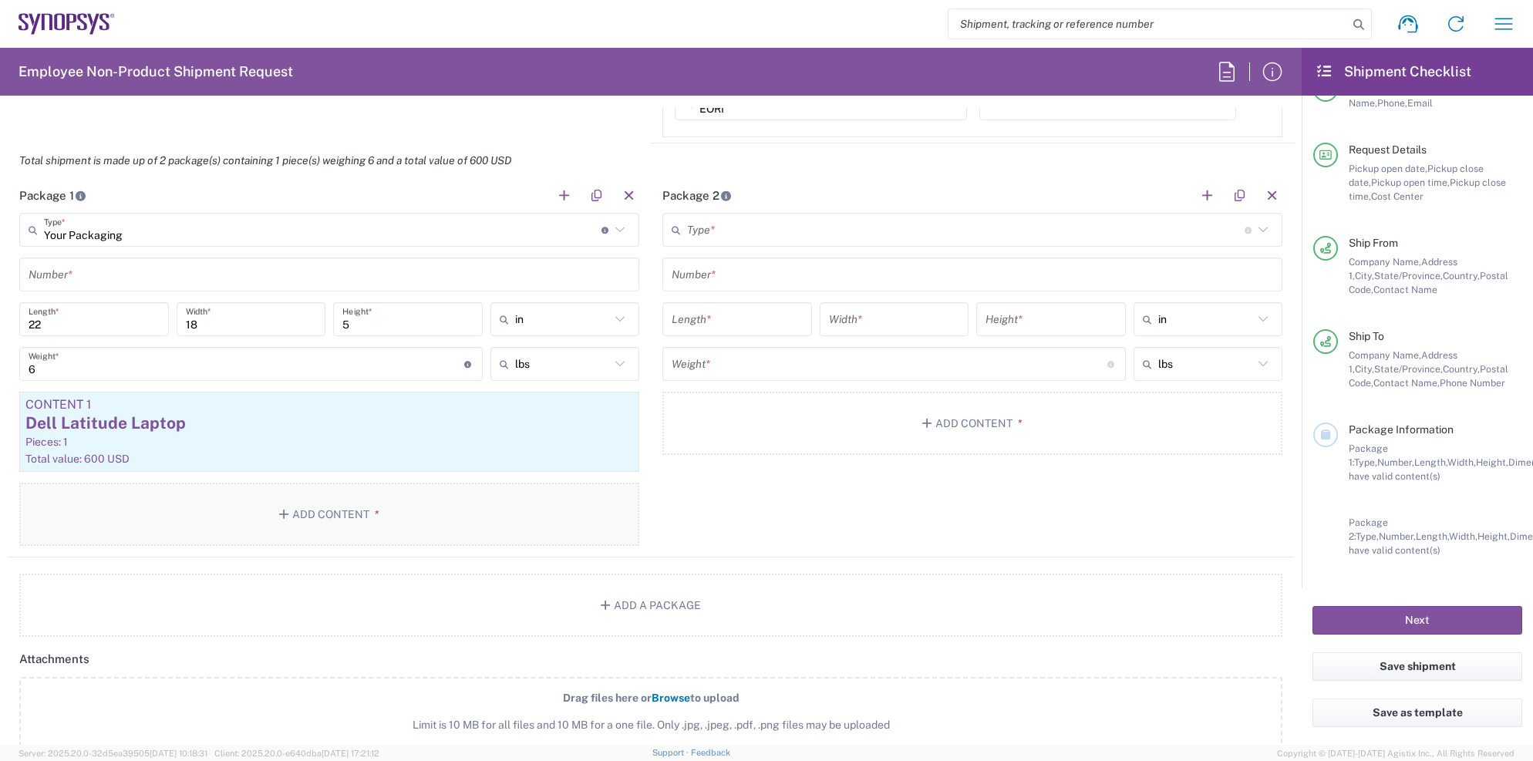
scroll to position [1288, 0]
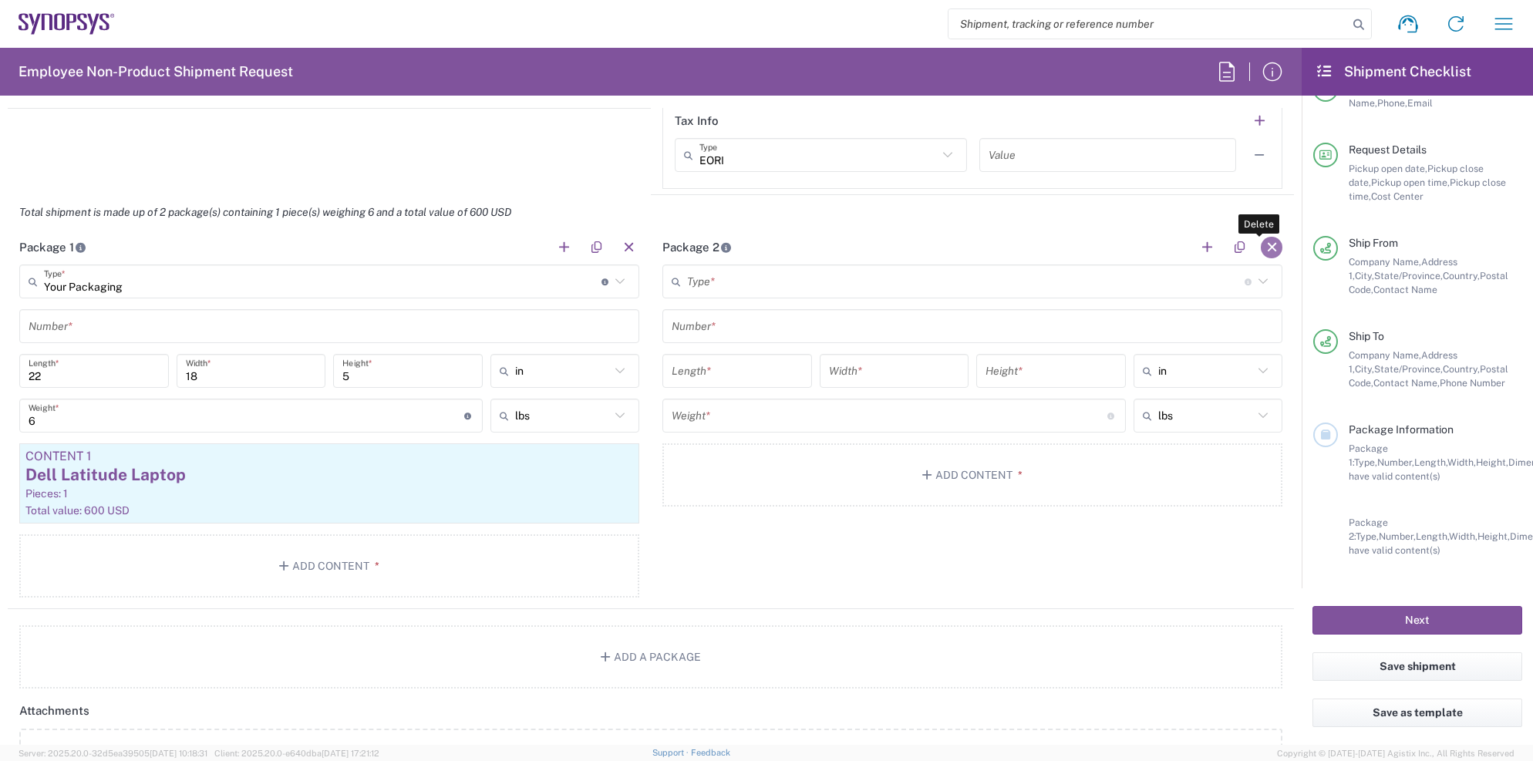
click at [1262, 243] on button "button" at bounding box center [1272, 248] width 22 height 22
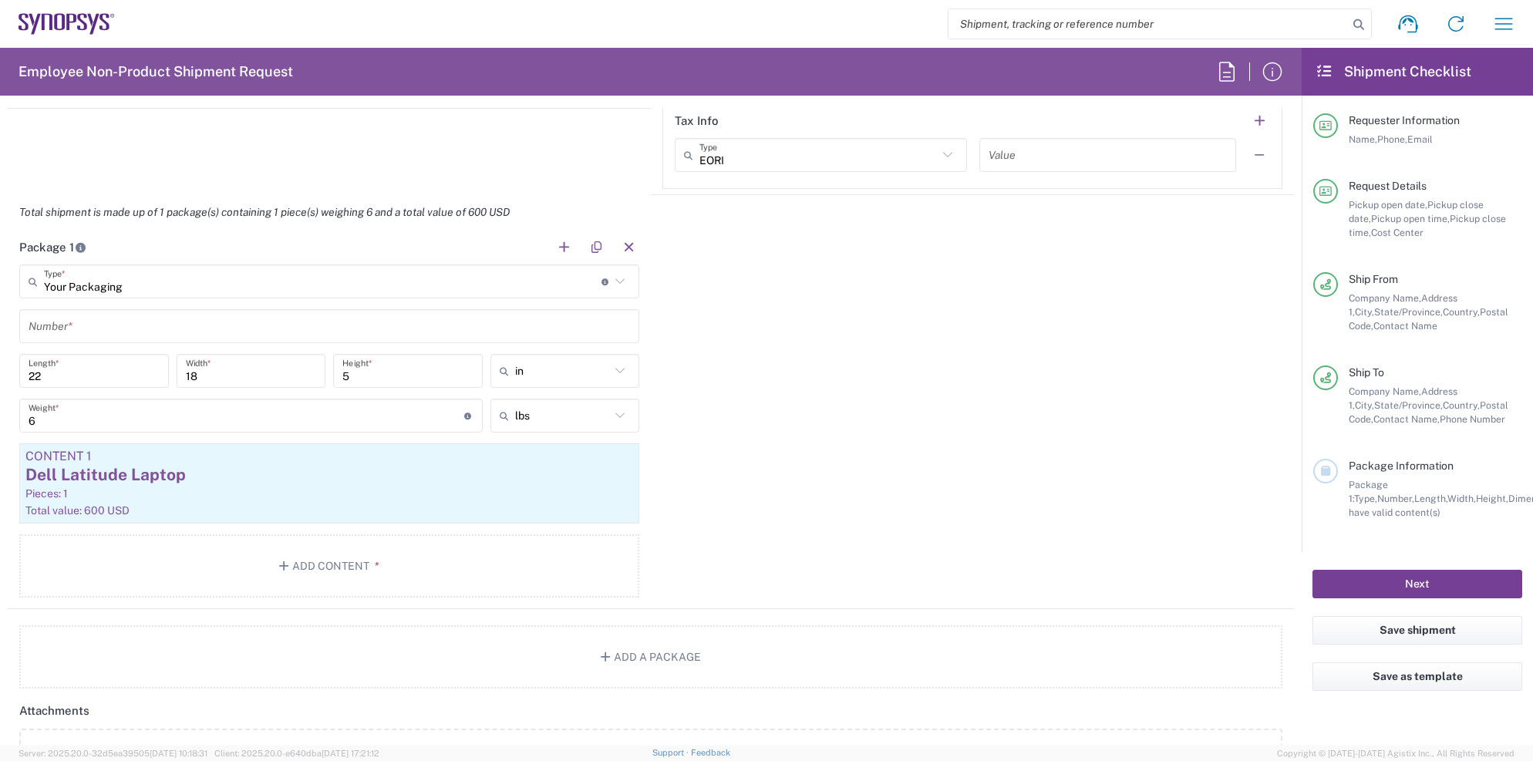
click at [1390, 576] on button "Next" at bounding box center [1418, 584] width 210 height 29
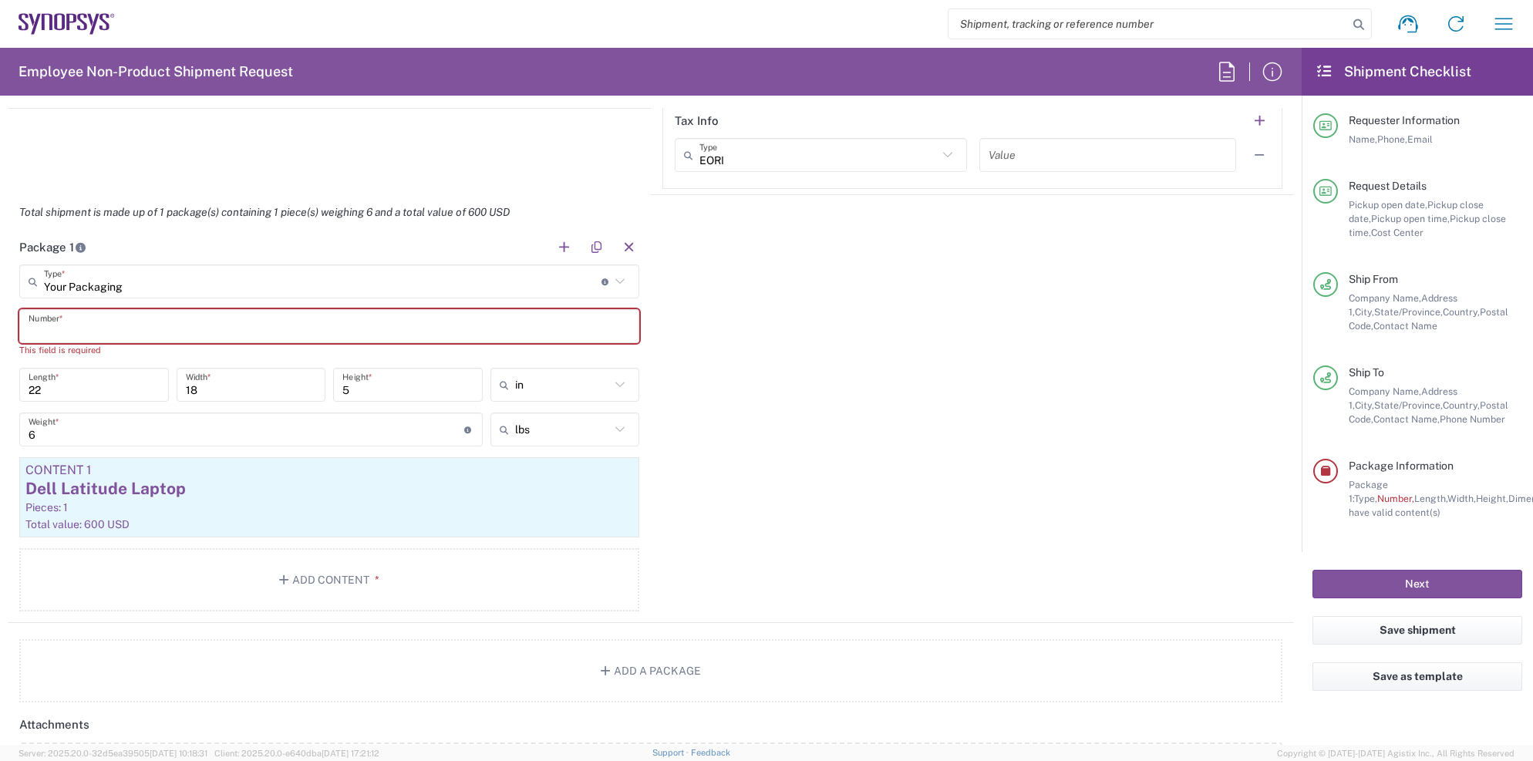
click at [49, 318] on input "text" at bounding box center [330, 326] width 602 height 27
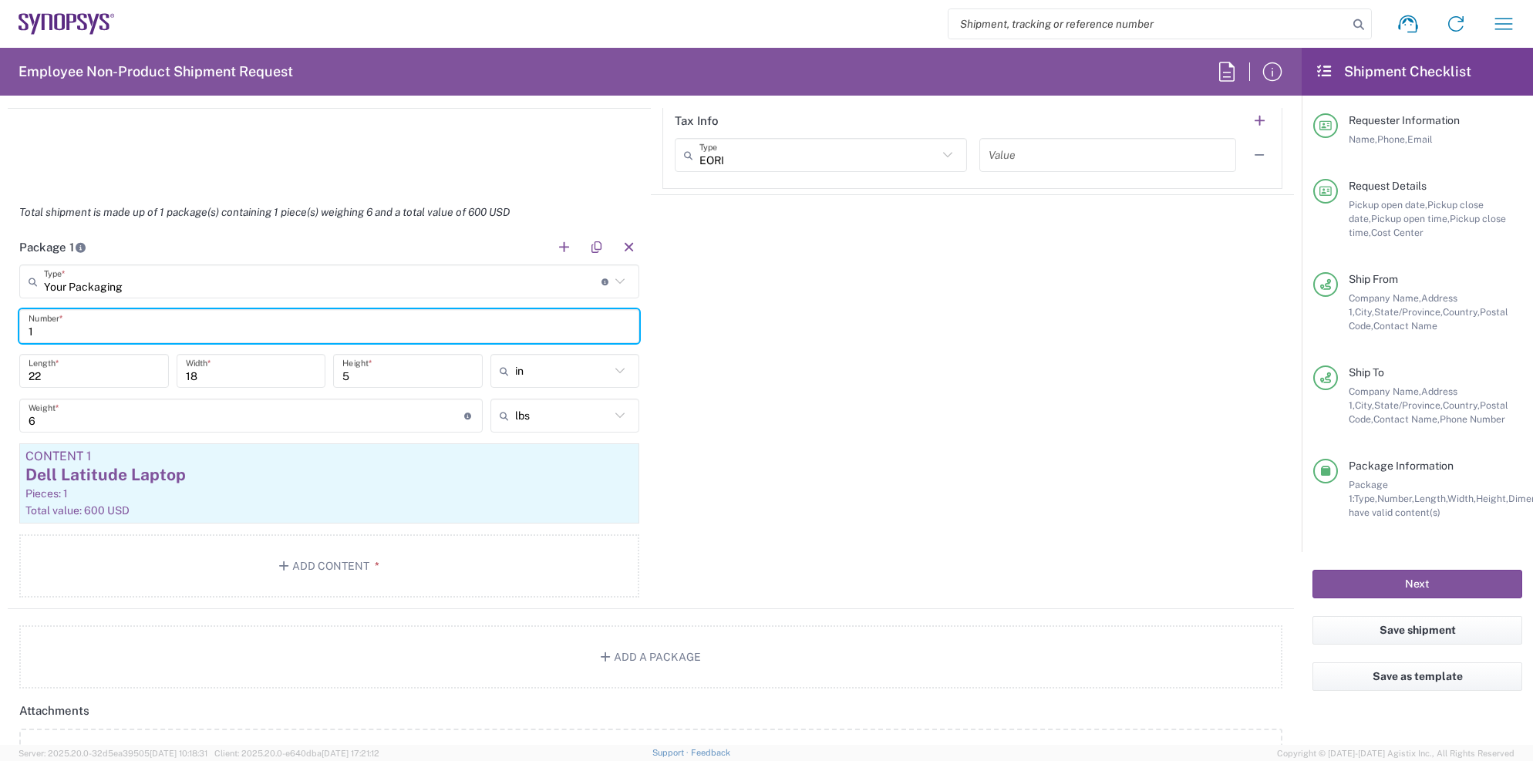
type input "1"
click at [767, 363] on div "Package 1 Your Packaging Type * Material used to package goods Bale(s) Basket(s…" at bounding box center [651, 419] width 1286 height 379
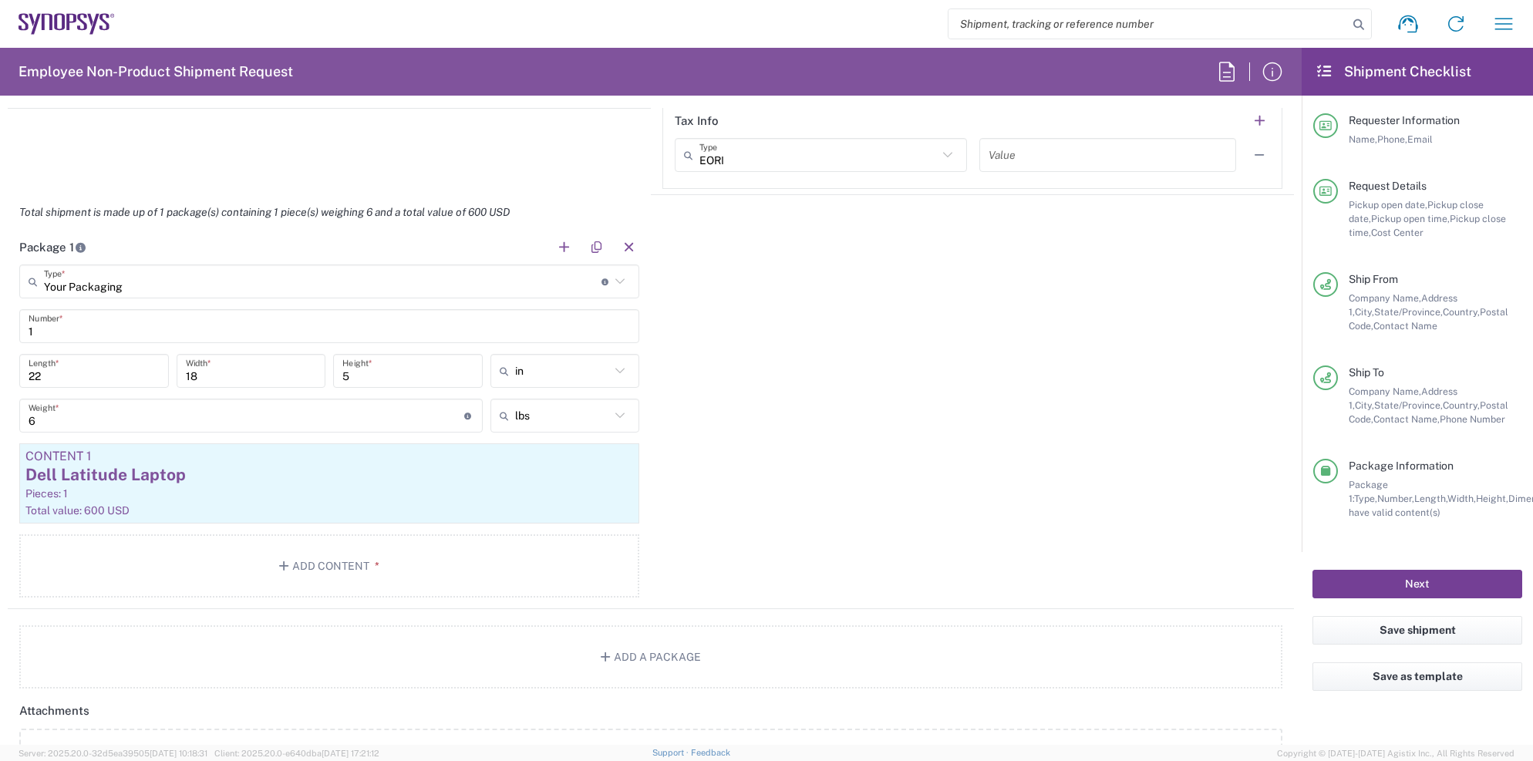
click at [1401, 581] on button "Next" at bounding box center [1418, 584] width 210 height 29
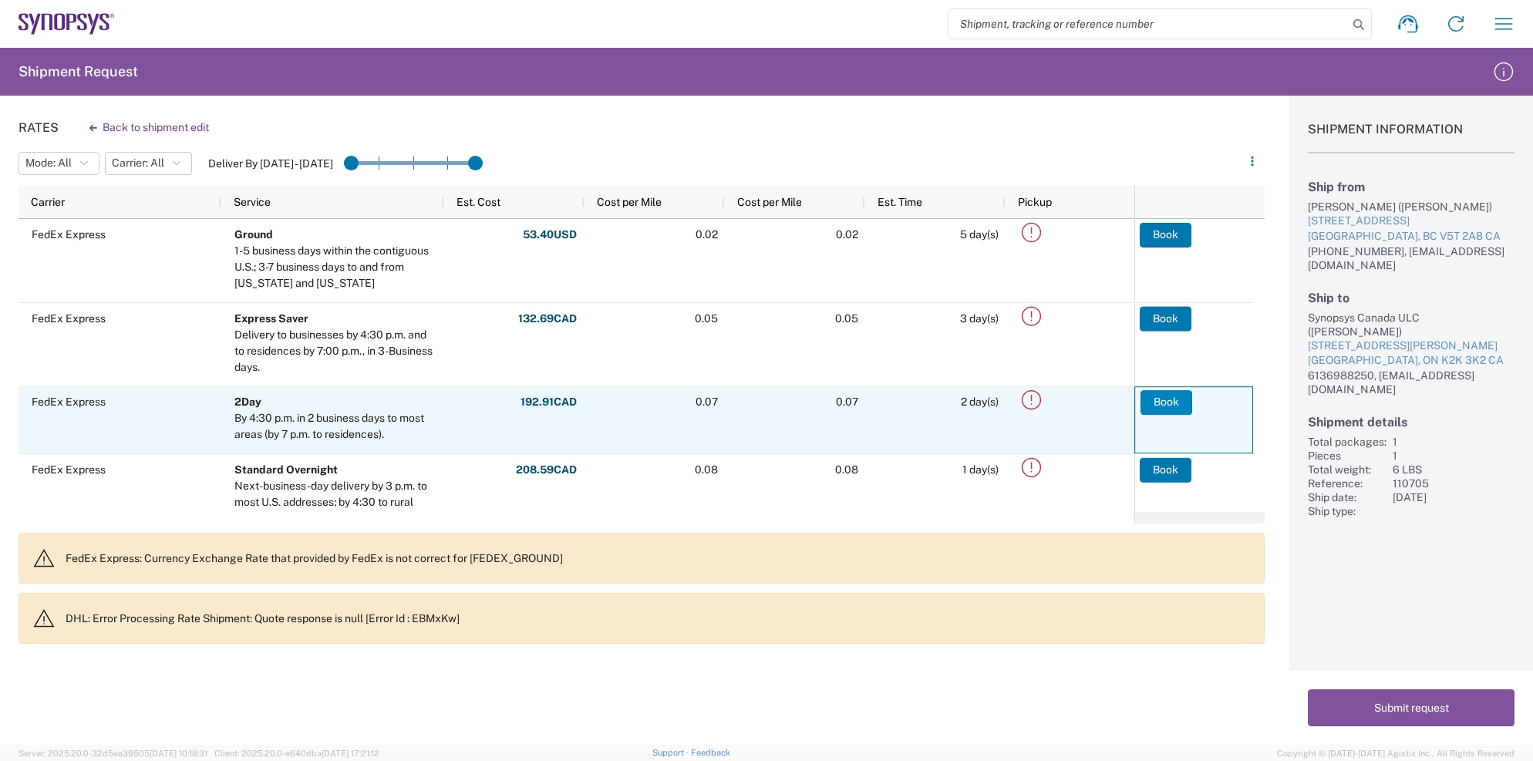
click at [1158, 394] on button "Book" at bounding box center [1167, 402] width 52 height 25
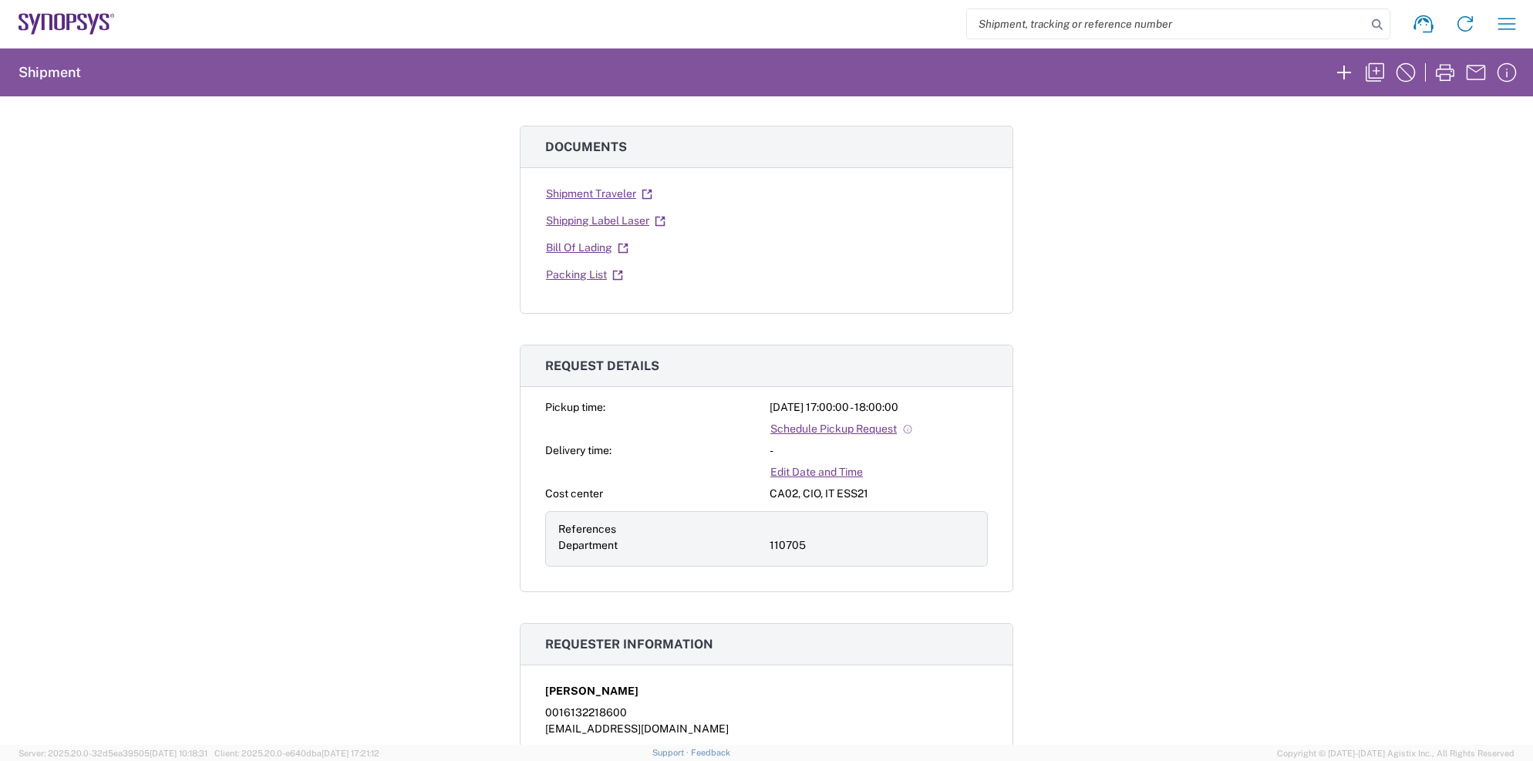
scroll to position [231, 0]
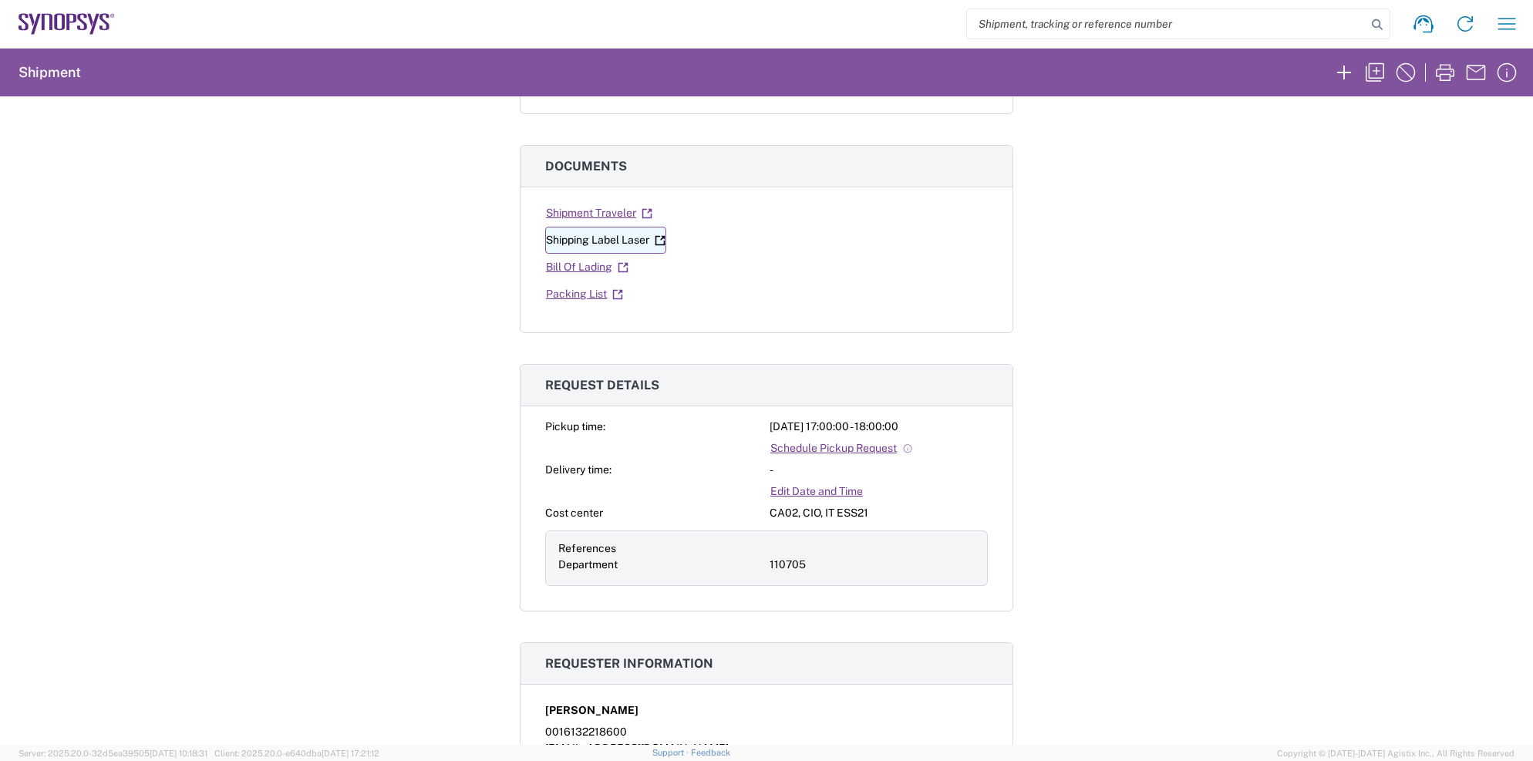
click at [582, 242] on link "Shipping Label Laser" at bounding box center [605, 240] width 121 height 27
